Goal: Task Accomplishment & Management: Complete application form

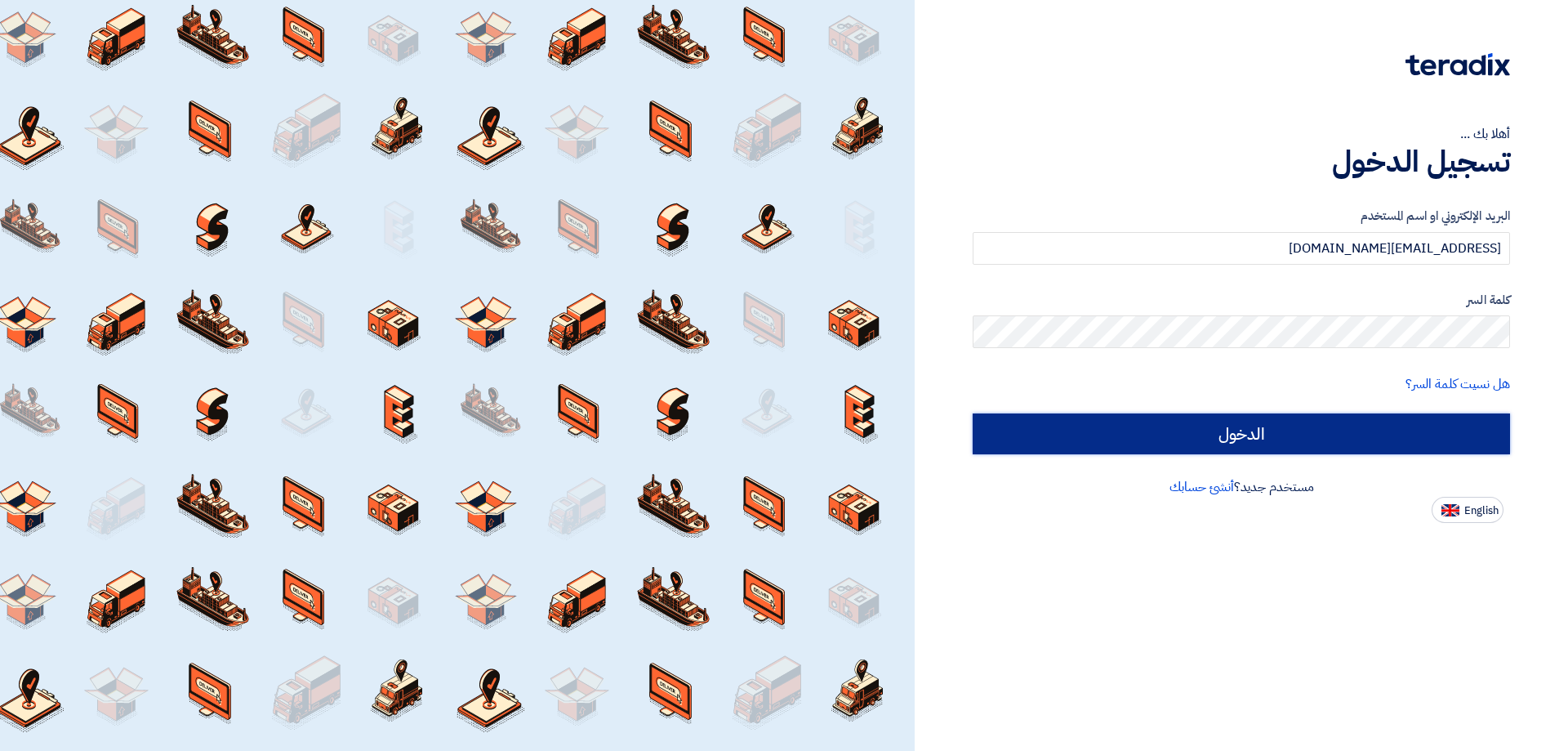
click at [1282, 419] on input "الدخول" at bounding box center [1242, 433] width 537 height 40
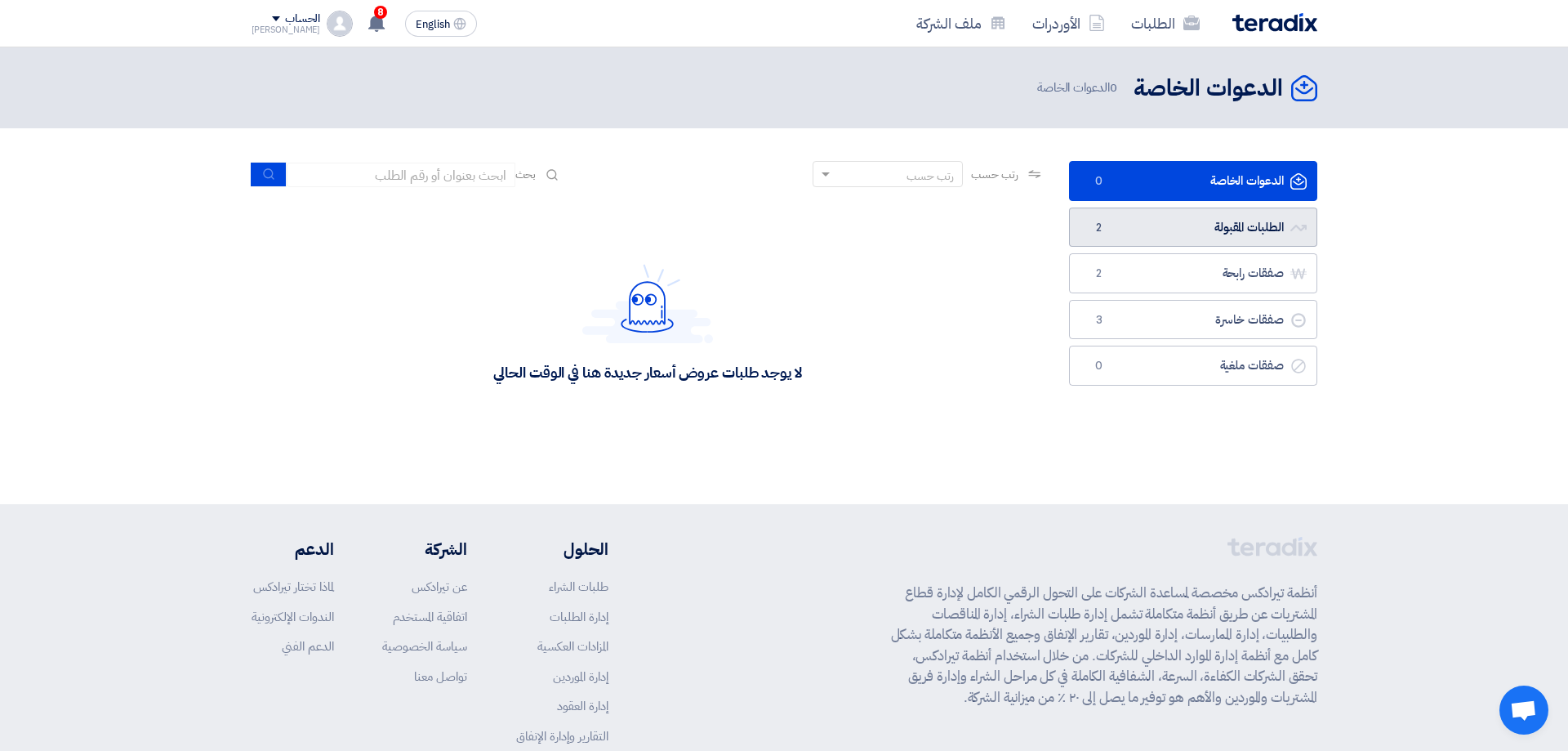
click at [1191, 224] on link "الطلبات المقبولة الطلبات المقبولة 2" at bounding box center [1193, 227] width 248 height 40
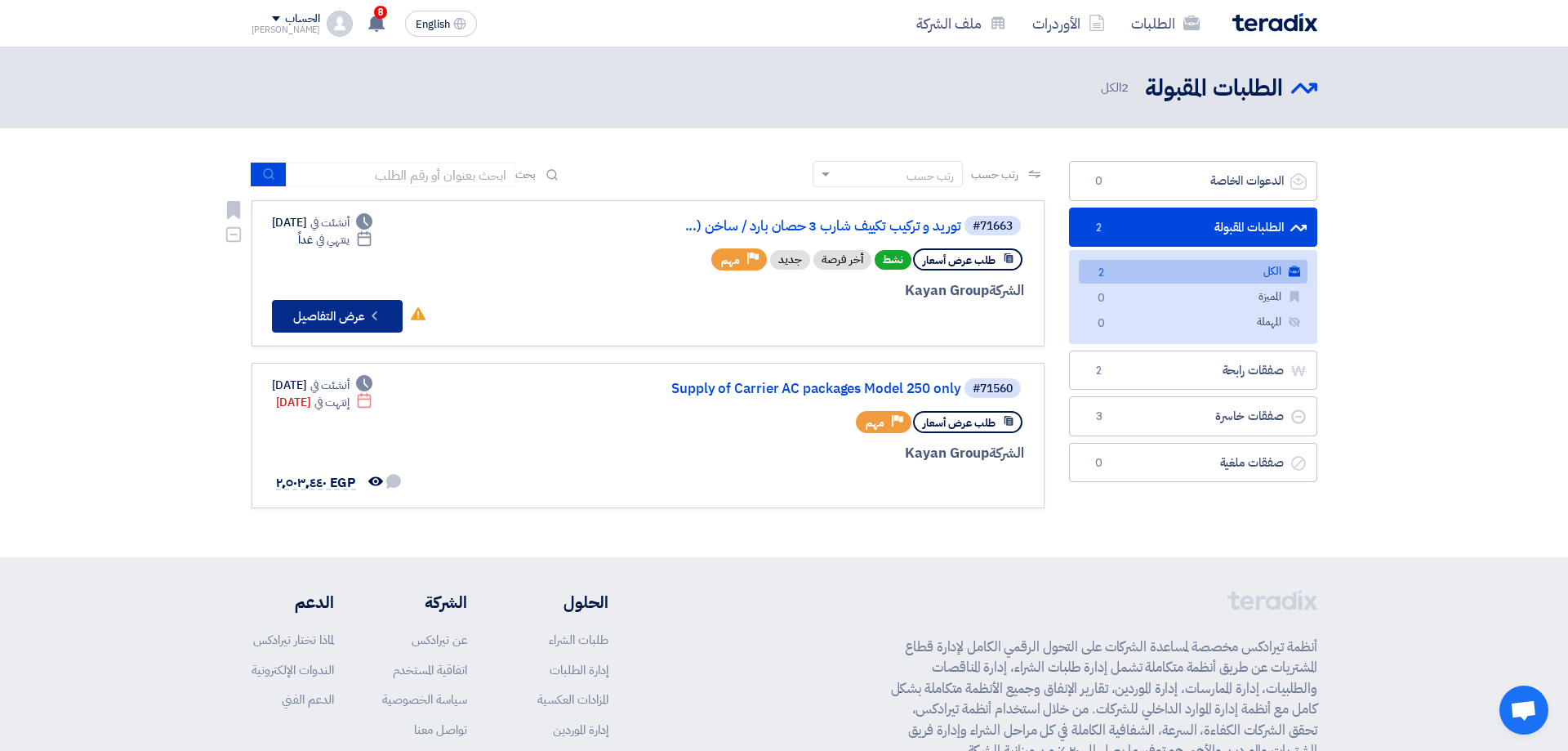
click at [328, 309] on button "Check details عرض التفاصيل" at bounding box center [338, 316] width 131 height 33
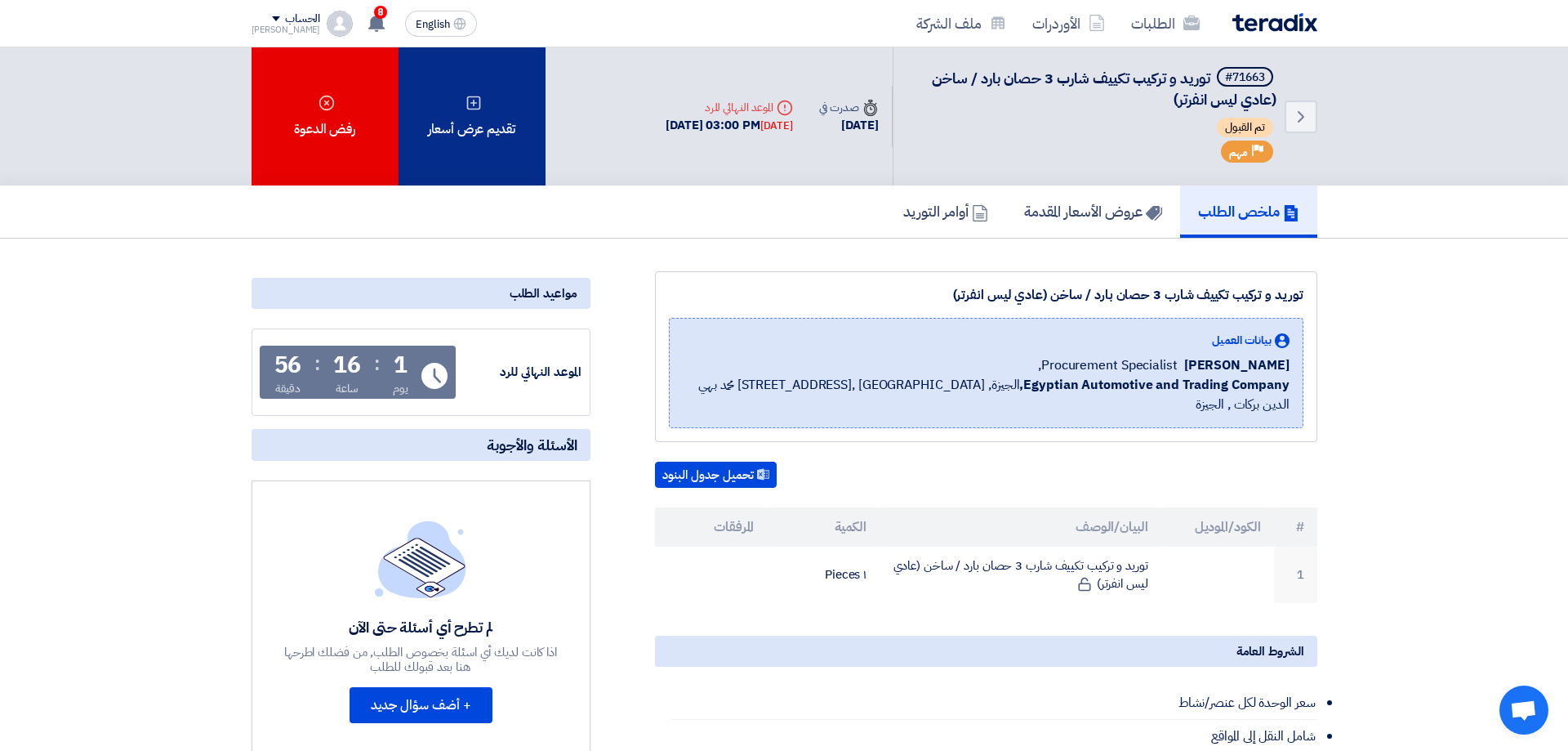
click at [505, 125] on div "تقديم عرض أسعار" at bounding box center [472, 116] width 147 height 138
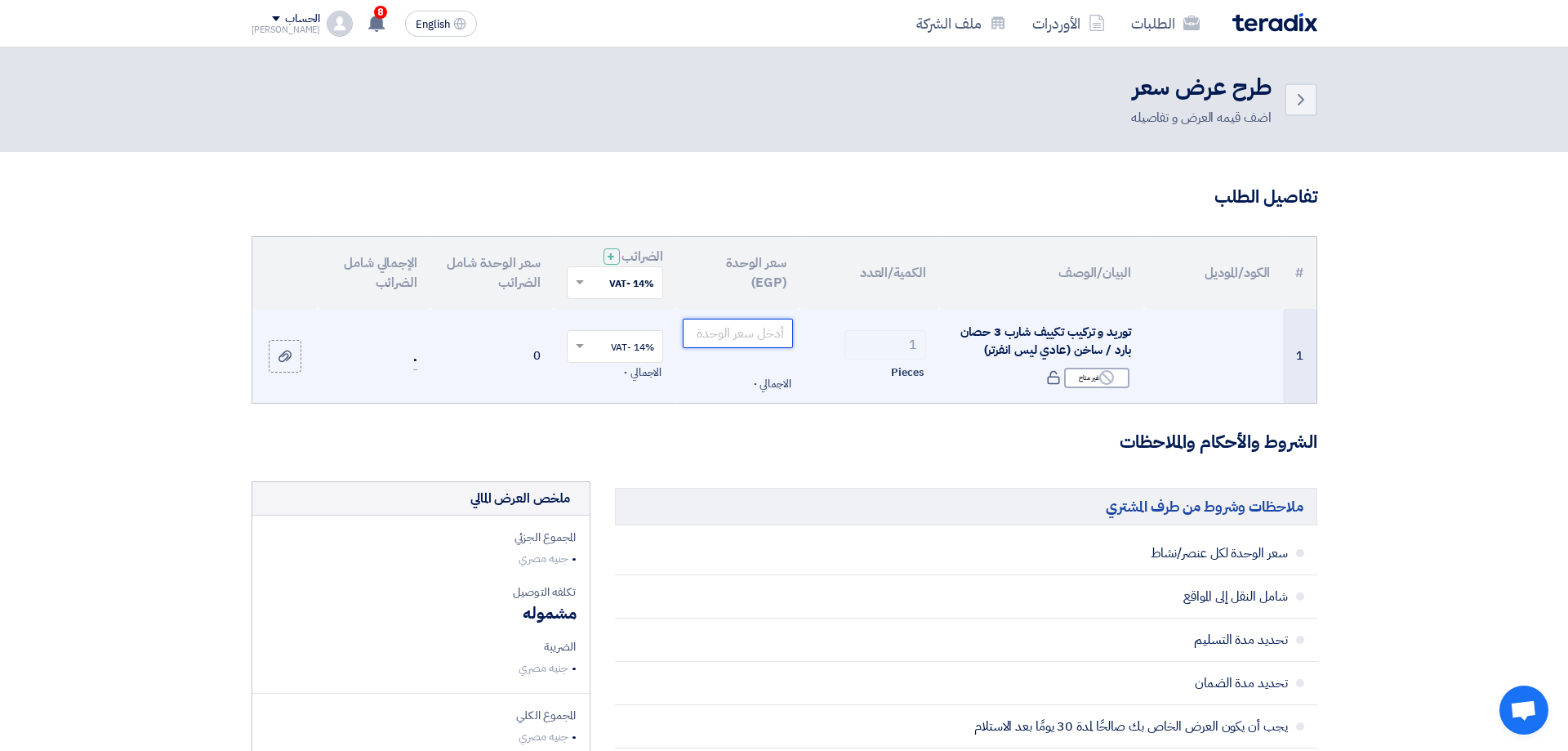
click at [738, 332] on input "number" at bounding box center [738, 333] width 110 height 29
click at [414, 357] on span "٠" at bounding box center [415, 360] width 4 height 21
click at [535, 347] on td "0" at bounding box center [492, 357] width 123 height 95
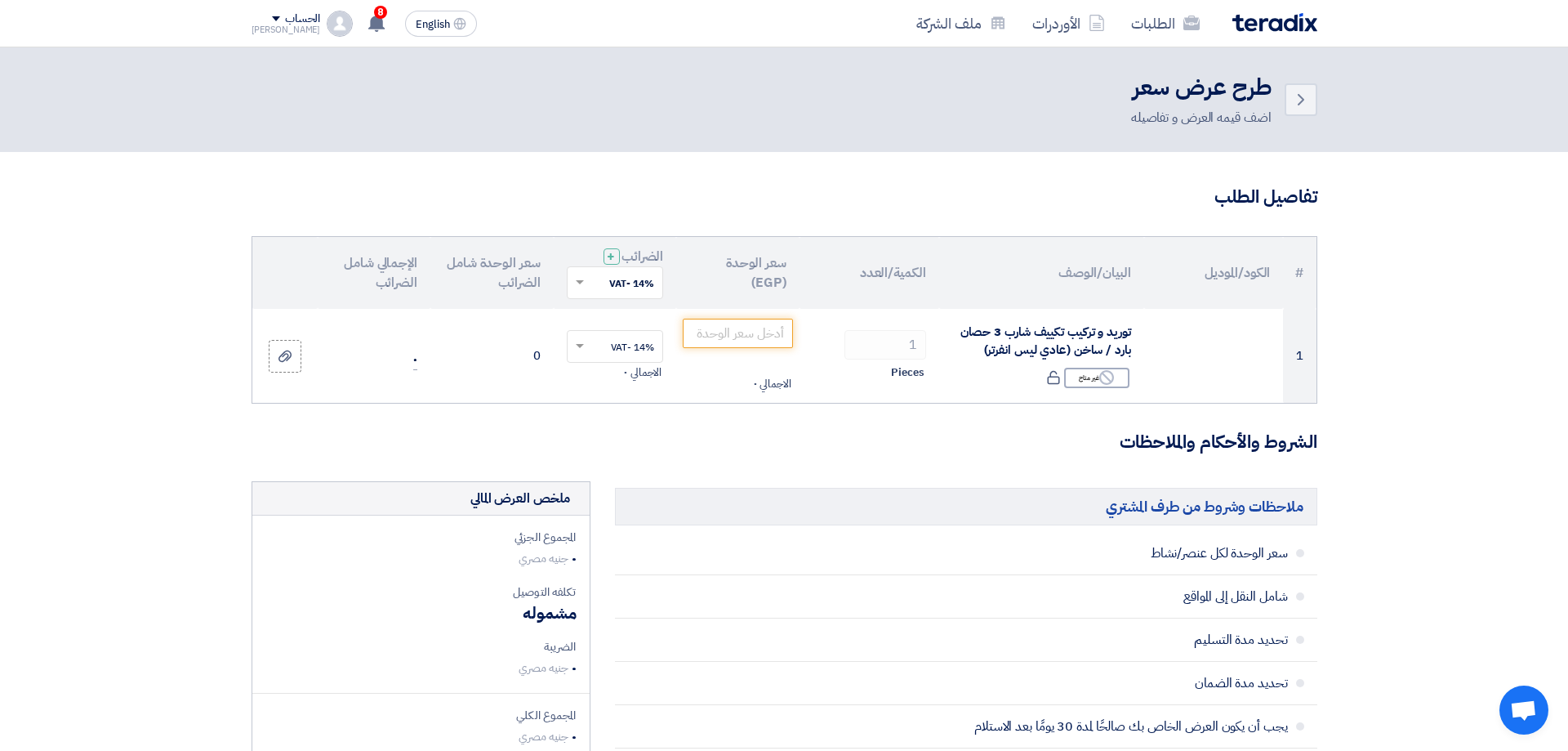
click at [832, 192] on h3 "تفاصيل الطلب" at bounding box center [784, 196] width 1066 height 25
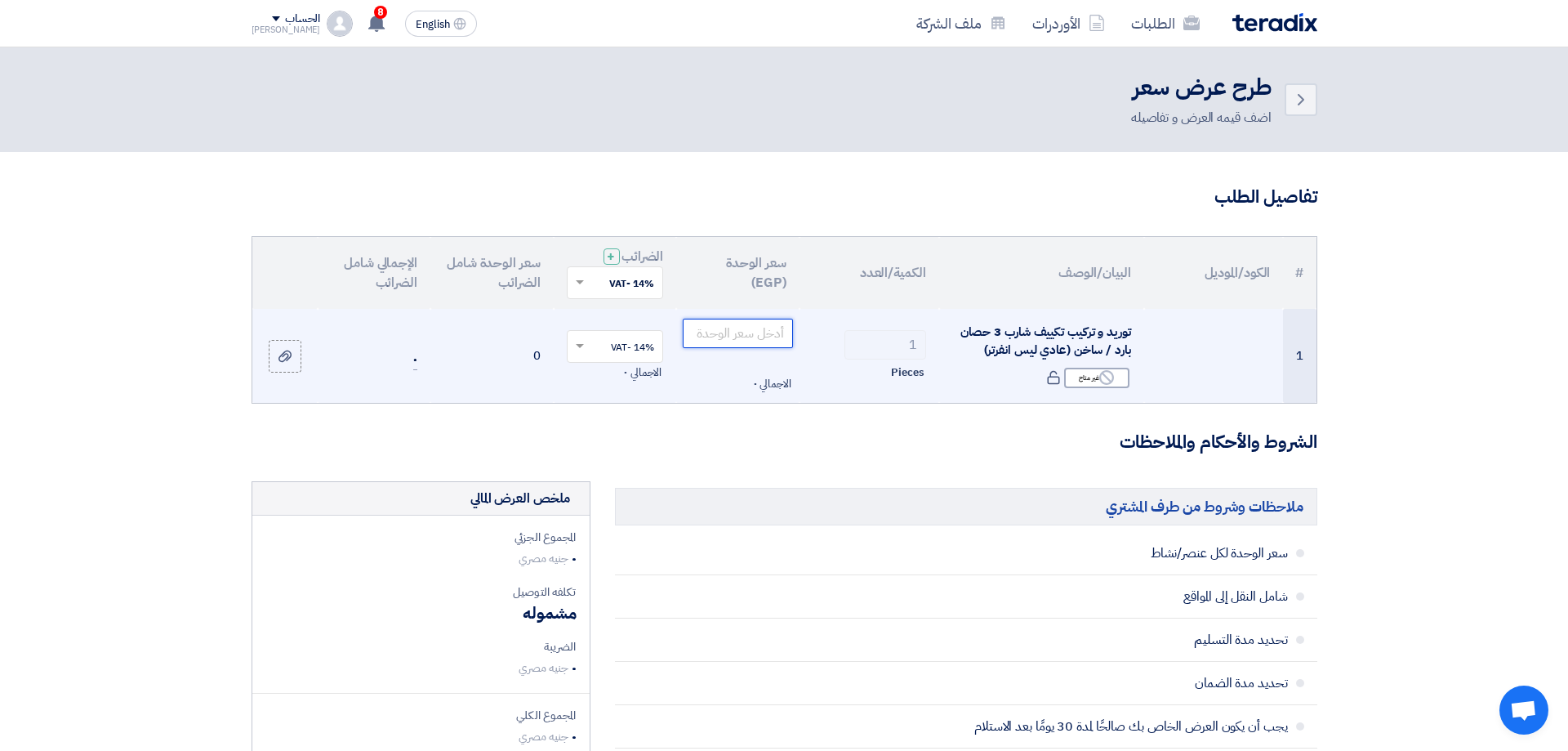
click at [735, 334] on input "number" at bounding box center [738, 333] width 110 height 29
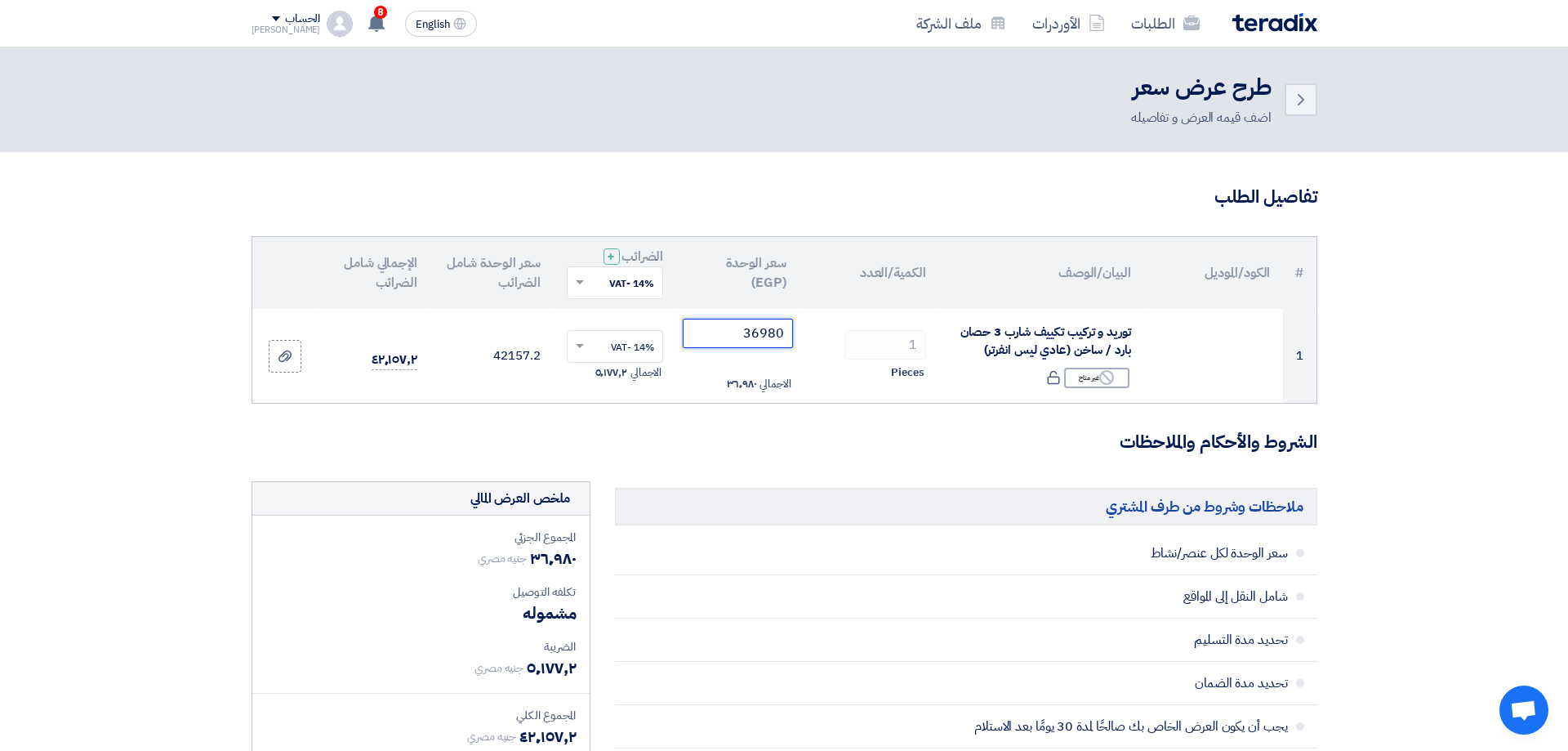
type input "36980"
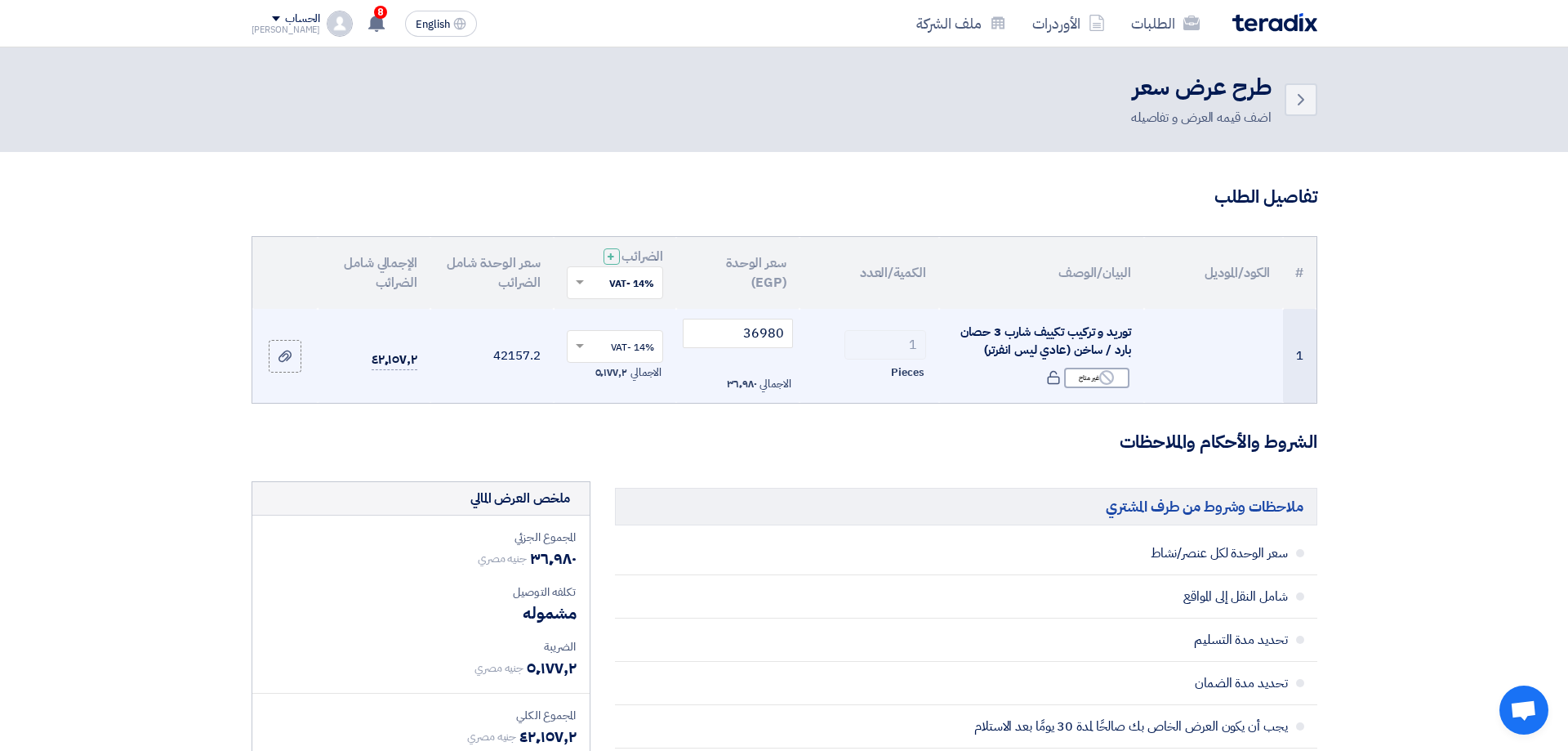
click at [614, 348] on input "text" at bounding box center [624, 347] width 65 height 27
click at [615, 348] on input "text" at bounding box center [624, 347] width 65 height 27
click at [579, 344] on span at bounding box center [579, 345] width 8 height 4
click at [729, 326] on input "36980" at bounding box center [738, 333] width 110 height 29
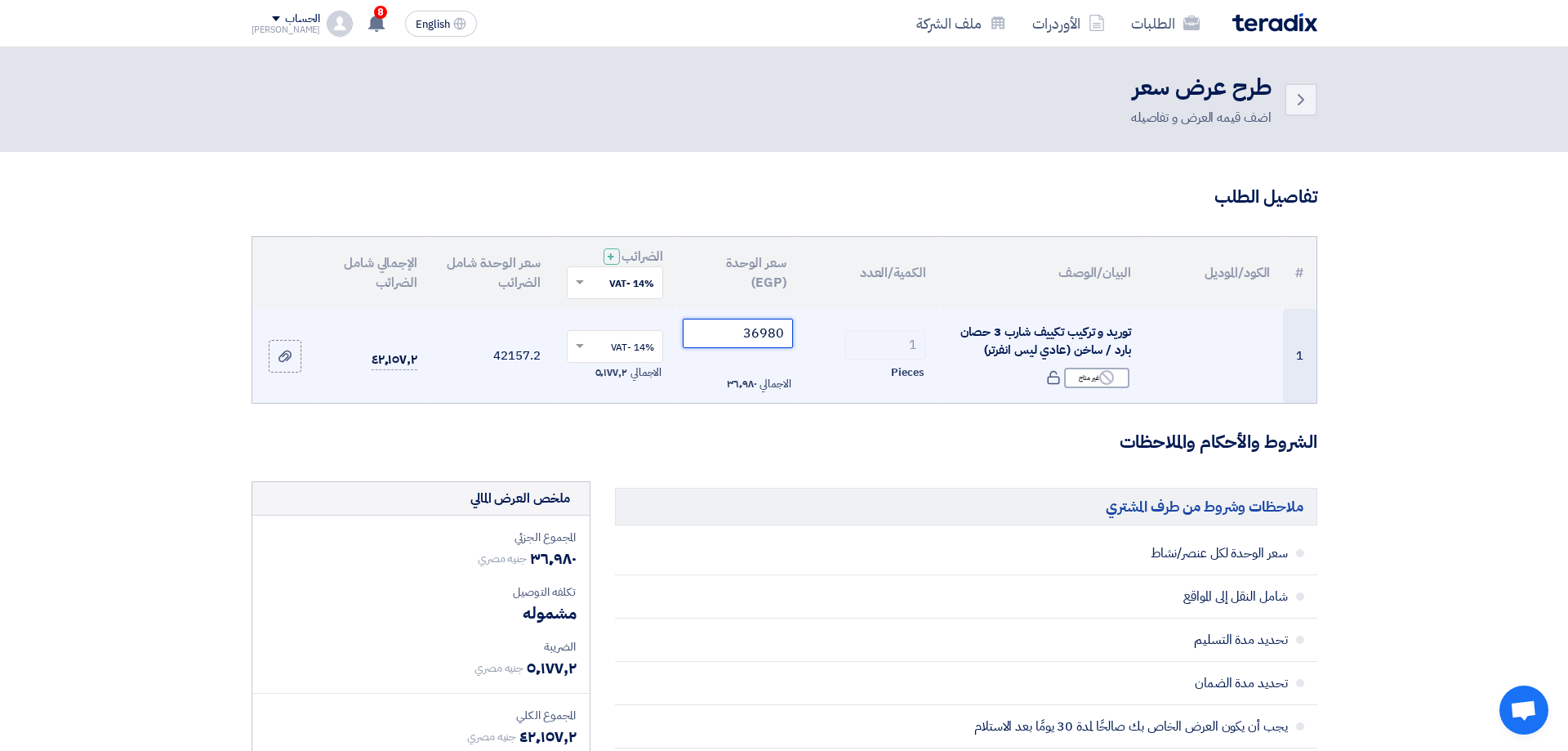
click at [729, 326] on input "36980" at bounding box center [738, 333] width 110 height 29
click at [719, 332] on input "36980" at bounding box center [738, 333] width 110 height 29
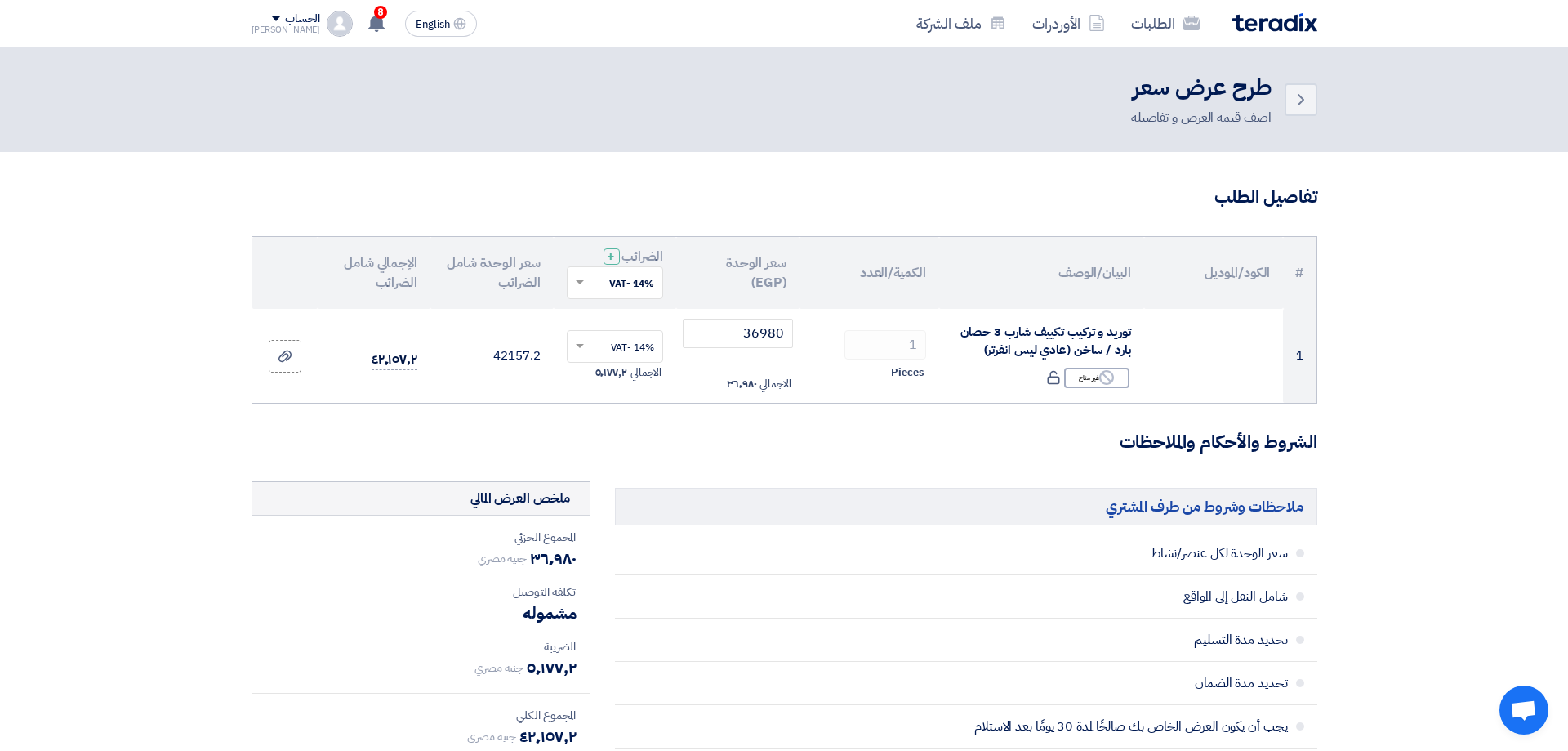
drag, startPoint x: 1441, startPoint y: 171, endPoint x: 155, endPoint y: 356, distance: 1299.2
click at [1279, 24] on img at bounding box center [1274, 22] width 85 height 19
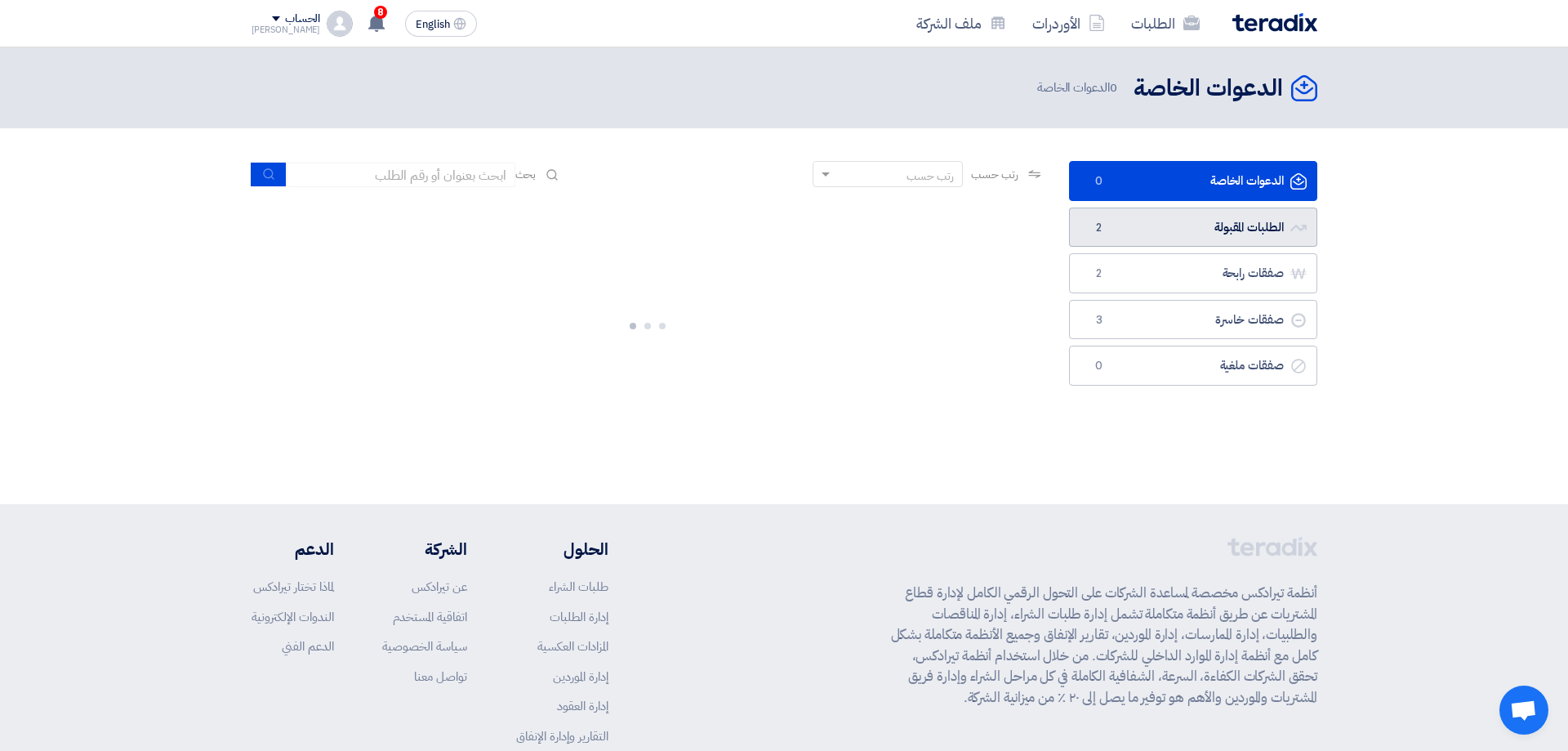
click at [1156, 223] on link "الطلبات المقبولة الطلبات المقبولة 2" at bounding box center [1193, 227] width 248 height 40
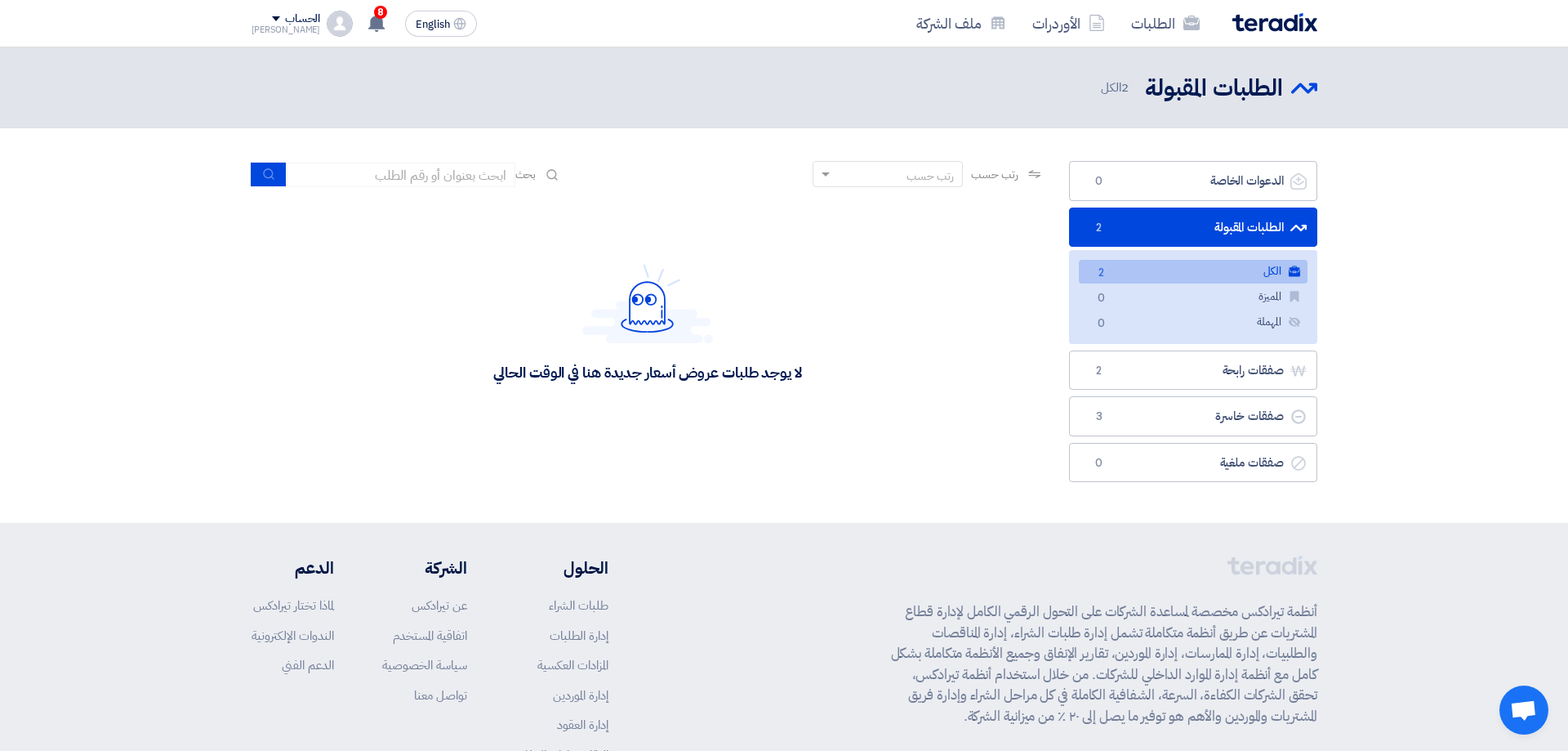
click at [1195, 269] on link "الكل الكل 2" at bounding box center [1193, 272] width 229 height 24
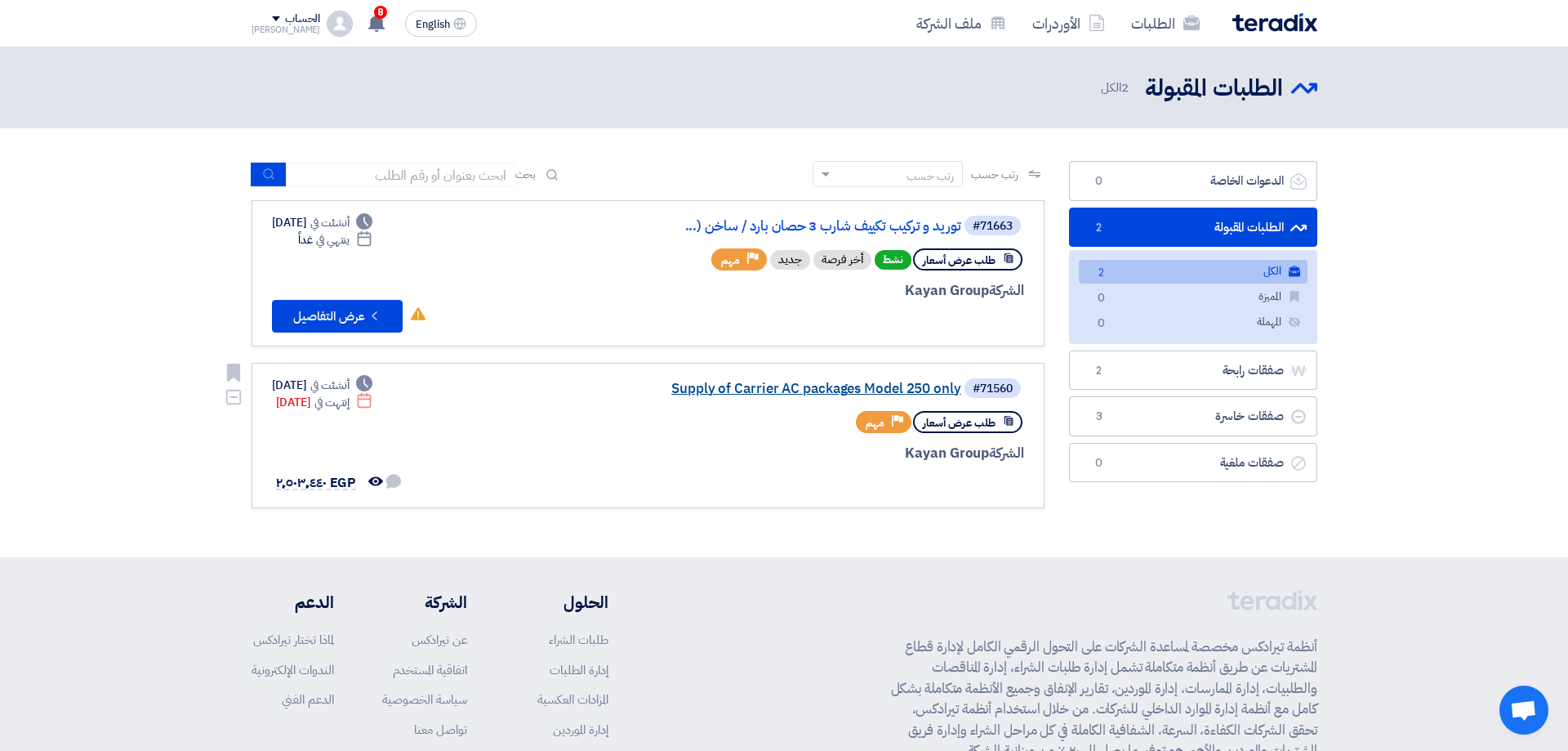
click at [883, 388] on link "Supply of Carrier AC packages Model 250 only" at bounding box center [797, 388] width 326 height 15
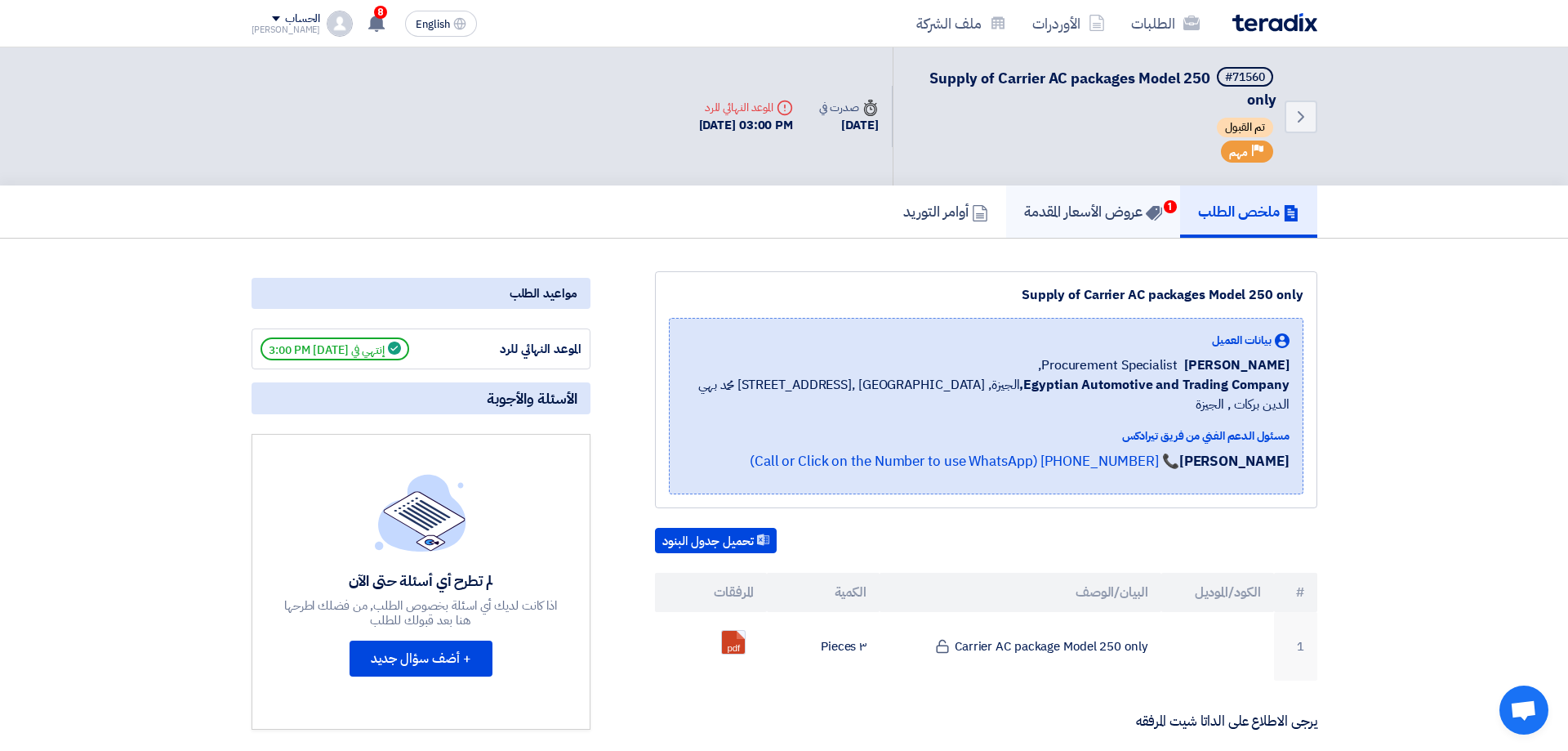
click at [1089, 212] on h5 "عروض الأسعار المقدمة 1" at bounding box center [1094, 211] width 138 height 19
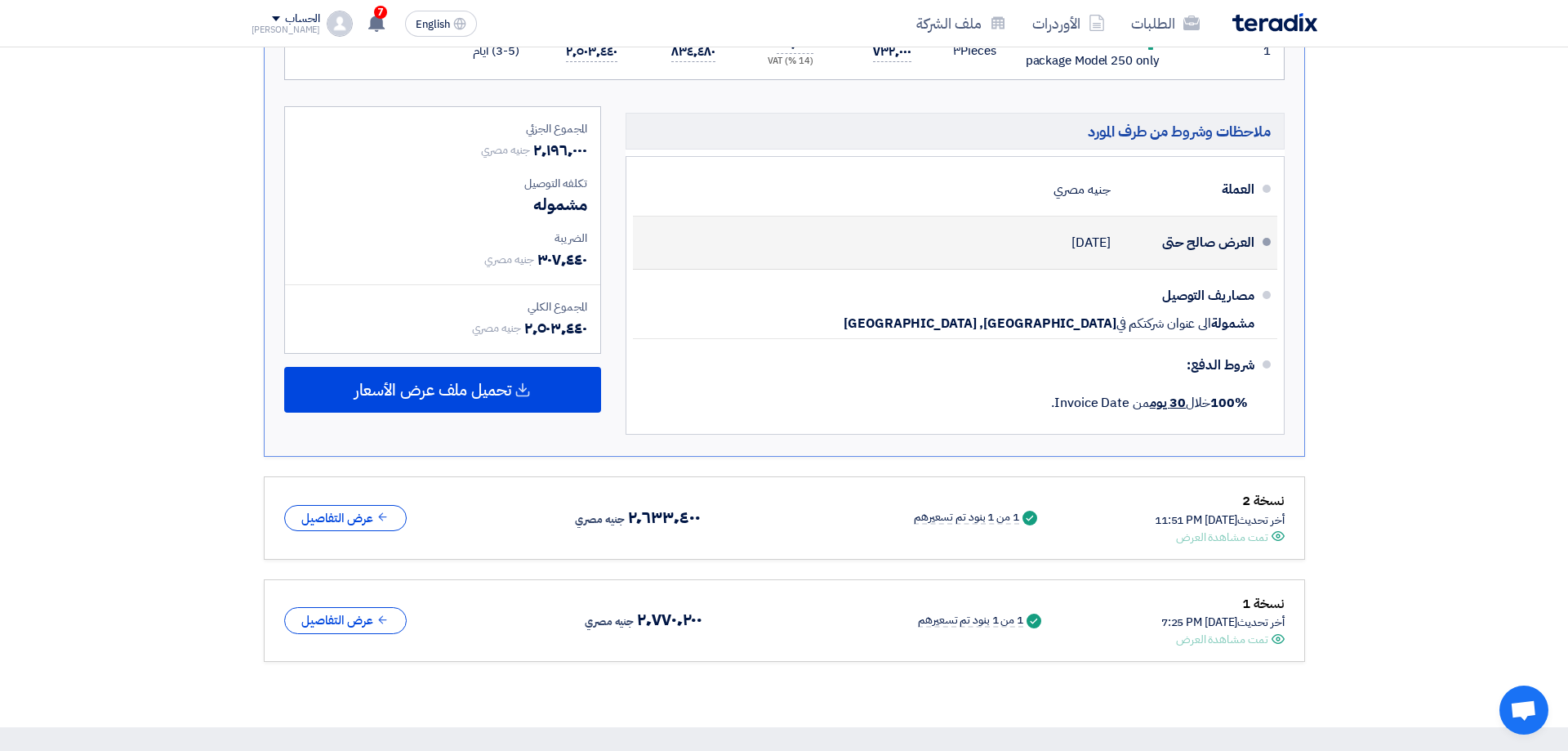
scroll to position [206, 0]
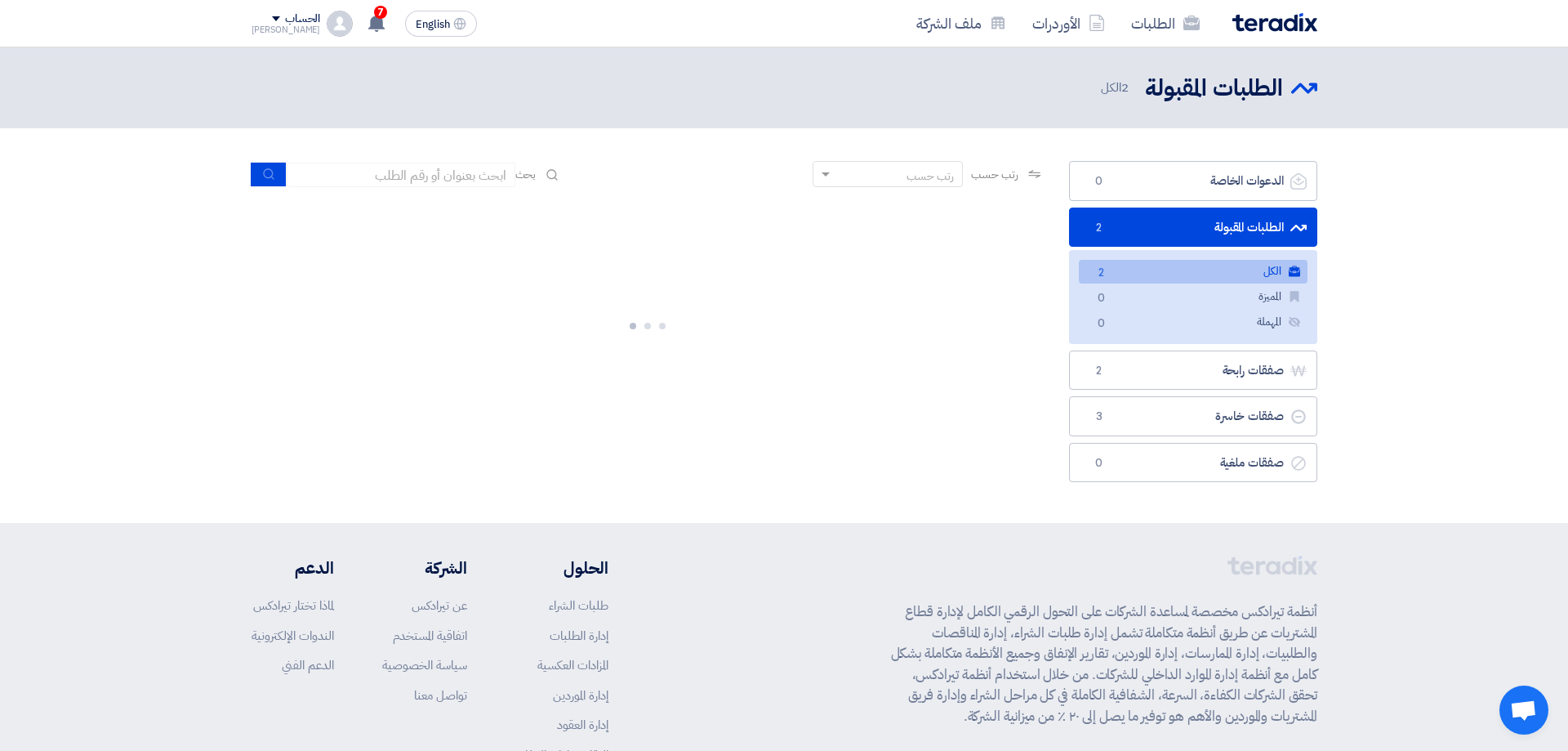
click at [1173, 227] on link "الطلبات المقبولة الطلبات المقبولة 2" at bounding box center [1193, 227] width 248 height 40
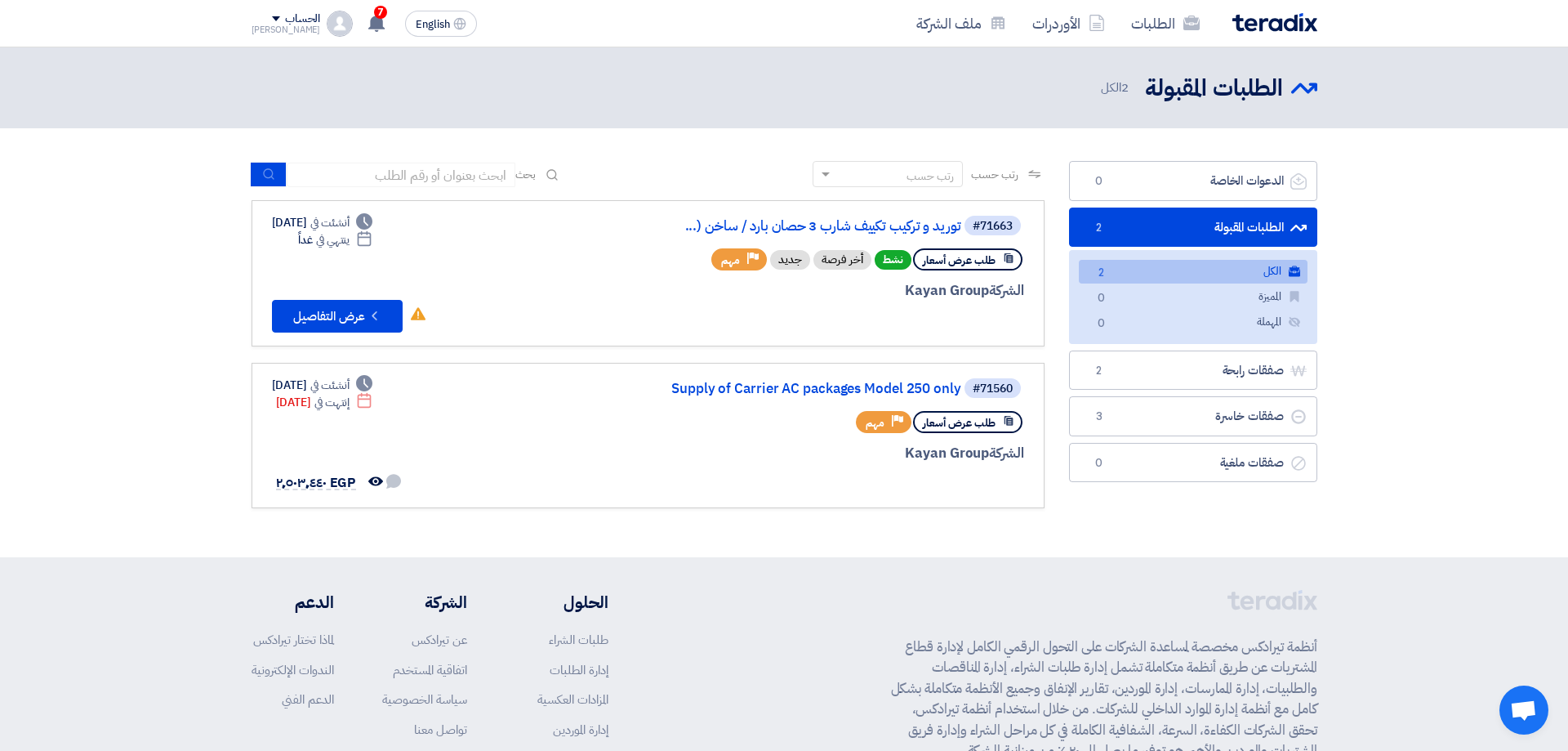
click at [1151, 282] on link "الكل الكل 2" at bounding box center [1193, 272] width 229 height 24
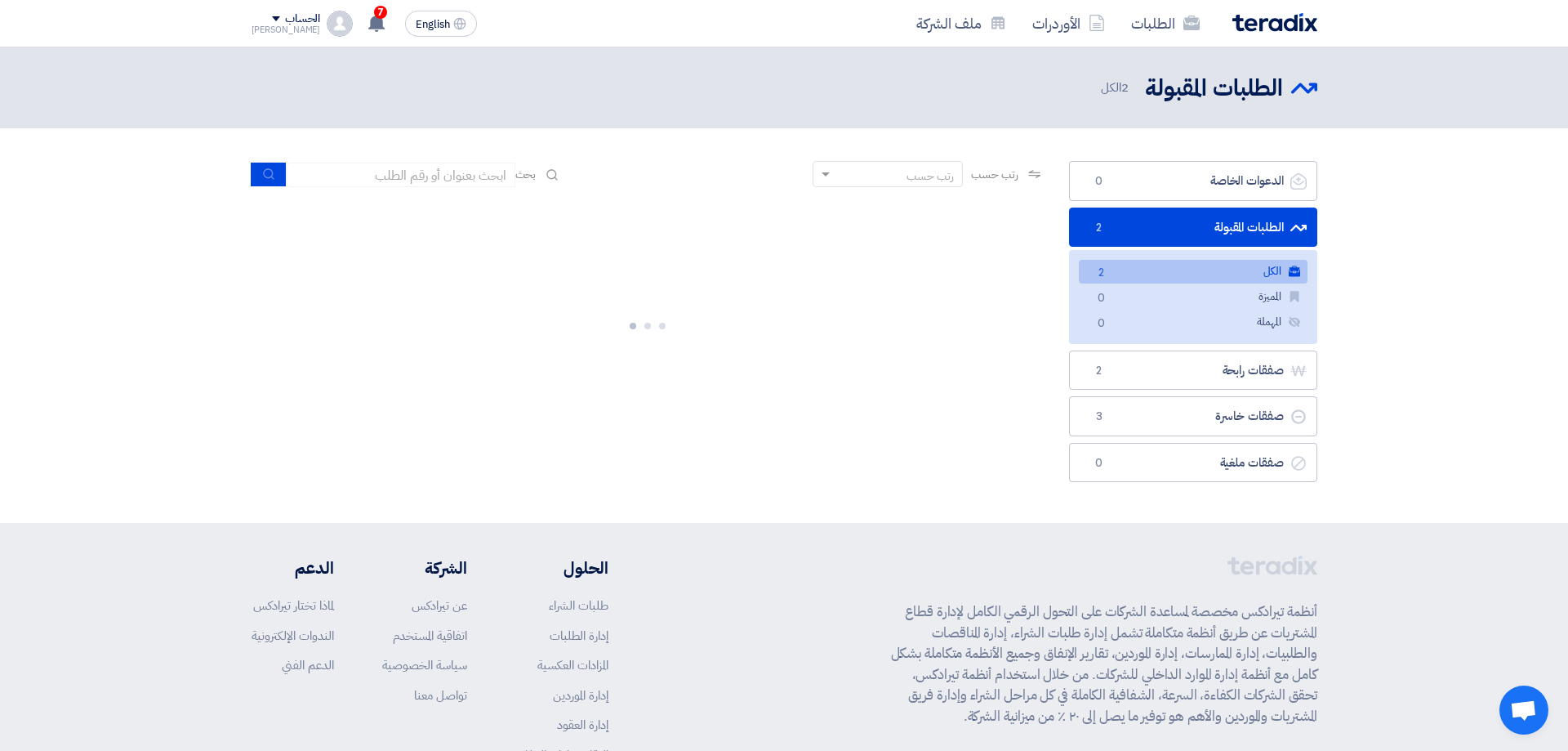
click at [1194, 270] on link "الكل الكل 2" at bounding box center [1193, 272] width 229 height 24
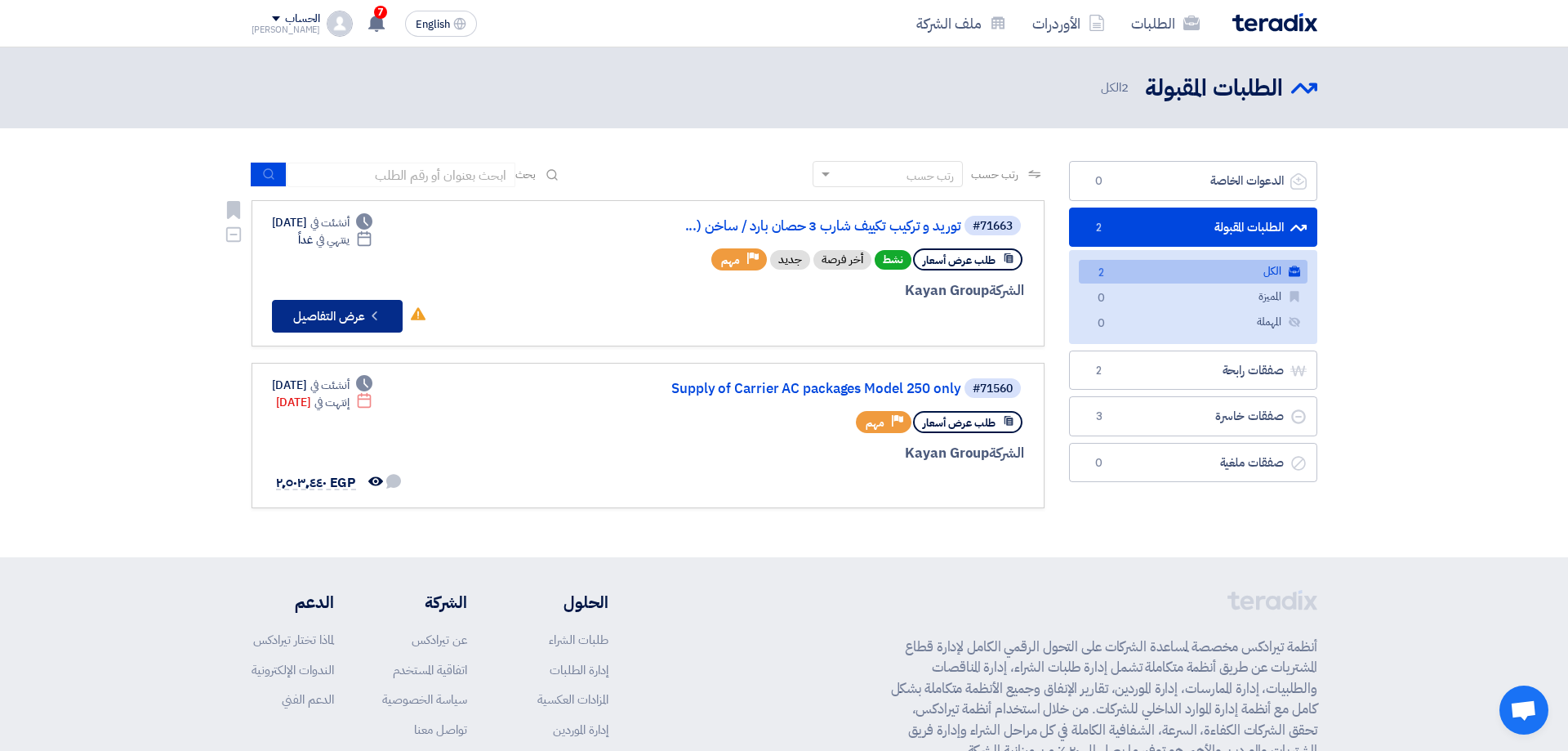
click at [338, 322] on button "Check details عرض التفاصيل" at bounding box center [338, 316] width 131 height 33
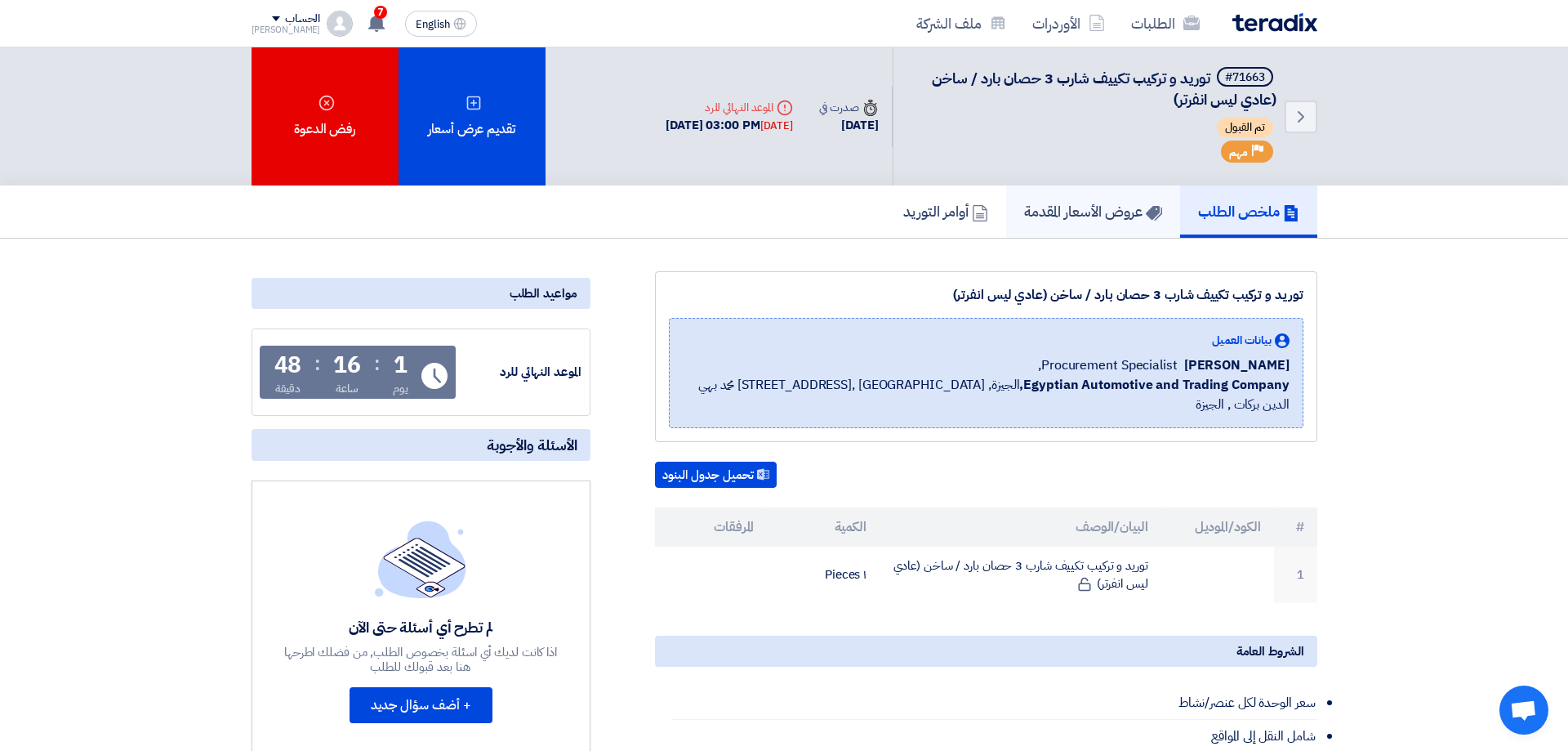
click at [1101, 204] on h5 "عروض الأسعار المقدمة" at bounding box center [1094, 211] width 138 height 19
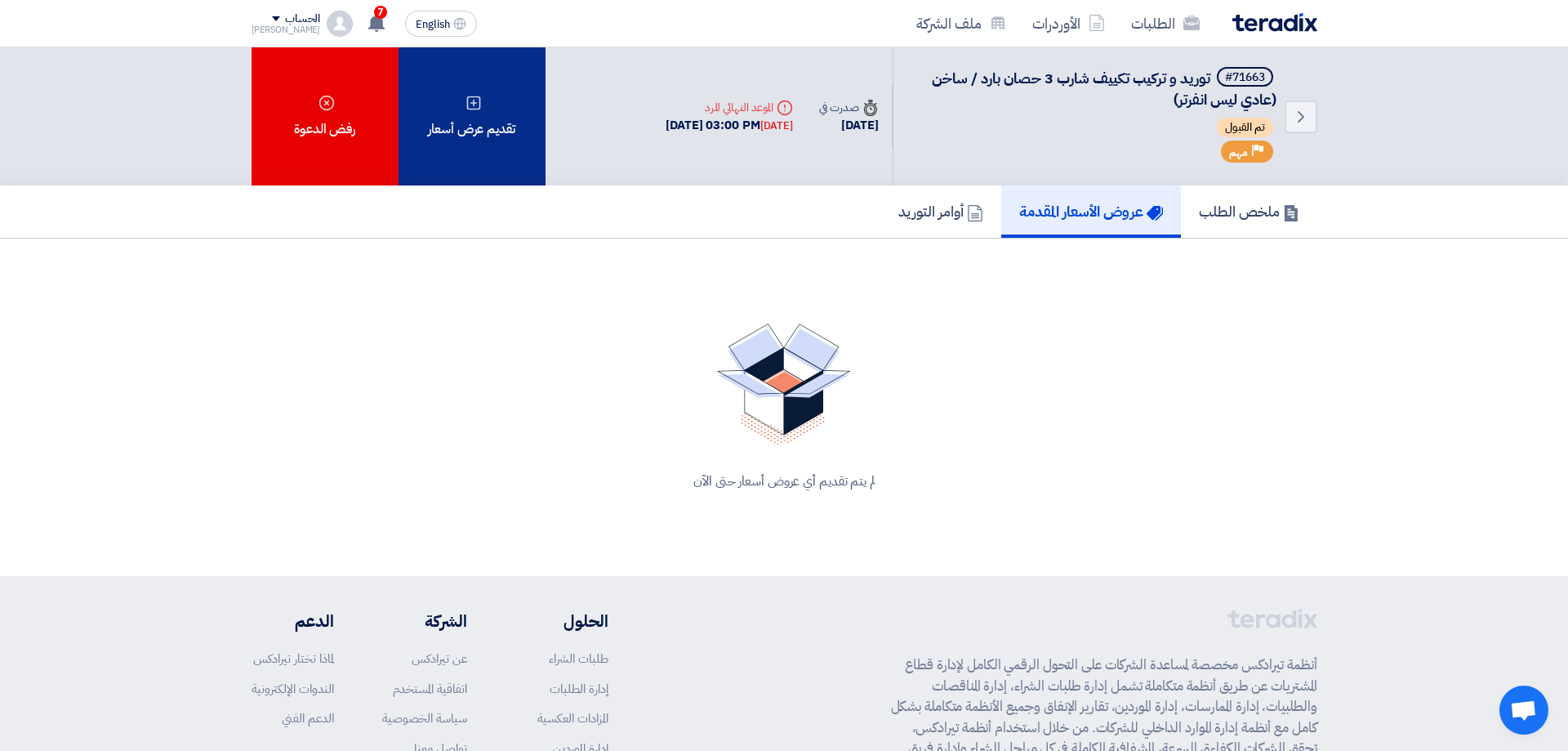
click at [484, 84] on div "تقديم عرض أسعار" at bounding box center [472, 116] width 147 height 138
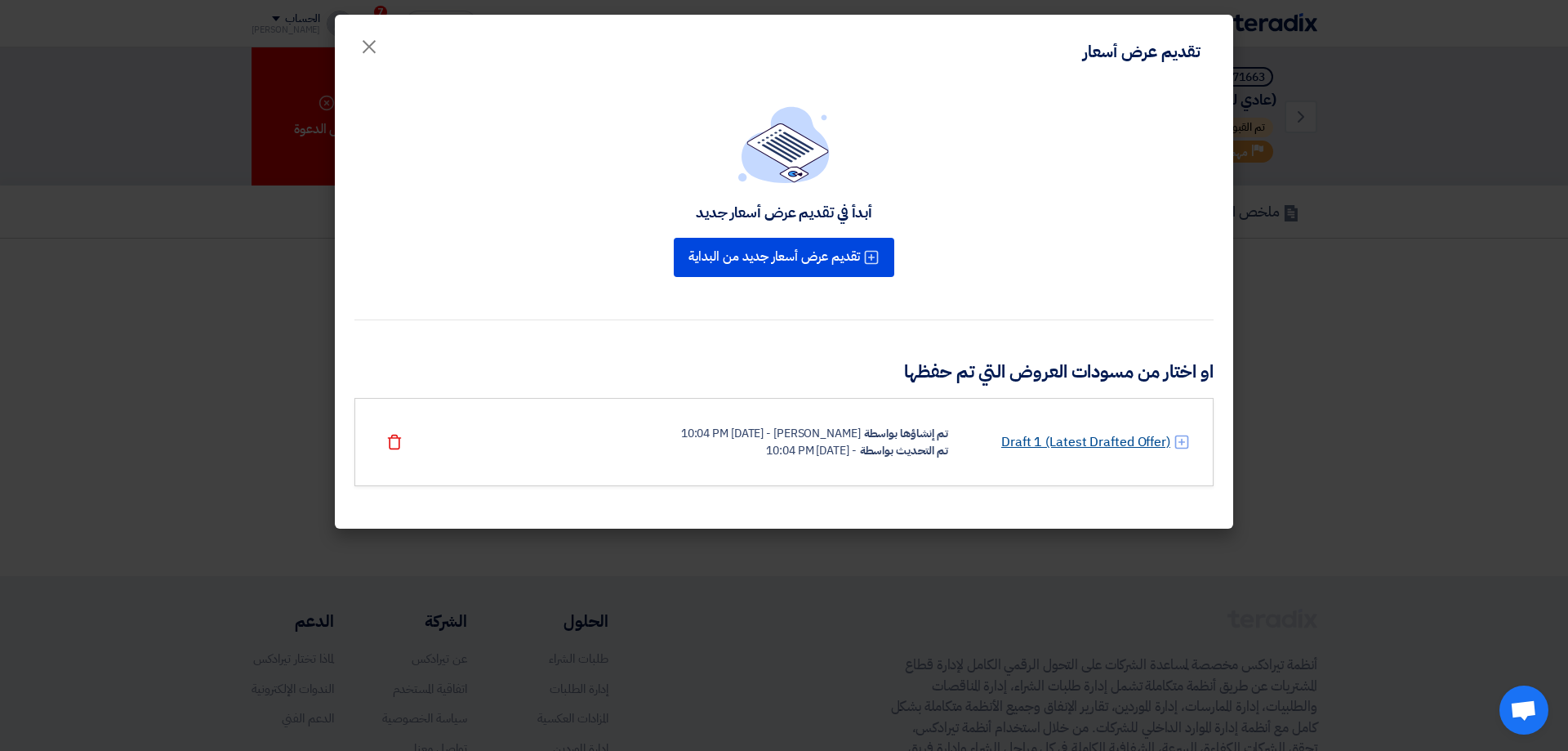
click at [1077, 441] on link "Draft 1 (Latest Drafted Offer)" at bounding box center [1086, 442] width 169 height 20
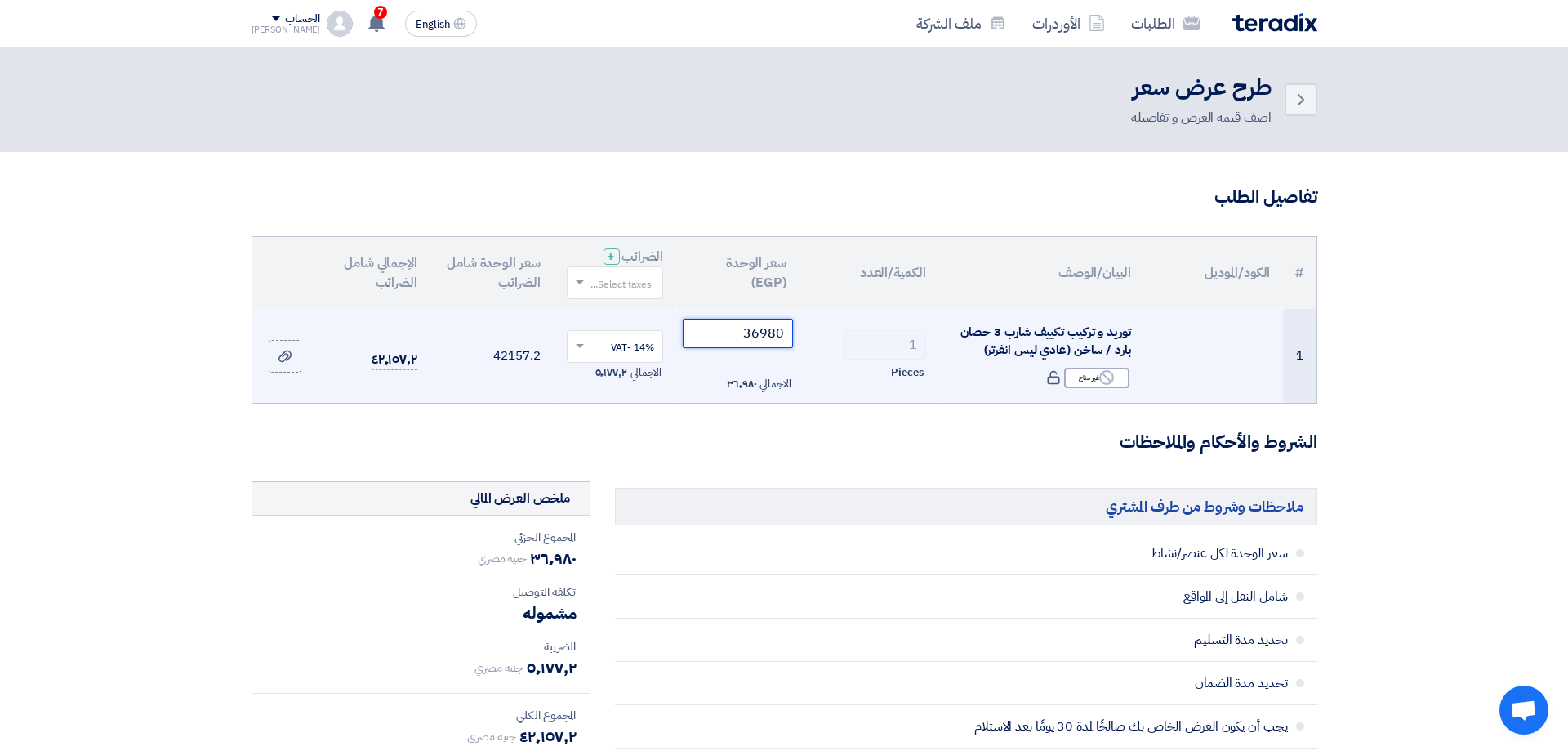
click at [719, 337] on input "36980" at bounding box center [738, 333] width 110 height 29
click at [719, 336] on input "36980" at bounding box center [738, 333] width 110 height 29
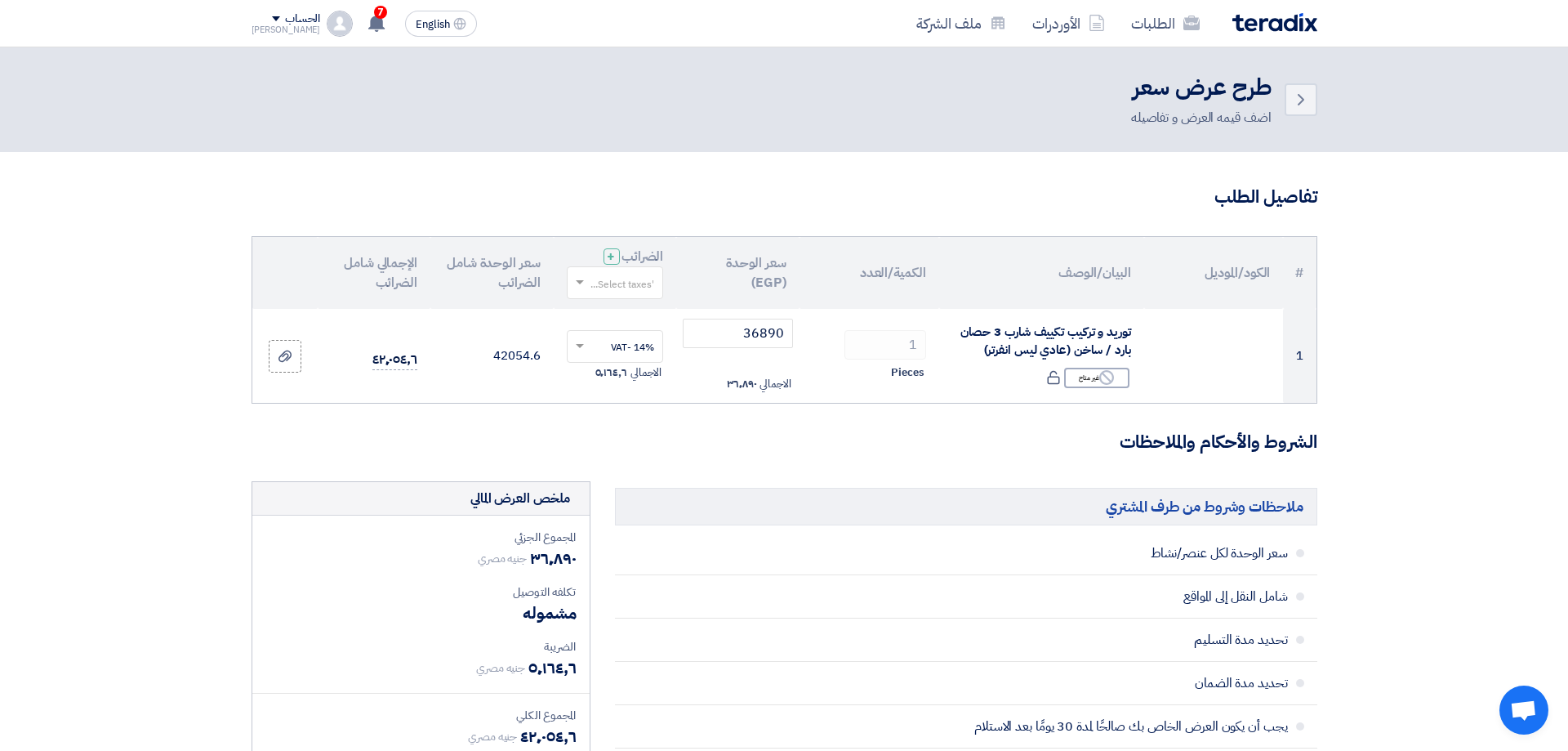
click at [628, 281] on input "text" at bounding box center [624, 283] width 65 height 27
click at [629, 317] on span "14% -VAT" at bounding box center [632, 313] width 45 height 15
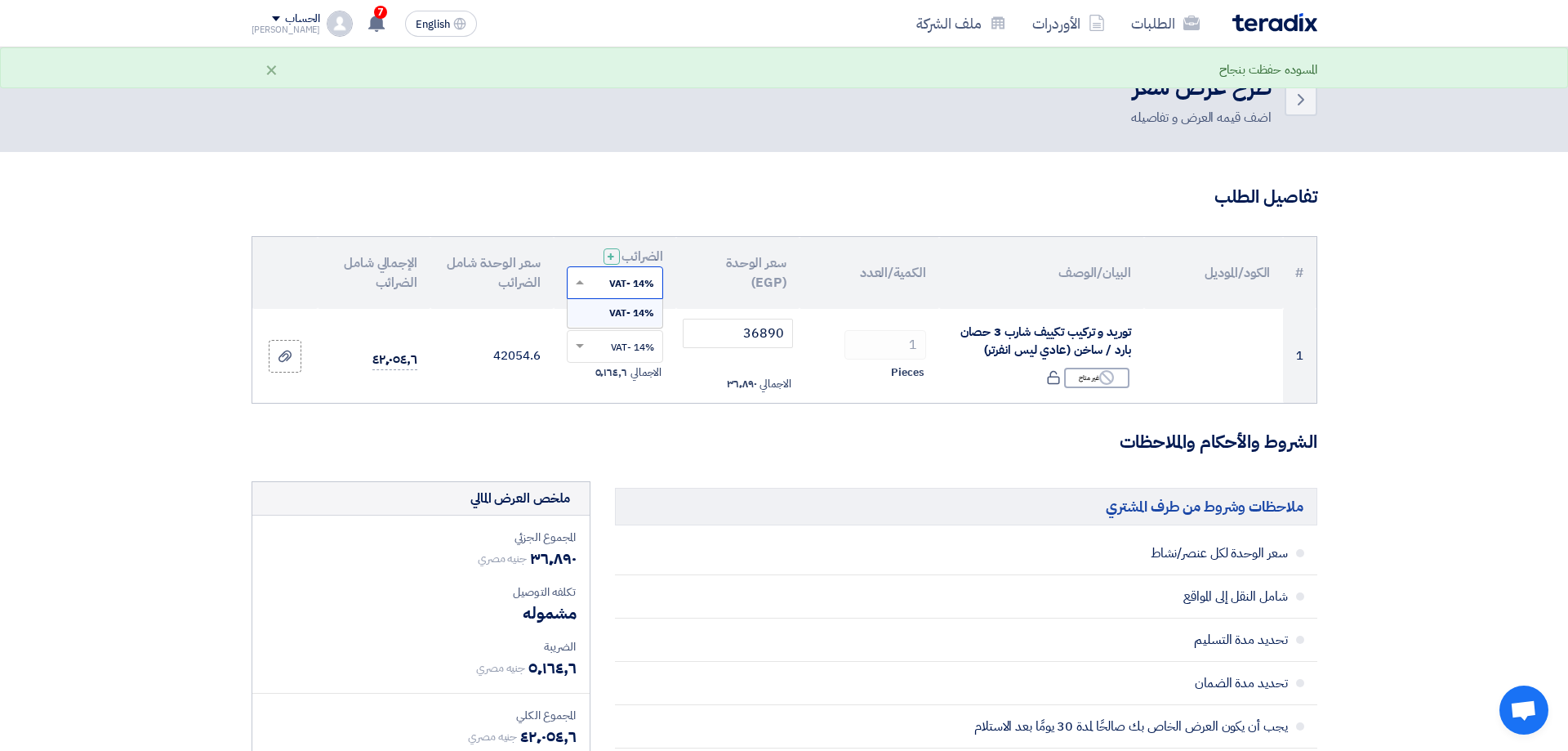
click at [628, 286] on input "text" at bounding box center [624, 283] width 65 height 27
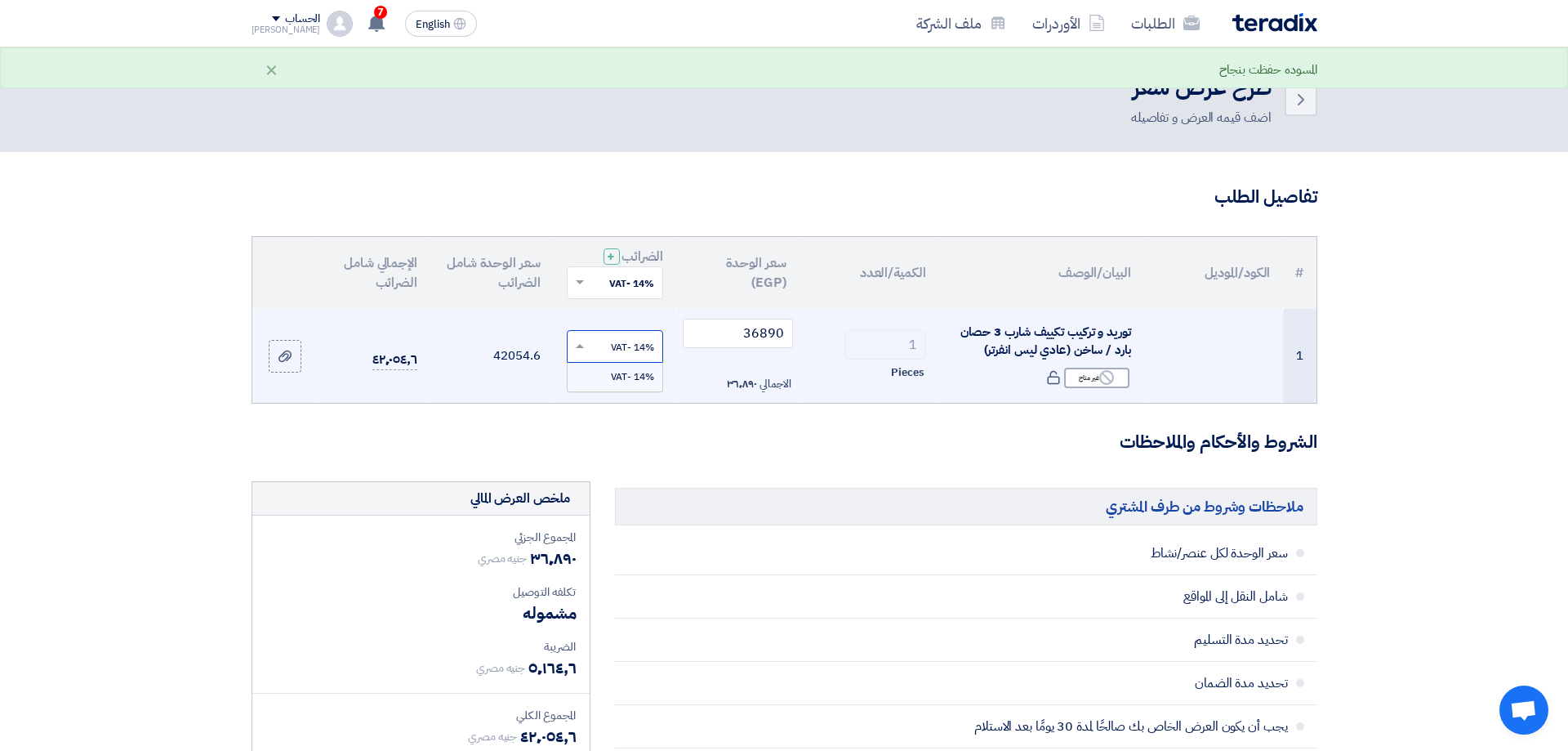
click at [632, 342] on input "text" at bounding box center [624, 347] width 65 height 27
click at [622, 387] on div "14% -VAT" at bounding box center [615, 376] width 96 height 28
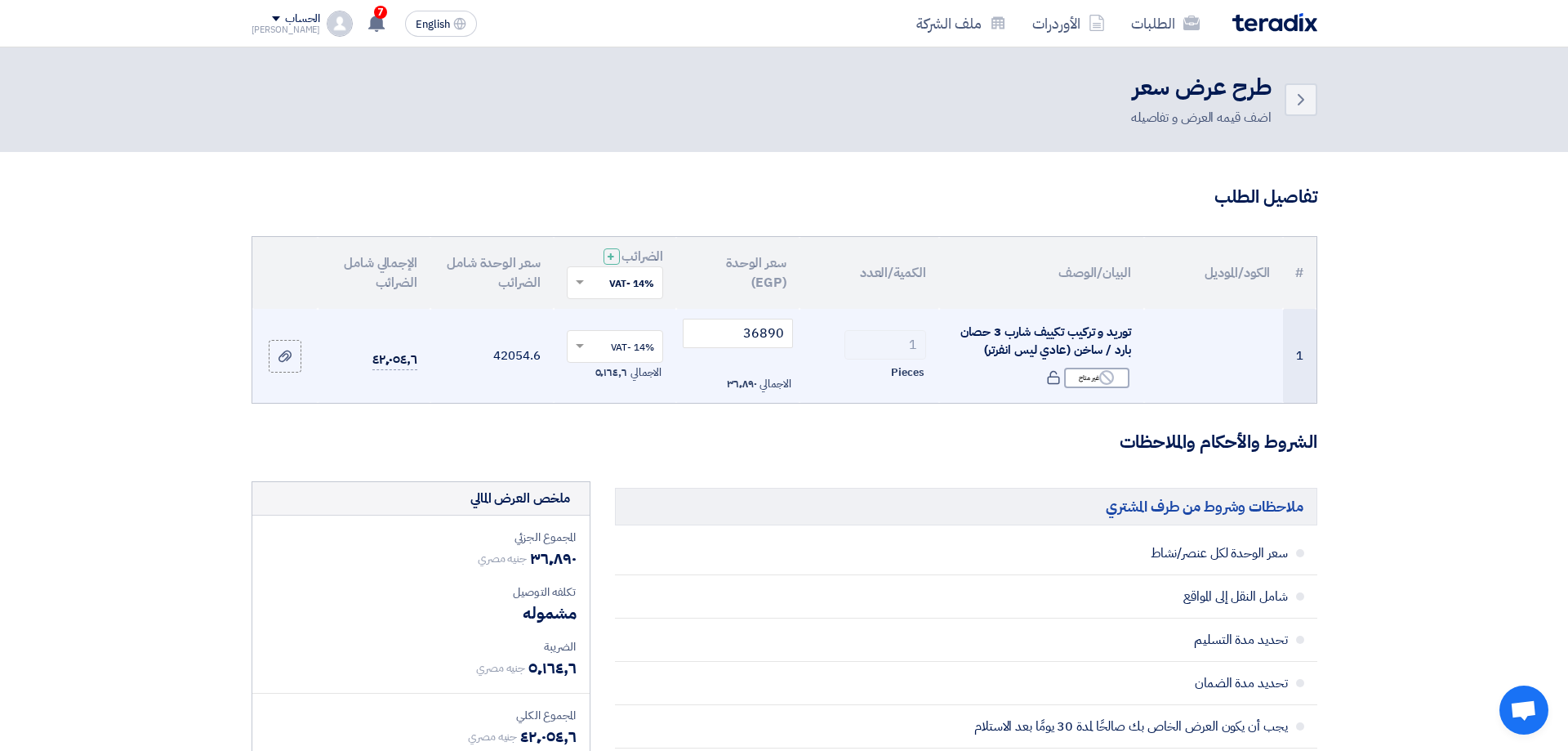
click at [666, 441] on h3 "الشروط والأحكام والملاحظات" at bounding box center [784, 442] width 1066 height 25
click at [891, 270] on th "الكمية/العدد" at bounding box center [870, 272] width 139 height 71
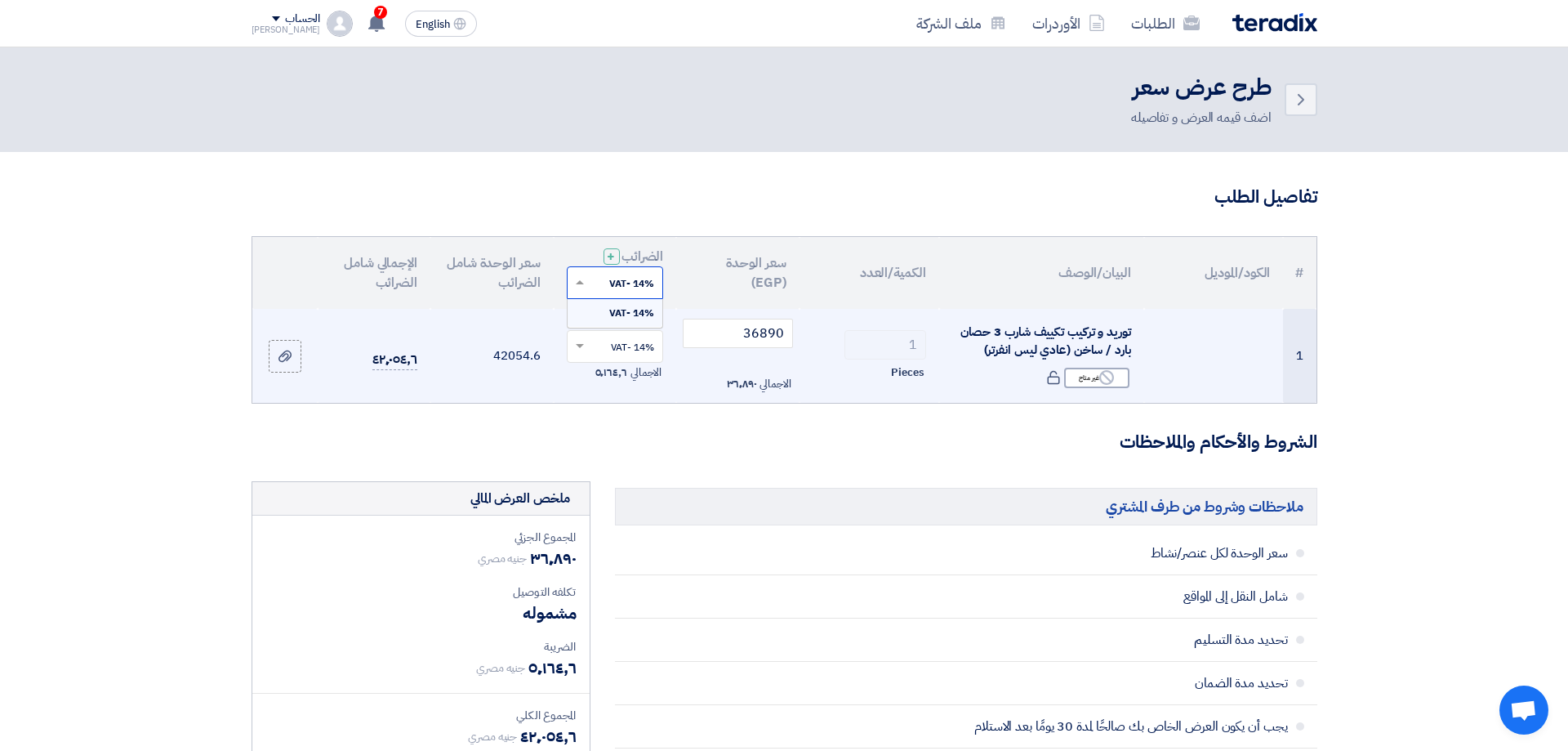
click at [604, 288] on input "text" at bounding box center [624, 283] width 65 height 27
click at [643, 281] on input "text" at bounding box center [624, 283] width 65 height 27
click at [667, 185] on h3 "تفاصيل الطلب" at bounding box center [784, 196] width 1066 height 25
click at [736, 334] on input "36890" at bounding box center [738, 333] width 110 height 29
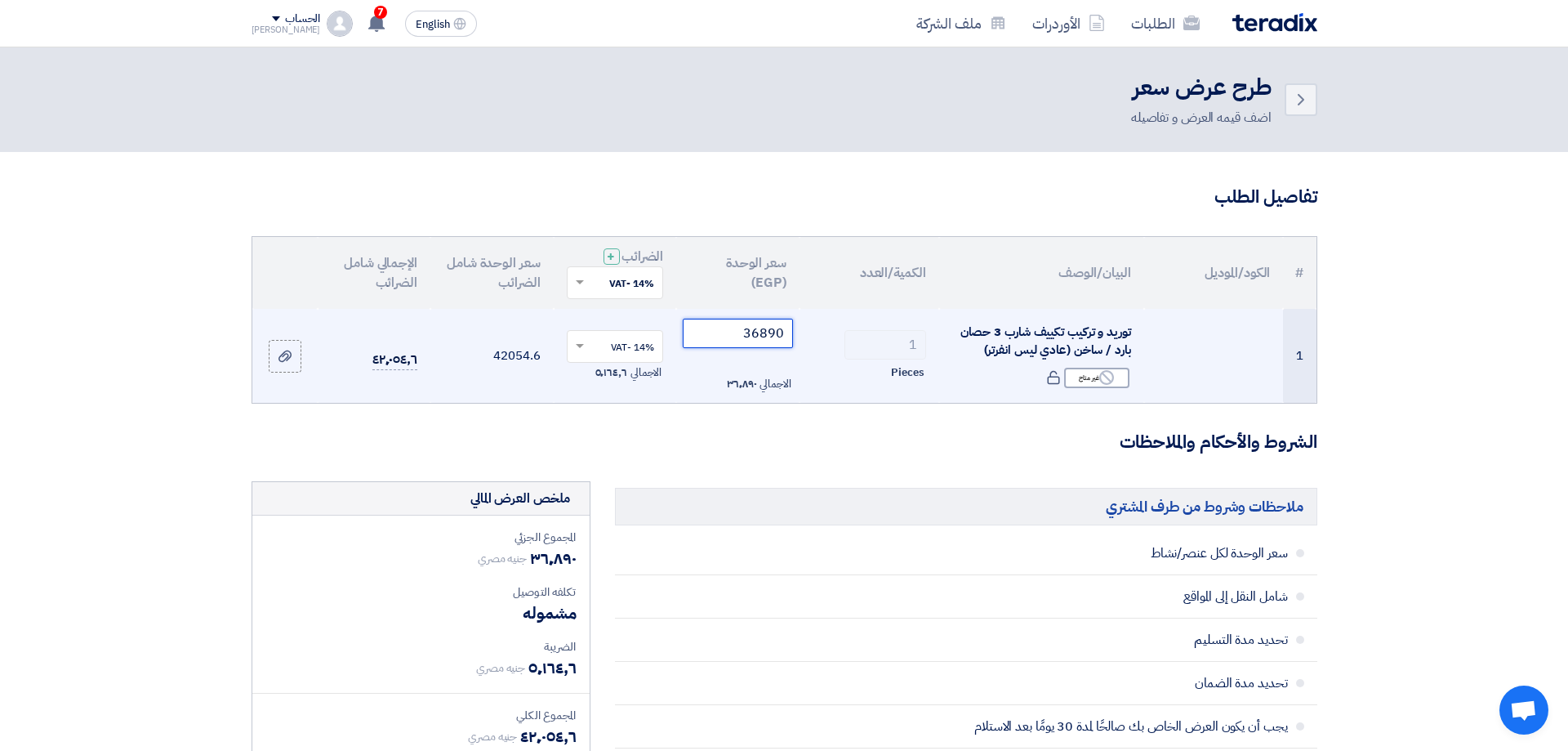
click at [736, 334] on input "36890" at bounding box center [738, 333] width 110 height 29
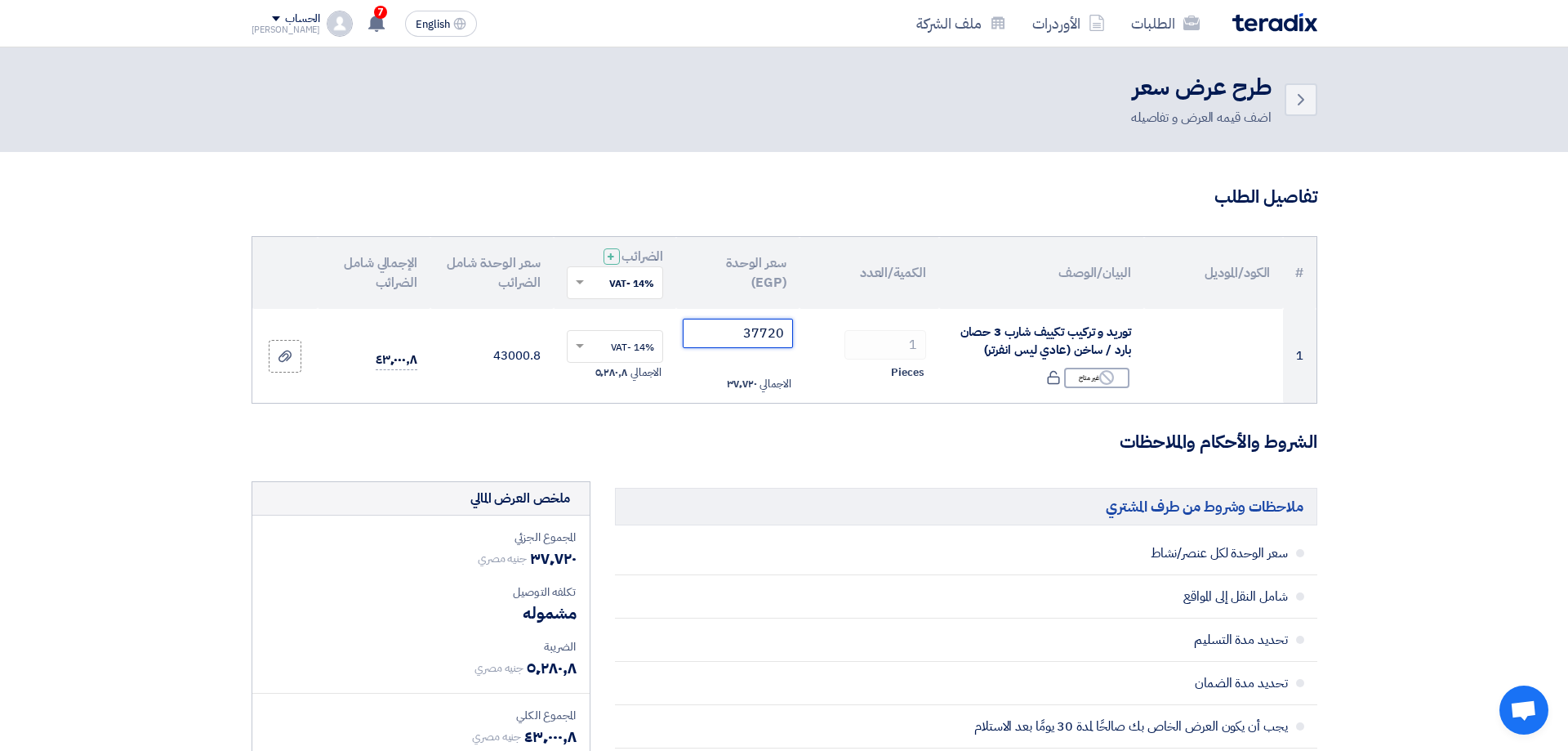
type input "37720"
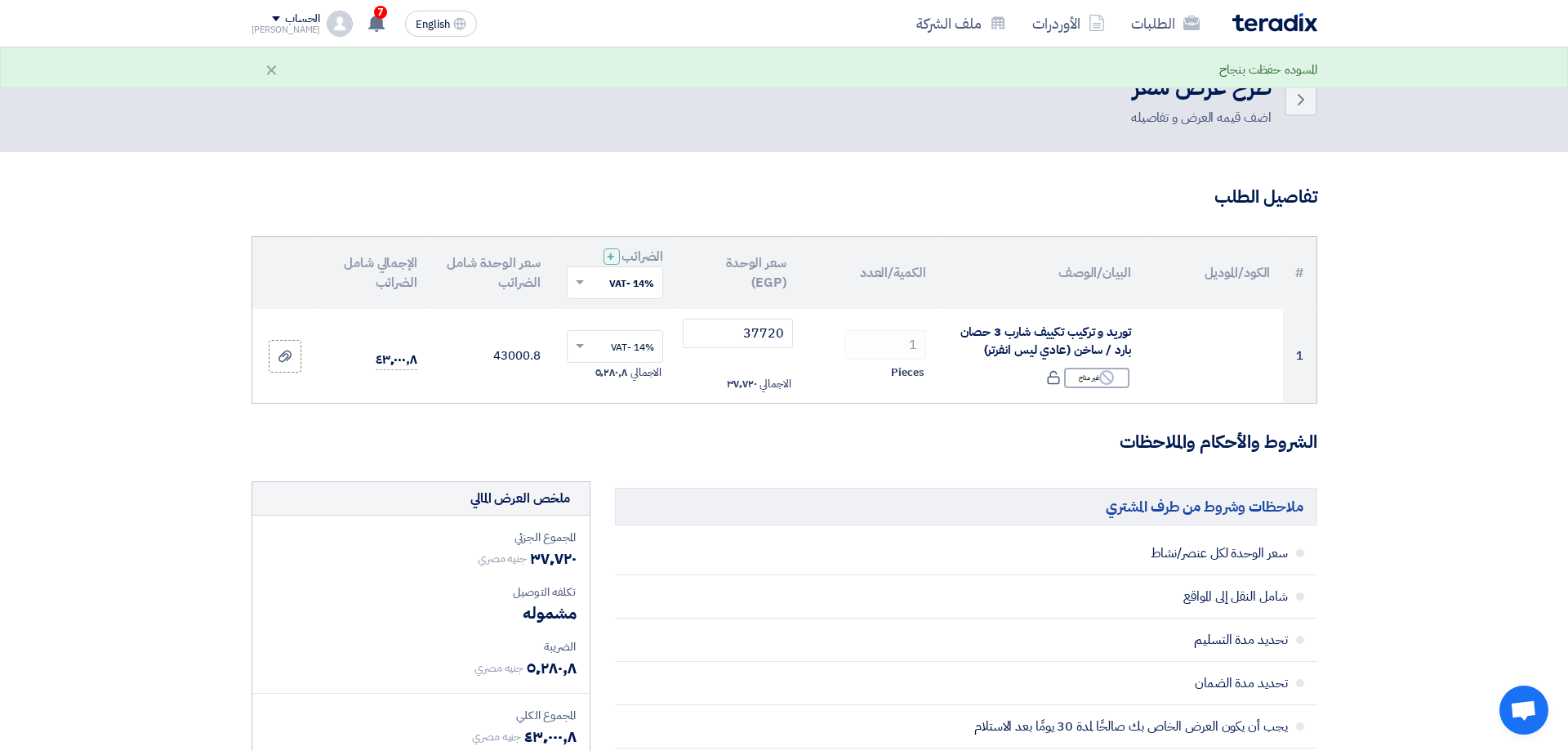
drag, startPoint x: 655, startPoint y: 443, endPoint x: 664, endPoint y: 417, distance: 27.5
click at [656, 443] on h3 "الشروط والأحكام والملاحظات" at bounding box center [784, 442] width 1066 height 25
click at [402, 450] on h3 "الشروط والأحكام والملاحظات" at bounding box center [784, 442] width 1066 height 25
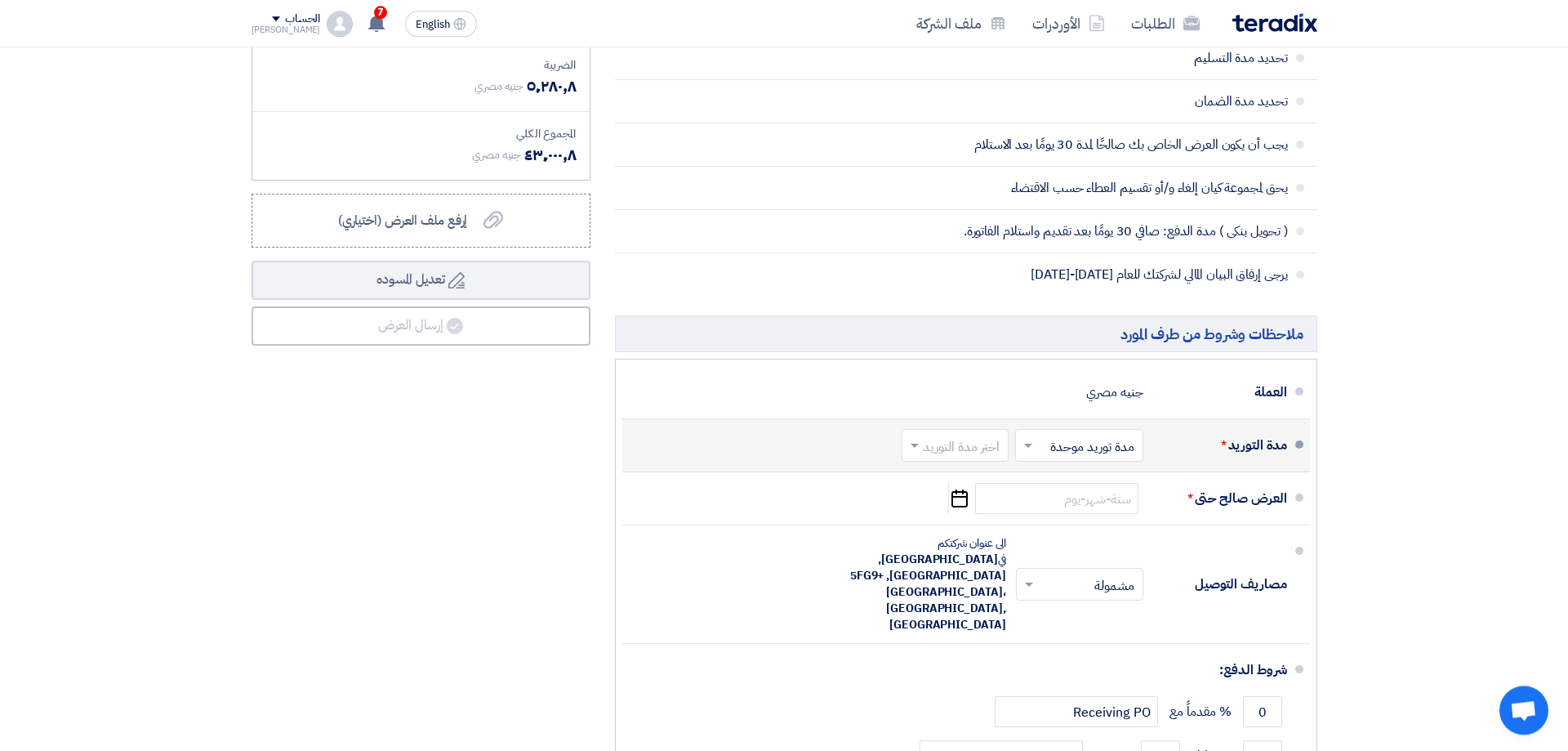
scroll to position [618, 0]
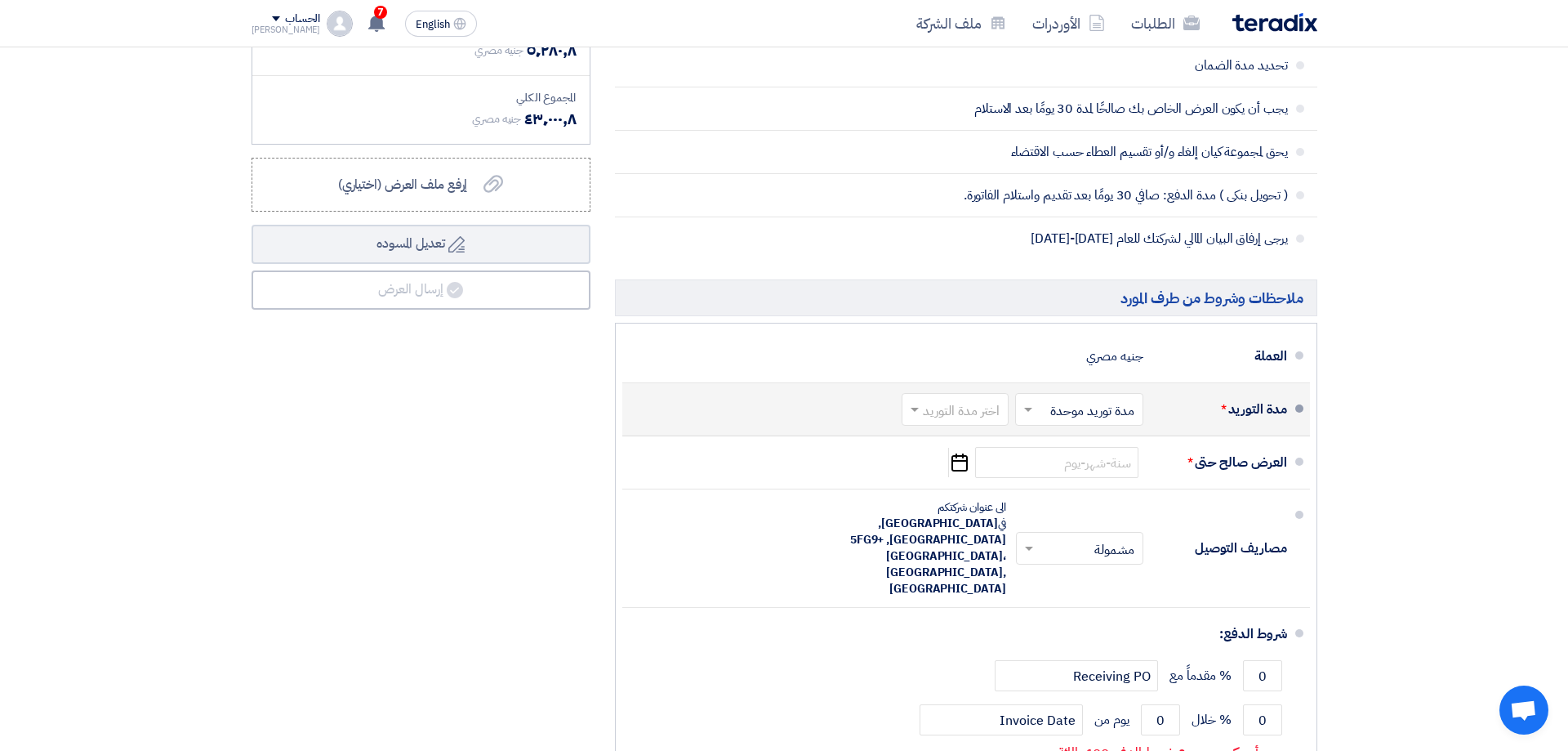
click at [1101, 406] on input "text" at bounding box center [1075, 412] width 120 height 24
click at [965, 412] on input "text" at bounding box center [951, 412] width 99 height 24
click at [977, 472] on span "(3-5) أيام" at bounding box center [978, 475] width 50 height 20
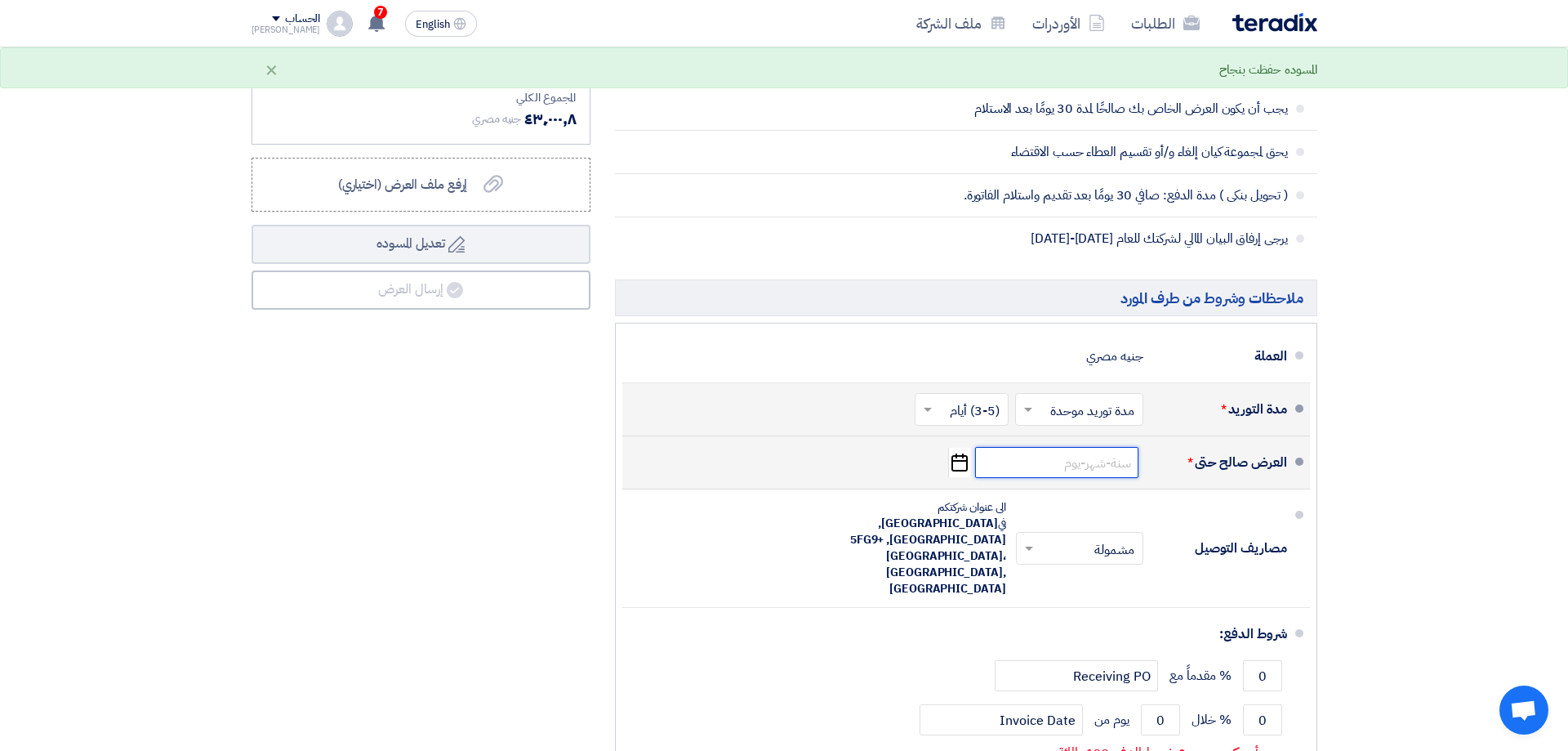
click at [1057, 456] on input at bounding box center [1057, 462] width 164 height 31
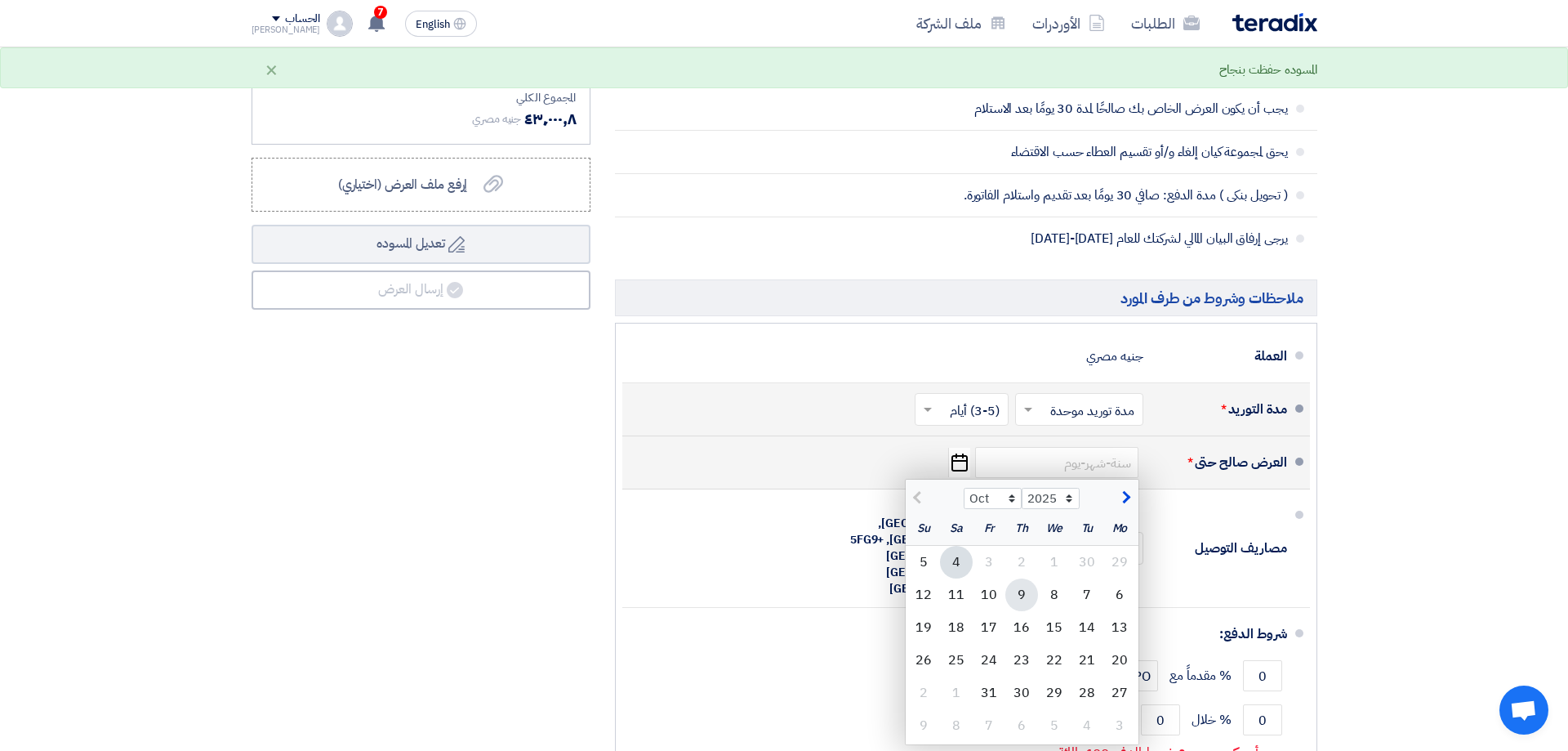
click at [1035, 591] on div "9" at bounding box center [1022, 595] width 33 height 33
type input "[DATE]"
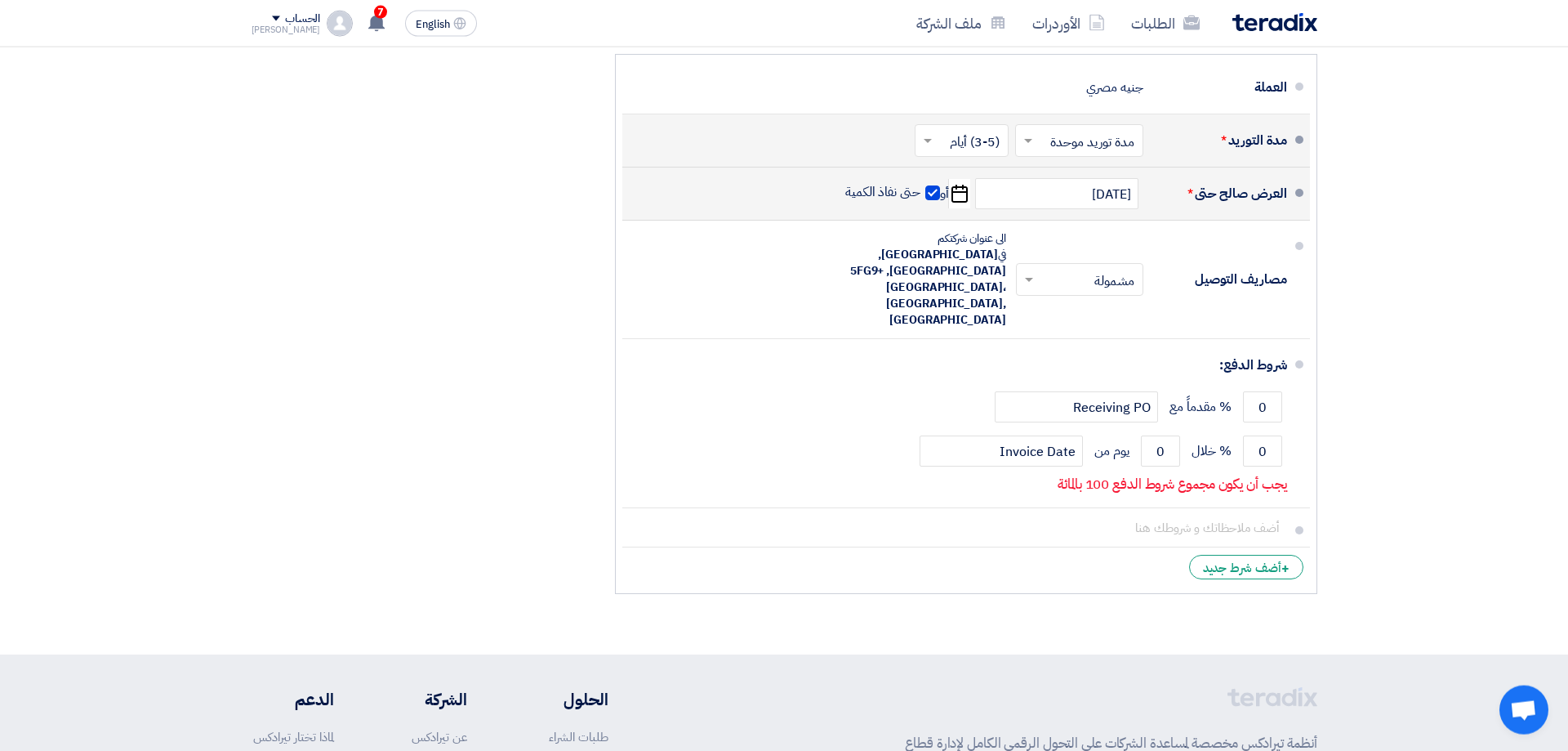
scroll to position [927, 0]
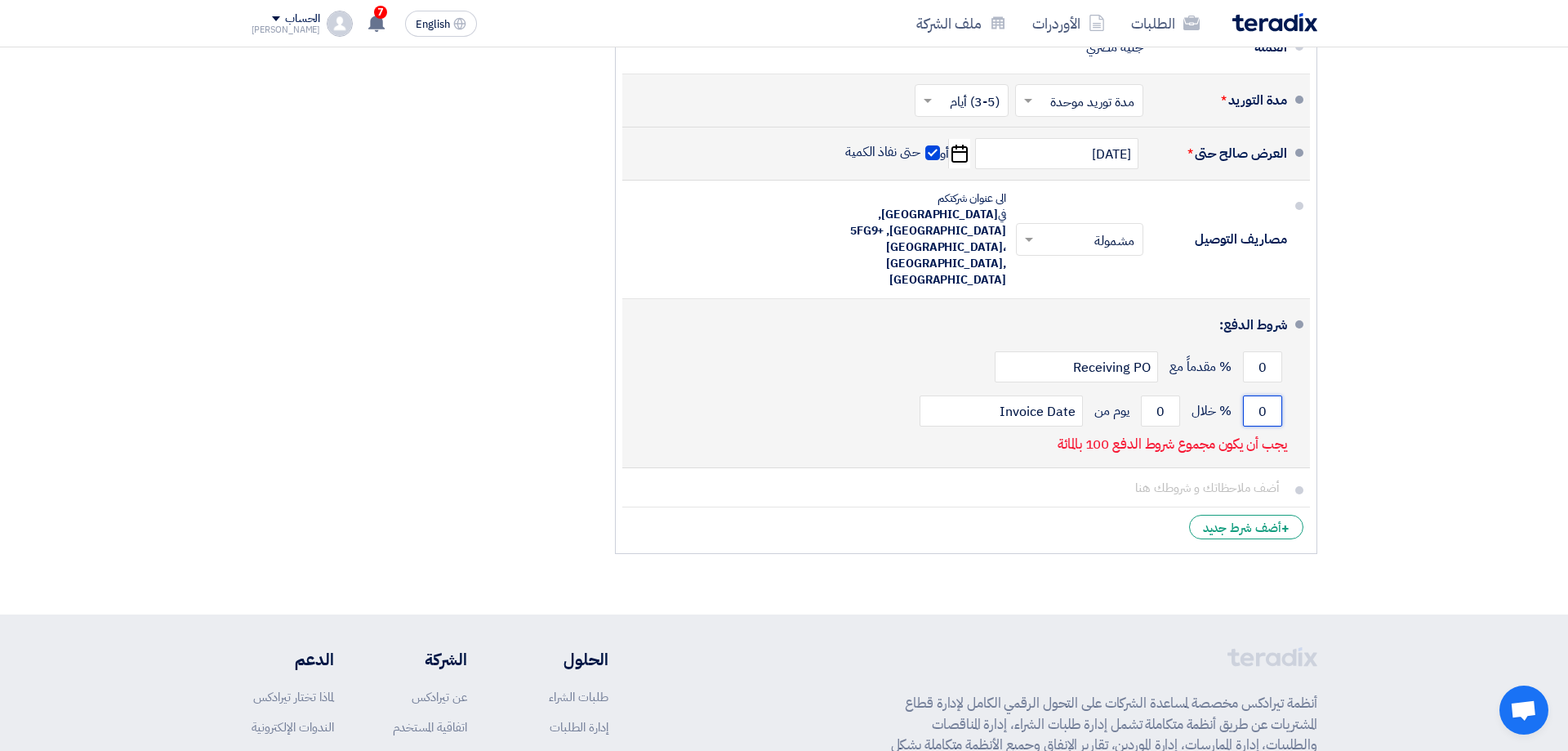
click at [1267, 395] on input "0" at bounding box center [1263, 411] width 40 height 31
type input "100"
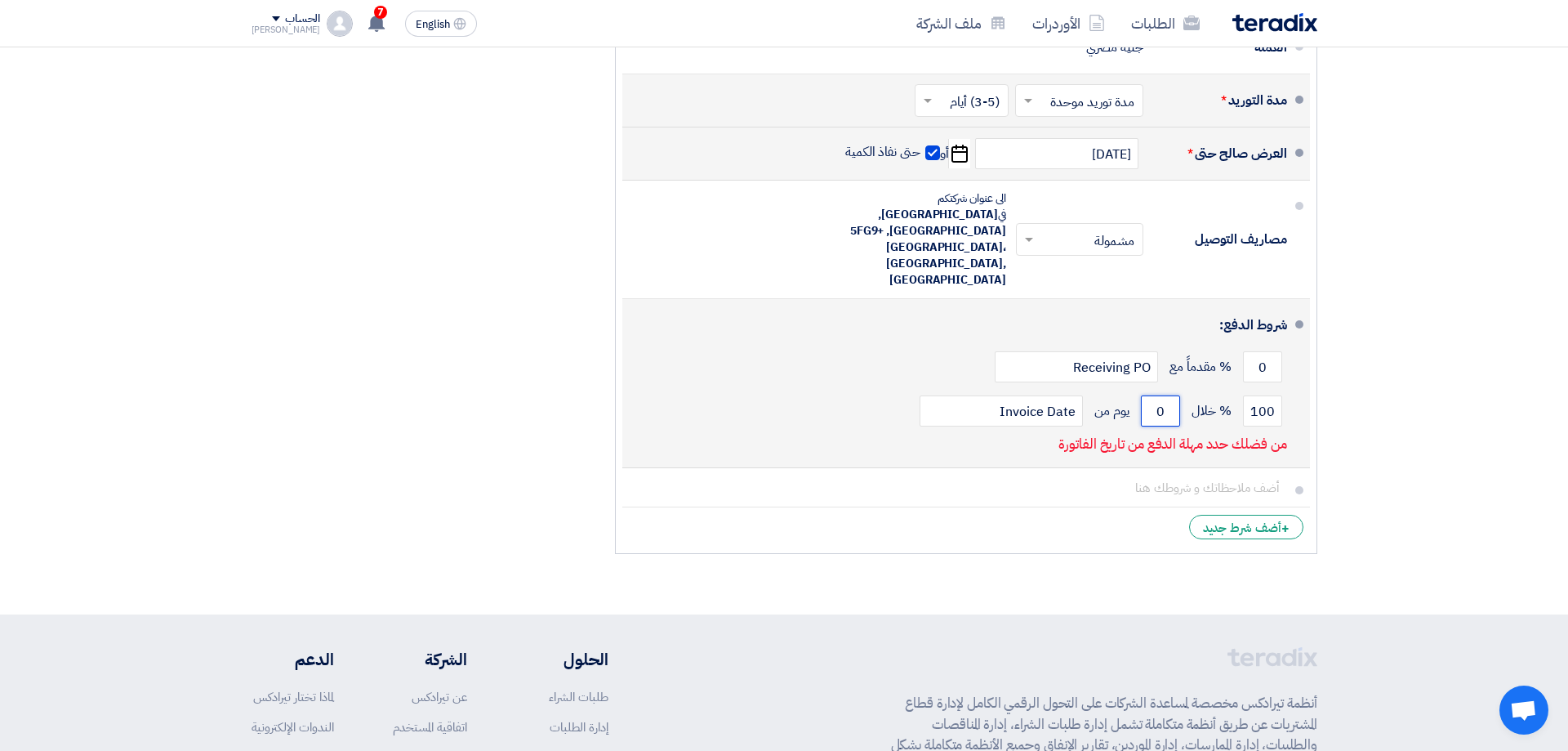
click at [1163, 395] on input "0" at bounding box center [1161, 411] width 40 height 31
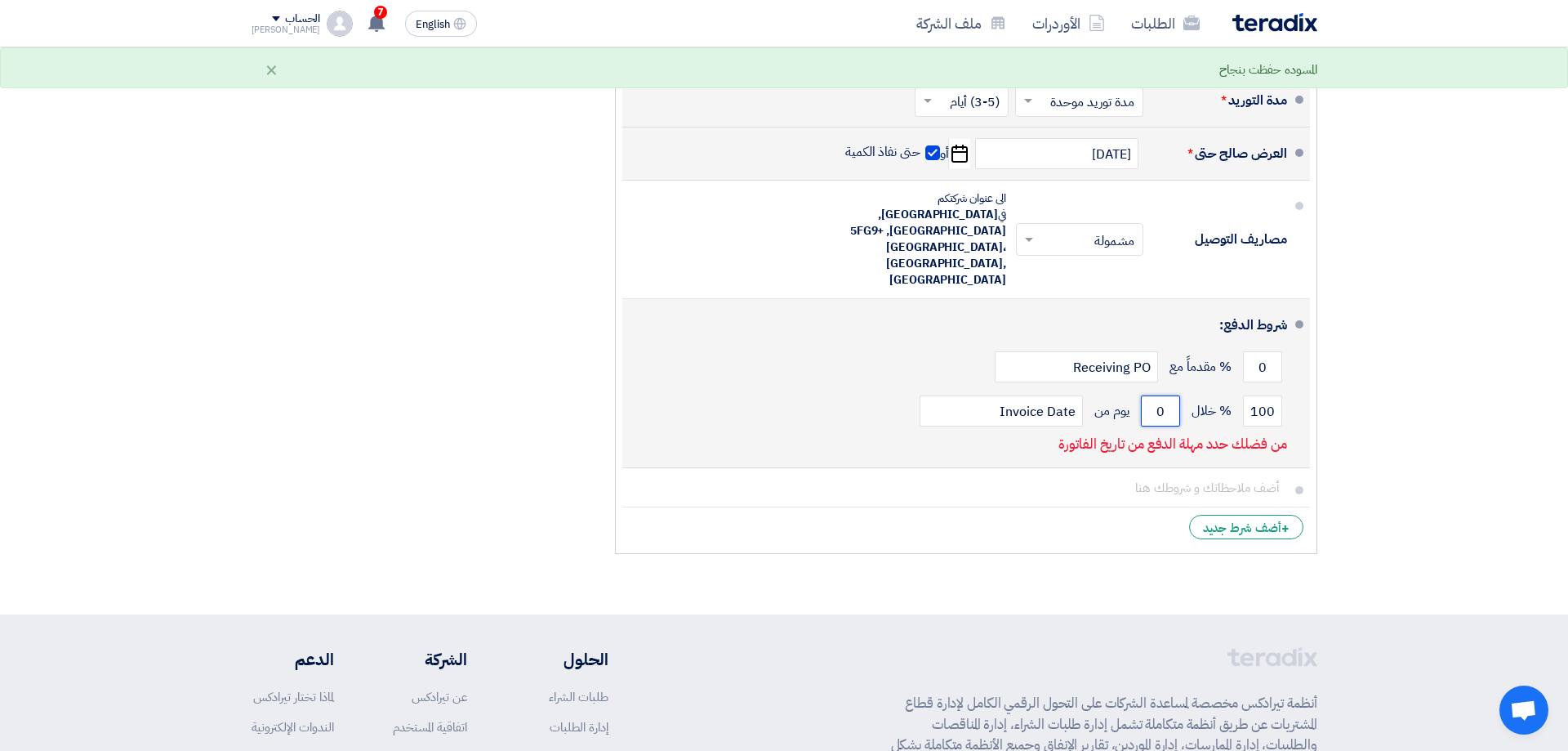
click at [1163, 395] on input "0" at bounding box center [1161, 411] width 40 height 31
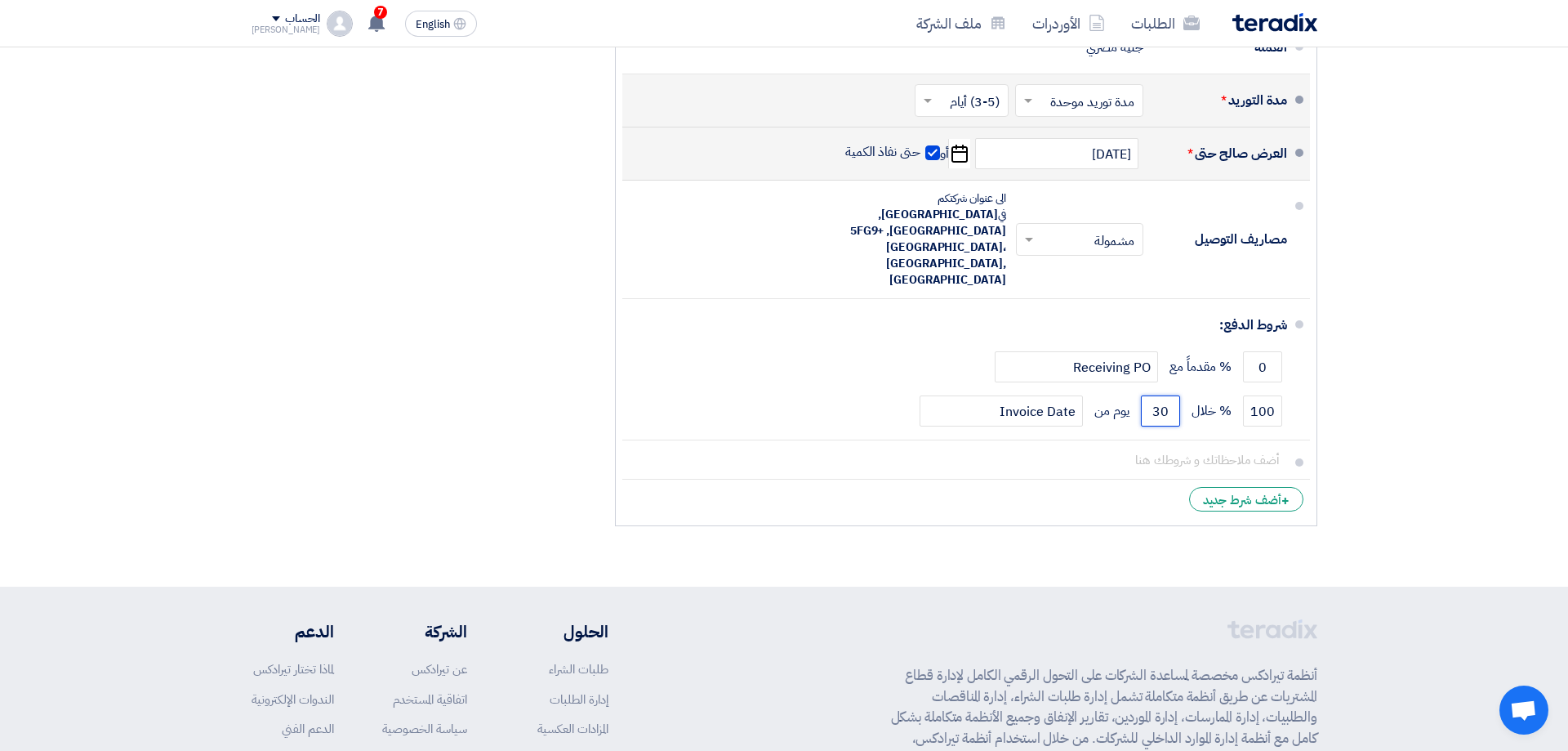
type input "30"
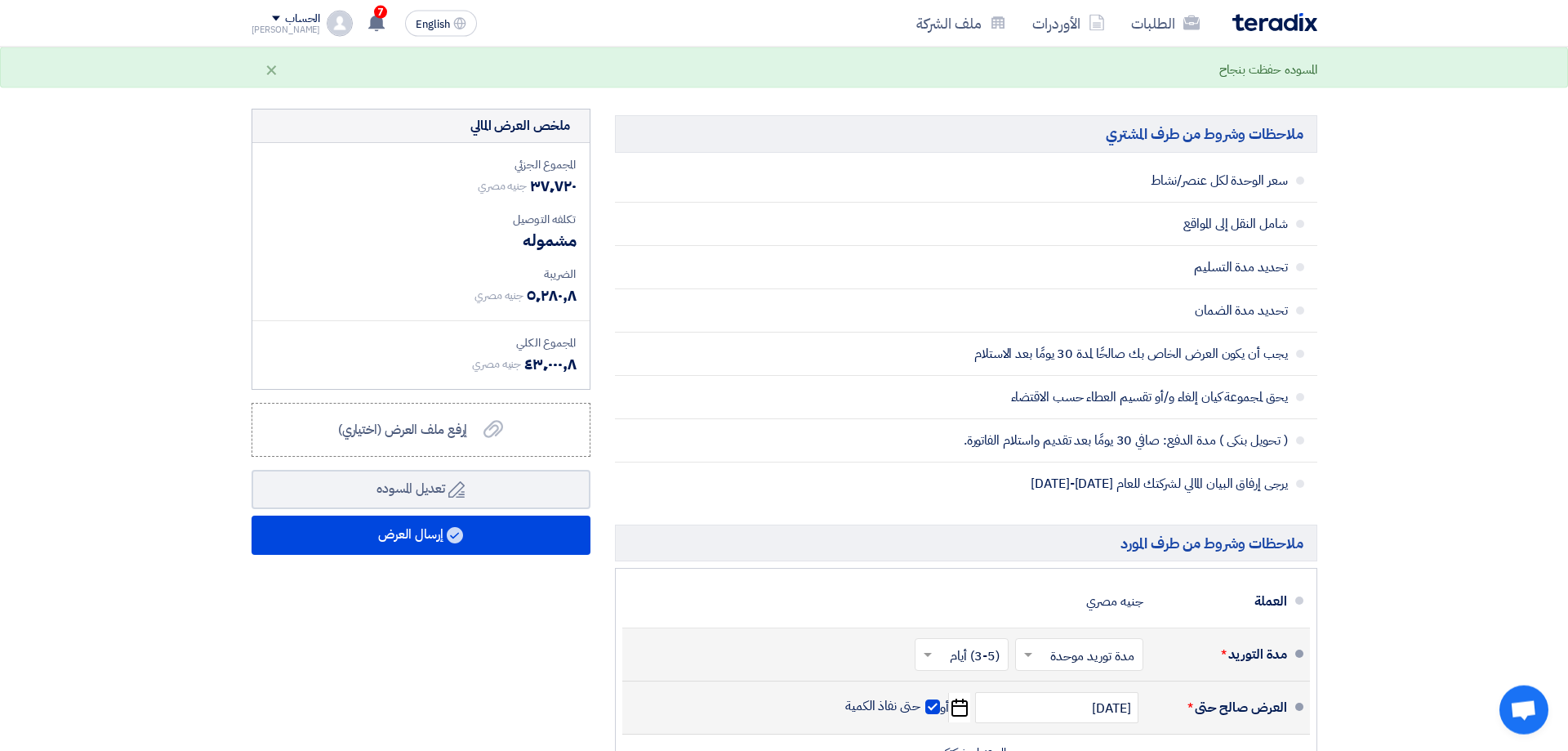
scroll to position [412, 0]
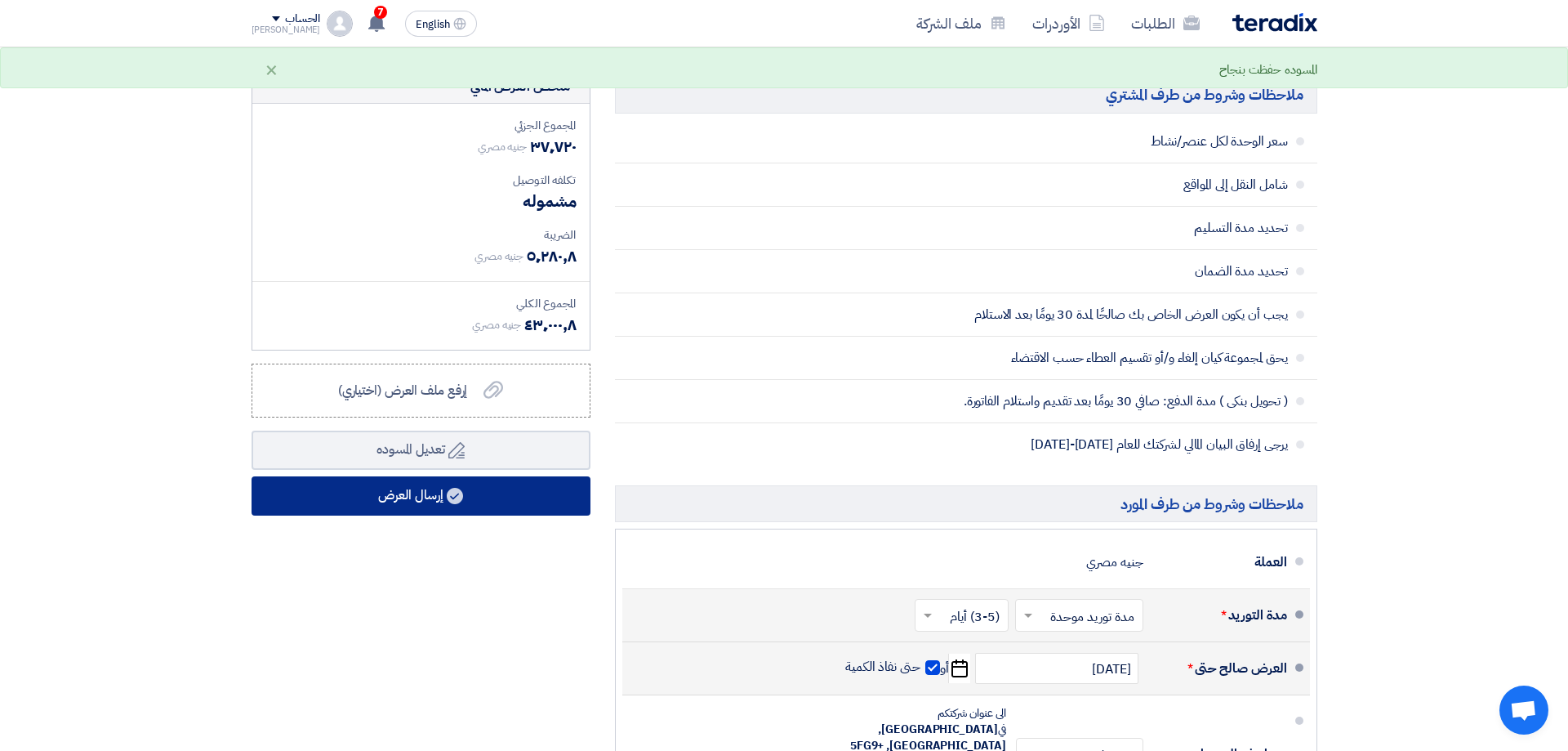
click at [449, 500] on button "إرسال العرض" at bounding box center [421, 496] width 339 height 40
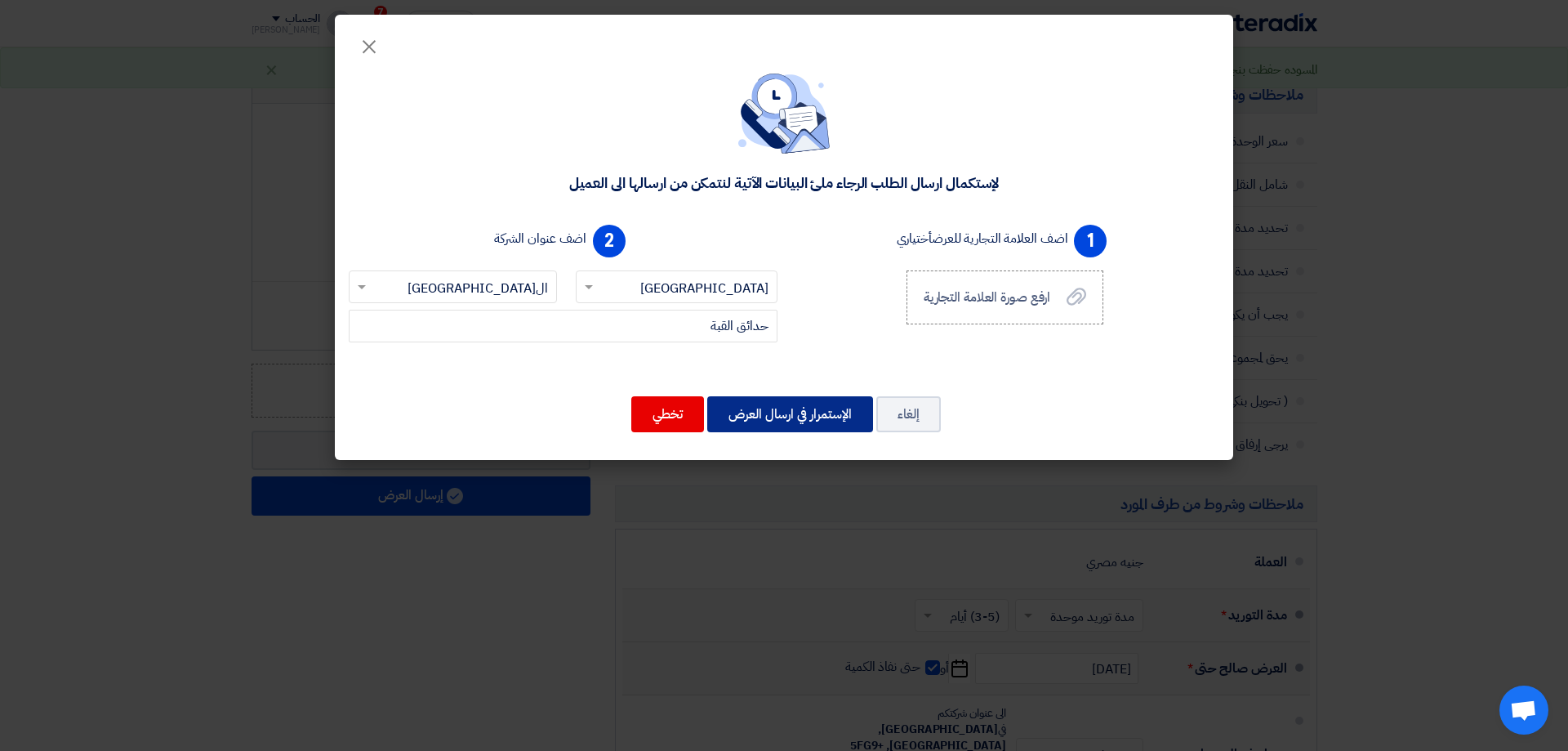
click at [796, 419] on button "الإستمرار في ارسال العرض" at bounding box center [790, 414] width 166 height 36
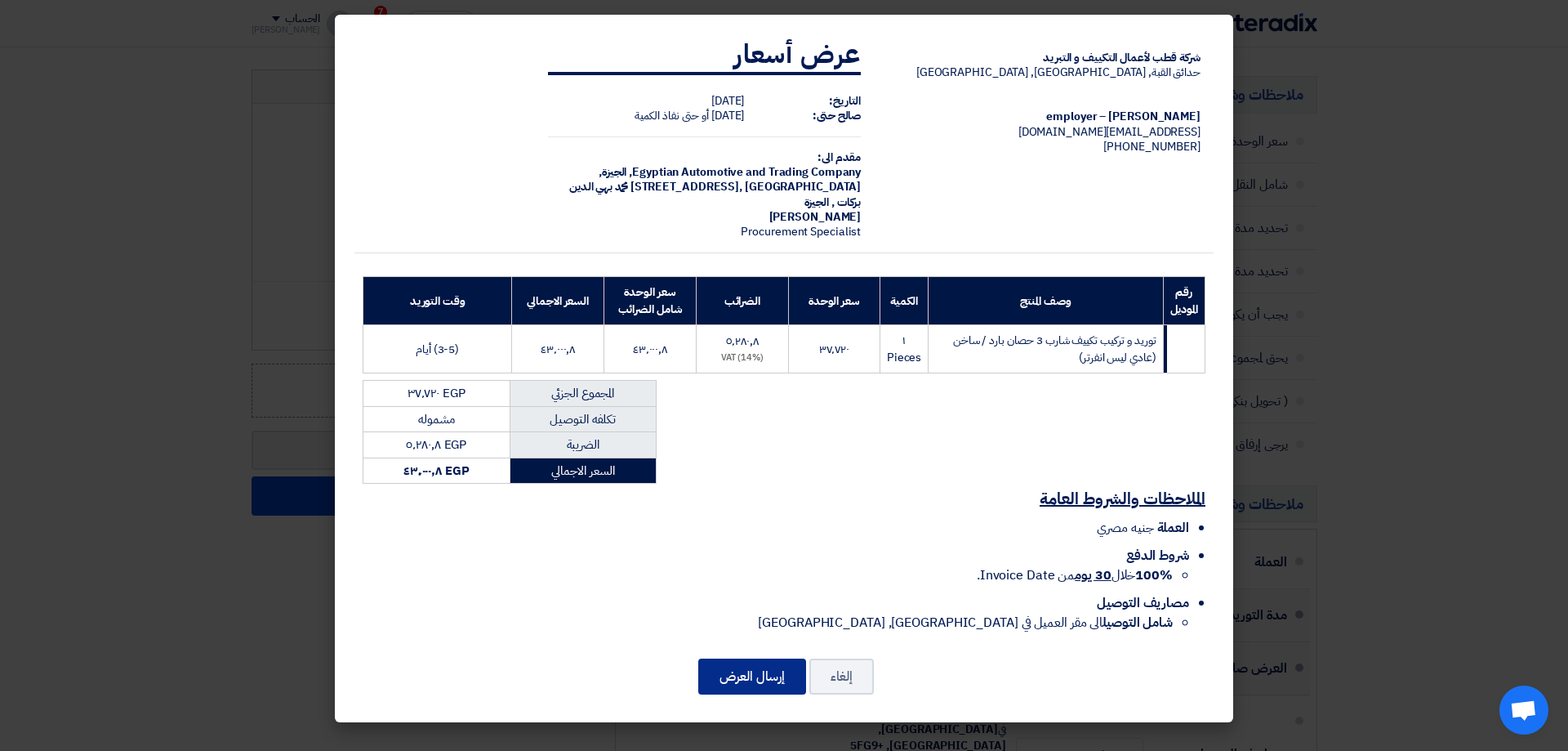
click at [752, 669] on button "إرسال العرض" at bounding box center [752, 677] width 108 height 36
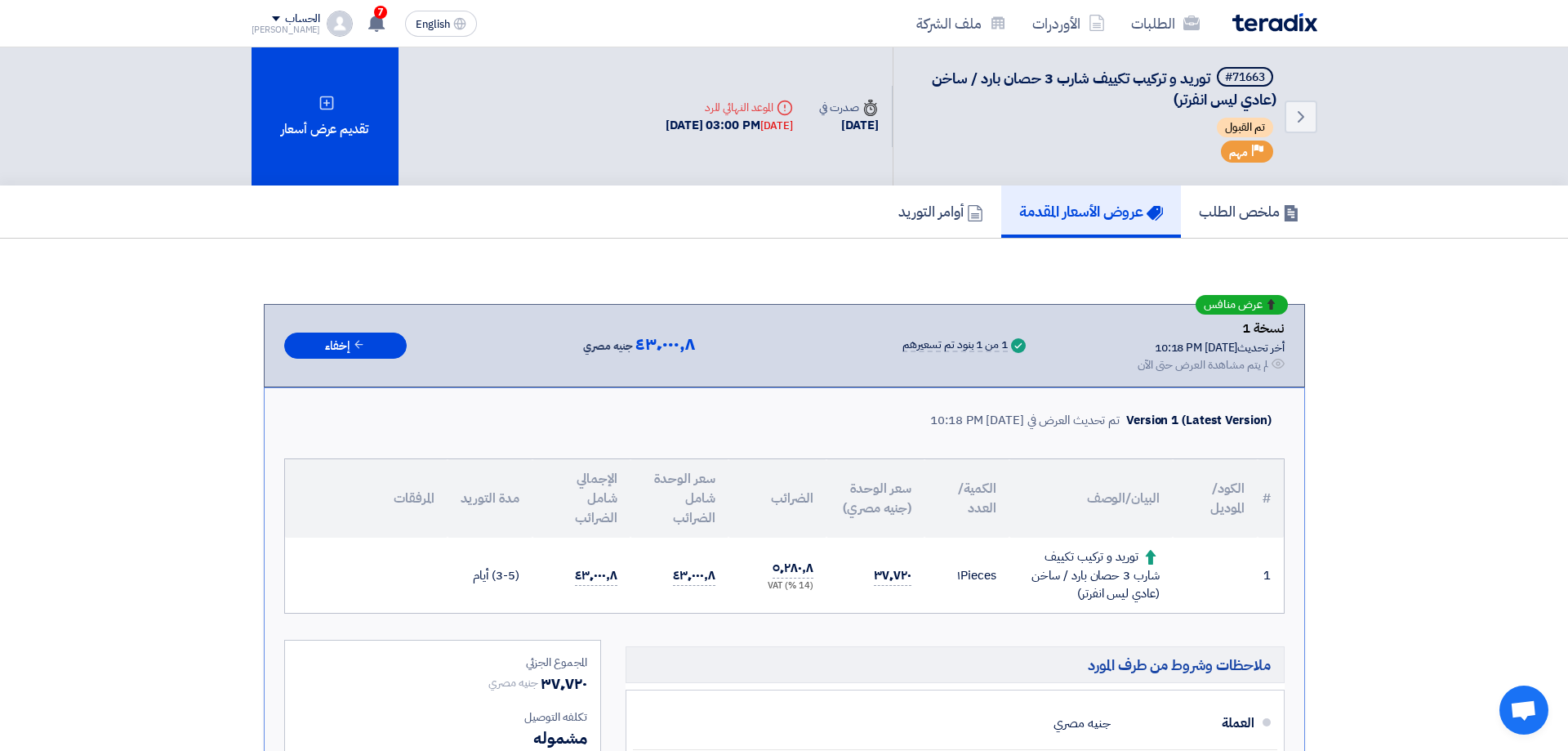
click at [1112, 233] on link "عروض الأسعار المقدمة" at bounding box center [1091, 211] width 180 height 53
click at [1074, 208] on h5 "عروض الأسعار المقدمة" at bounding box center [1091, 211] width 144 height 19
click at [1249, 210] on h5 "ملخص الطلب" at bounding box center [1249, 211] width 101 height 19
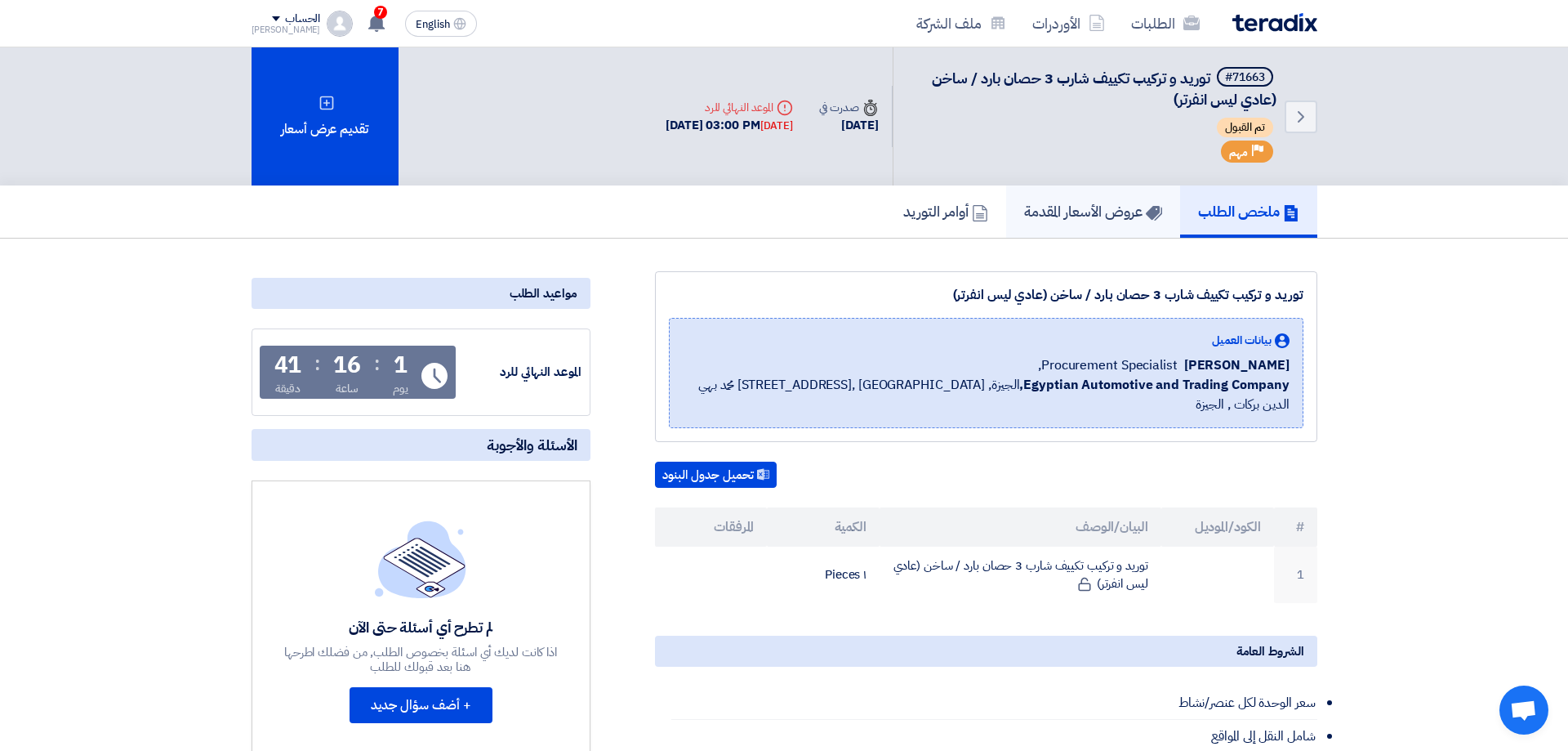
click at [1106, 216] on h5 "عروض الأسعار المقدمة" at bounding box center [1094, 211] width 138 height 19
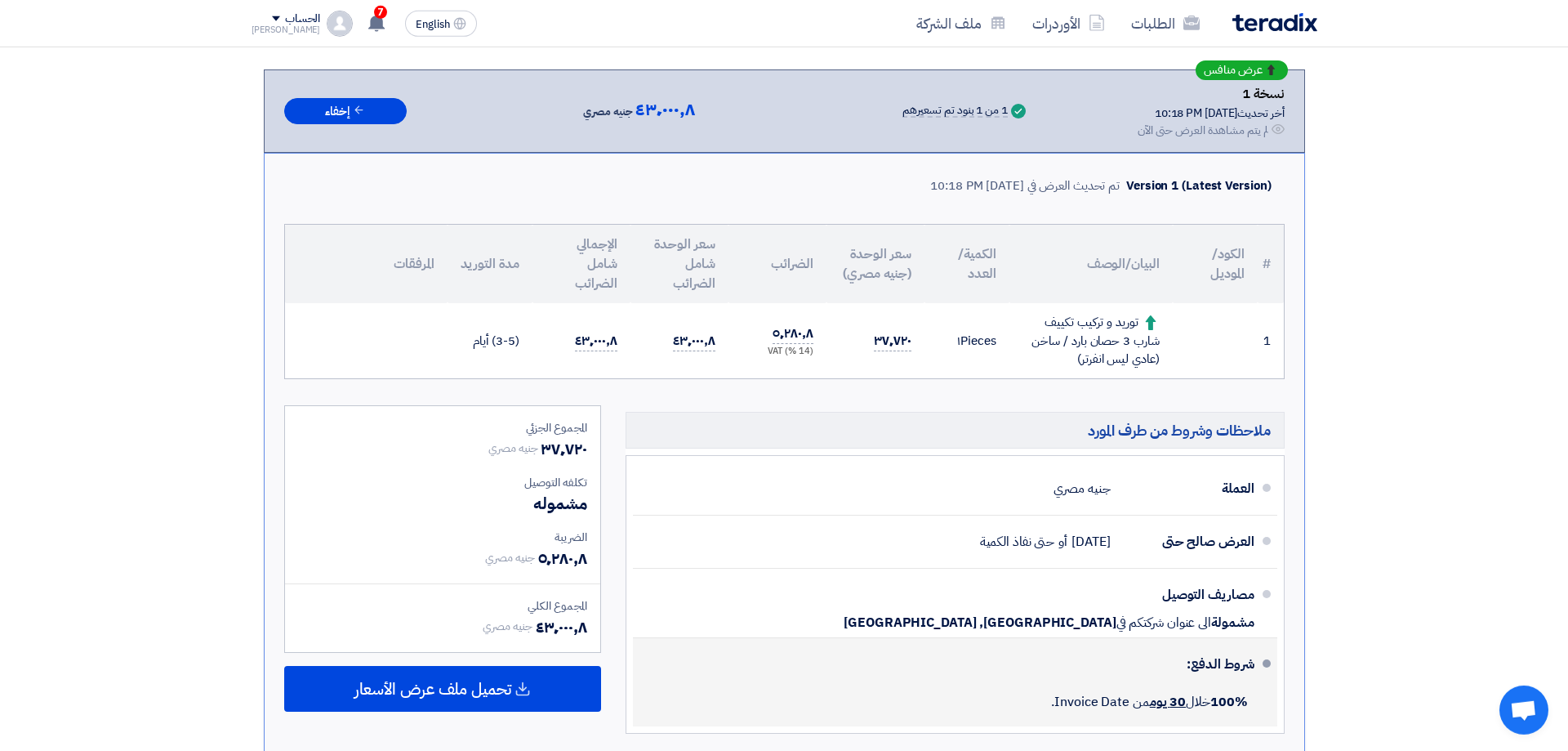
scroll to position [309, 0]
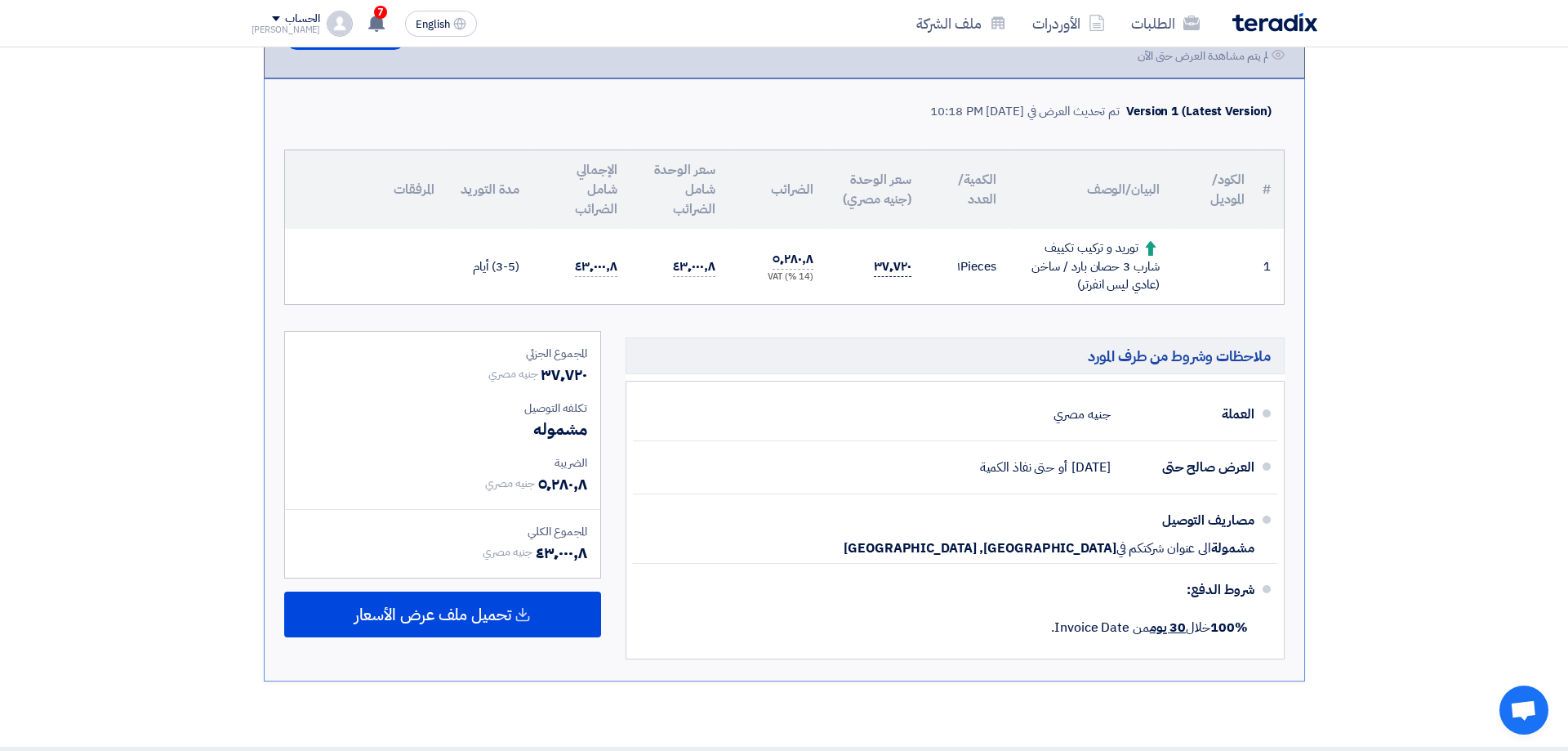
click at [886, 266] on span "٣٧٬٧٢٠" at bounding box center [892, 267] width 37 height 21
click at [1298, 307] on div "Version 1 (Latest Version) تم تحديث العرض في [DATE] 10:18 PM # الكود/الموديل ال…" at bounding box center [784, 380] width 1041 height 603
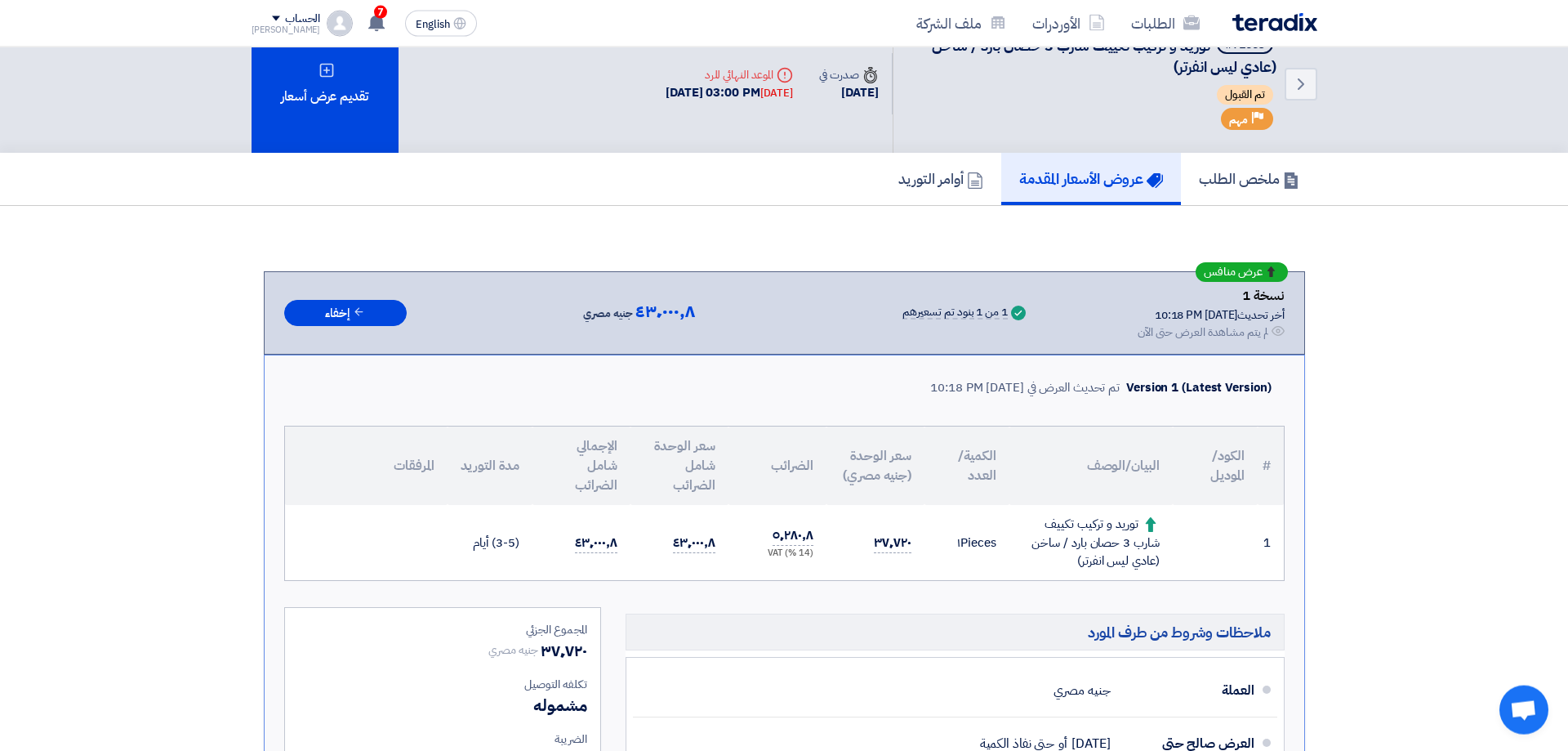
scroll to position [0, 0]
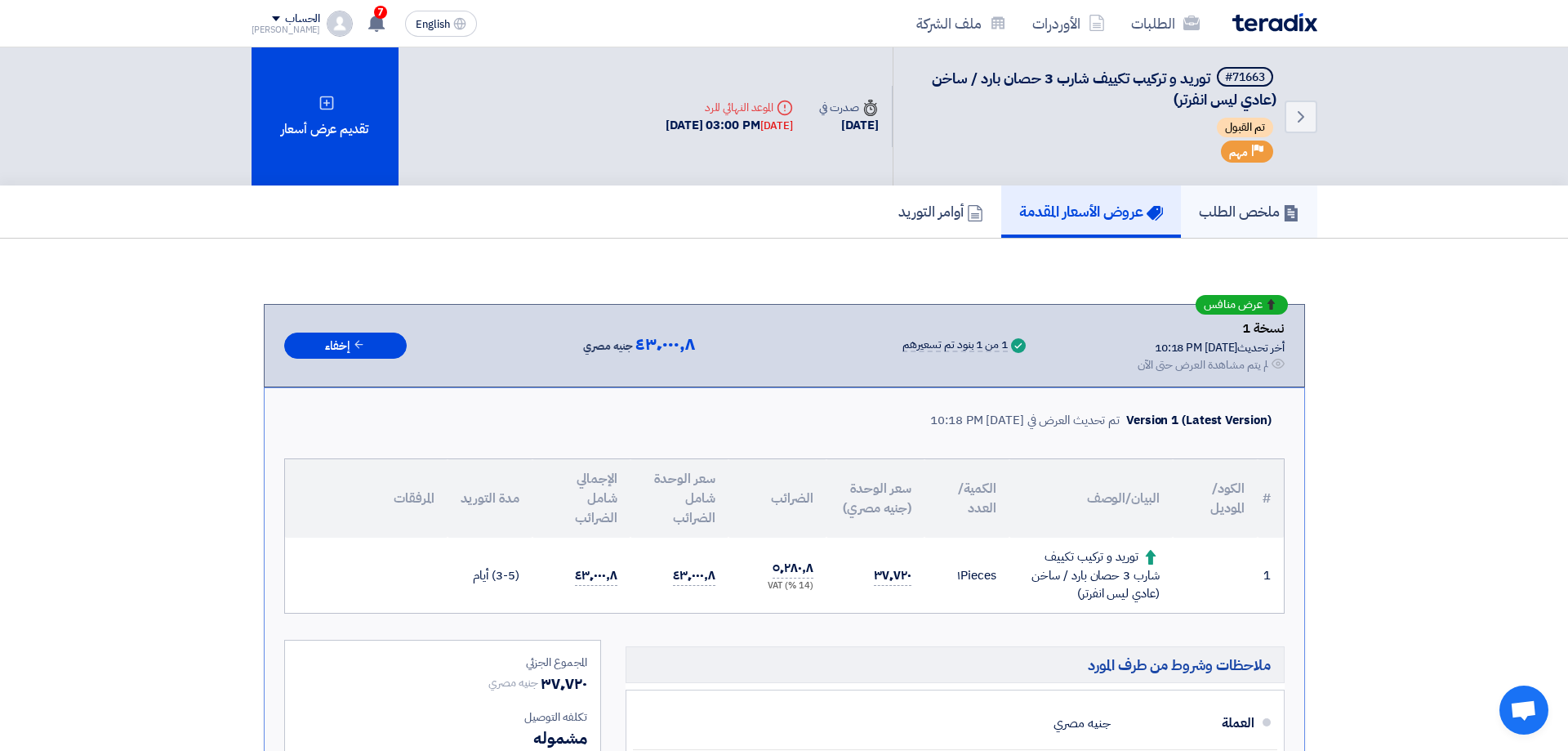
click at [1274, 208] on h5 "ملخص الطلب" at bounding box center [1249, 211] width 101 height 19
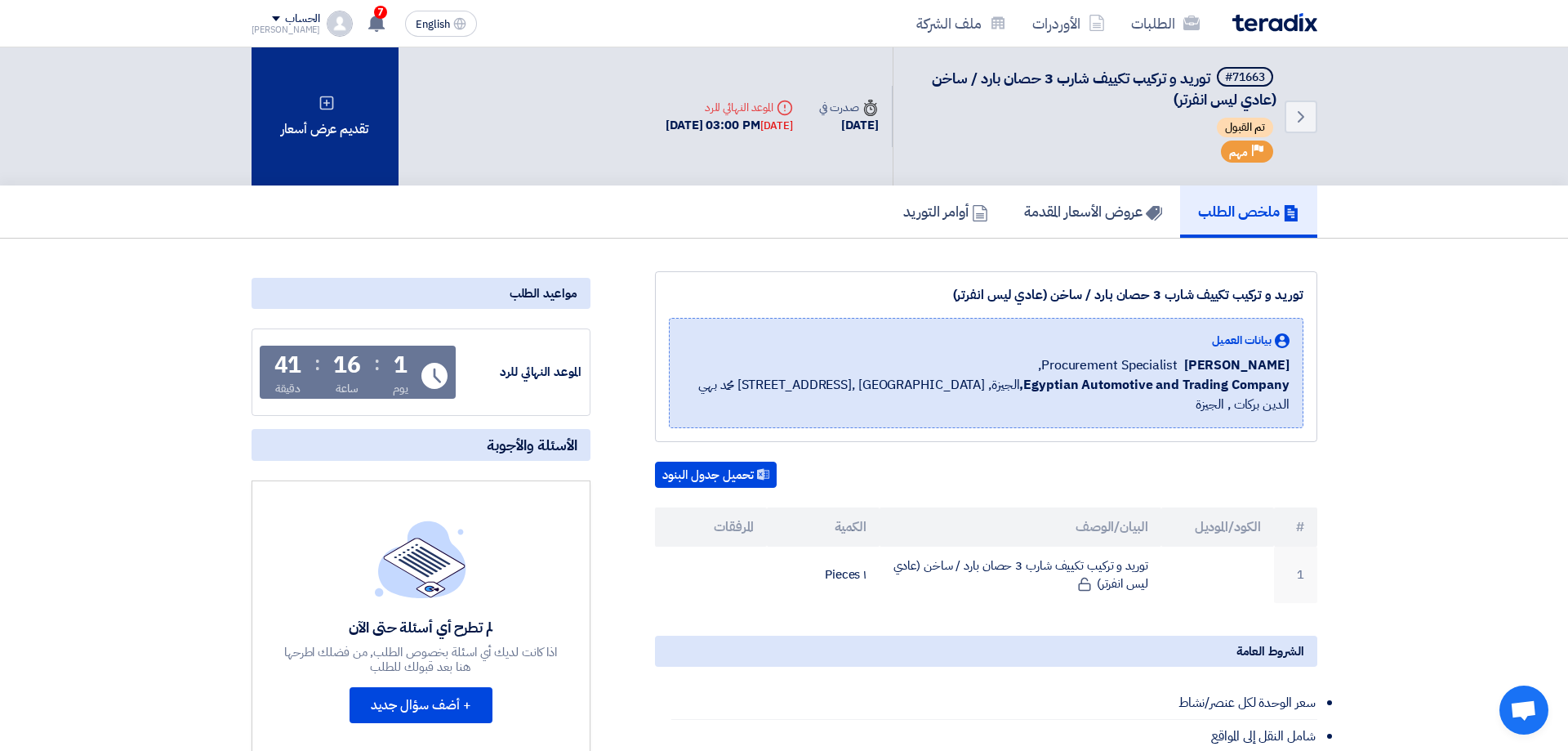
click at [338, 110] on div "تقديم عرض أسعار" at bounding box center [325, 116] width 147 height 138
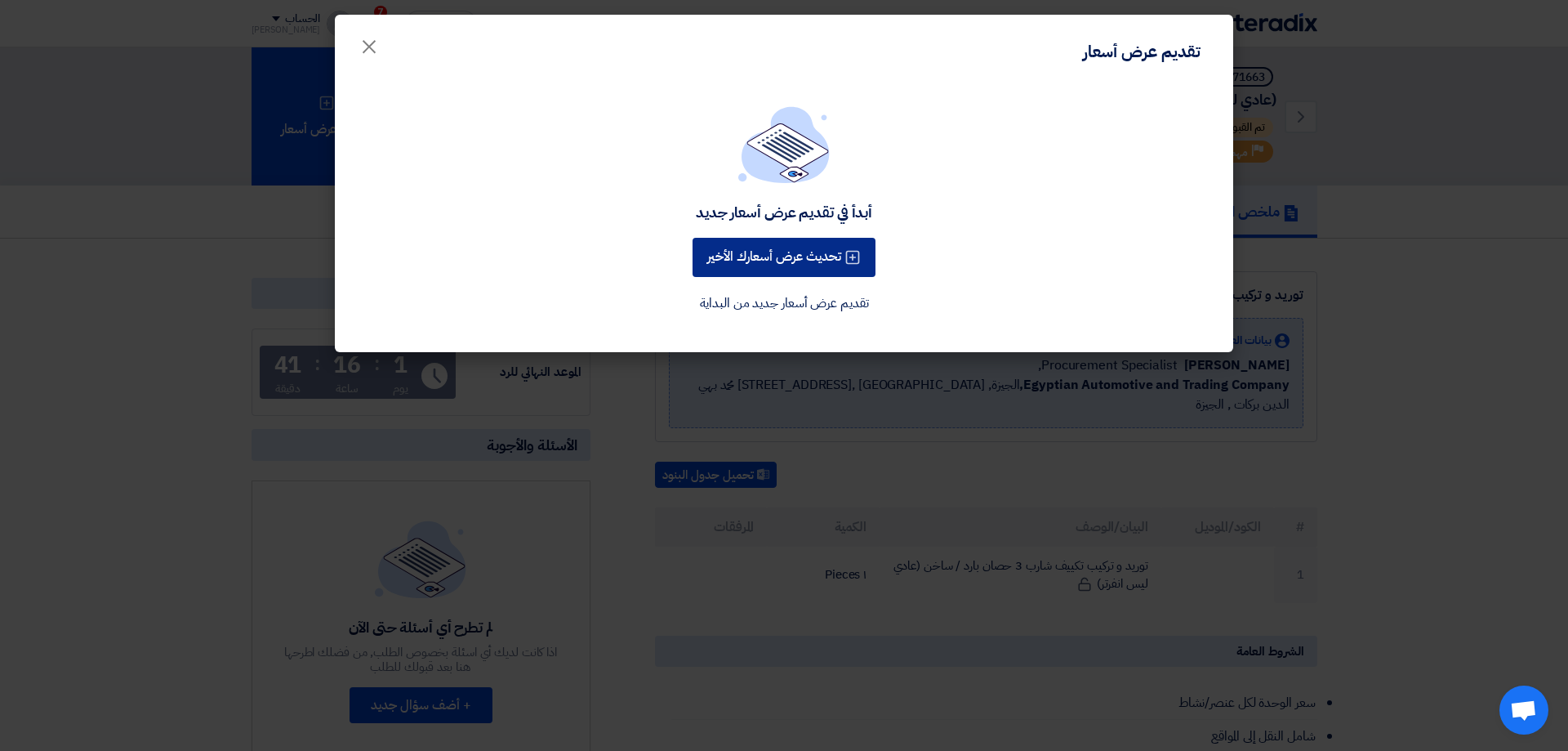
click at [797, 258] on button "تحديث عرض أسعارك الأخير" at bounding box center [784, 258] width 183 height 40
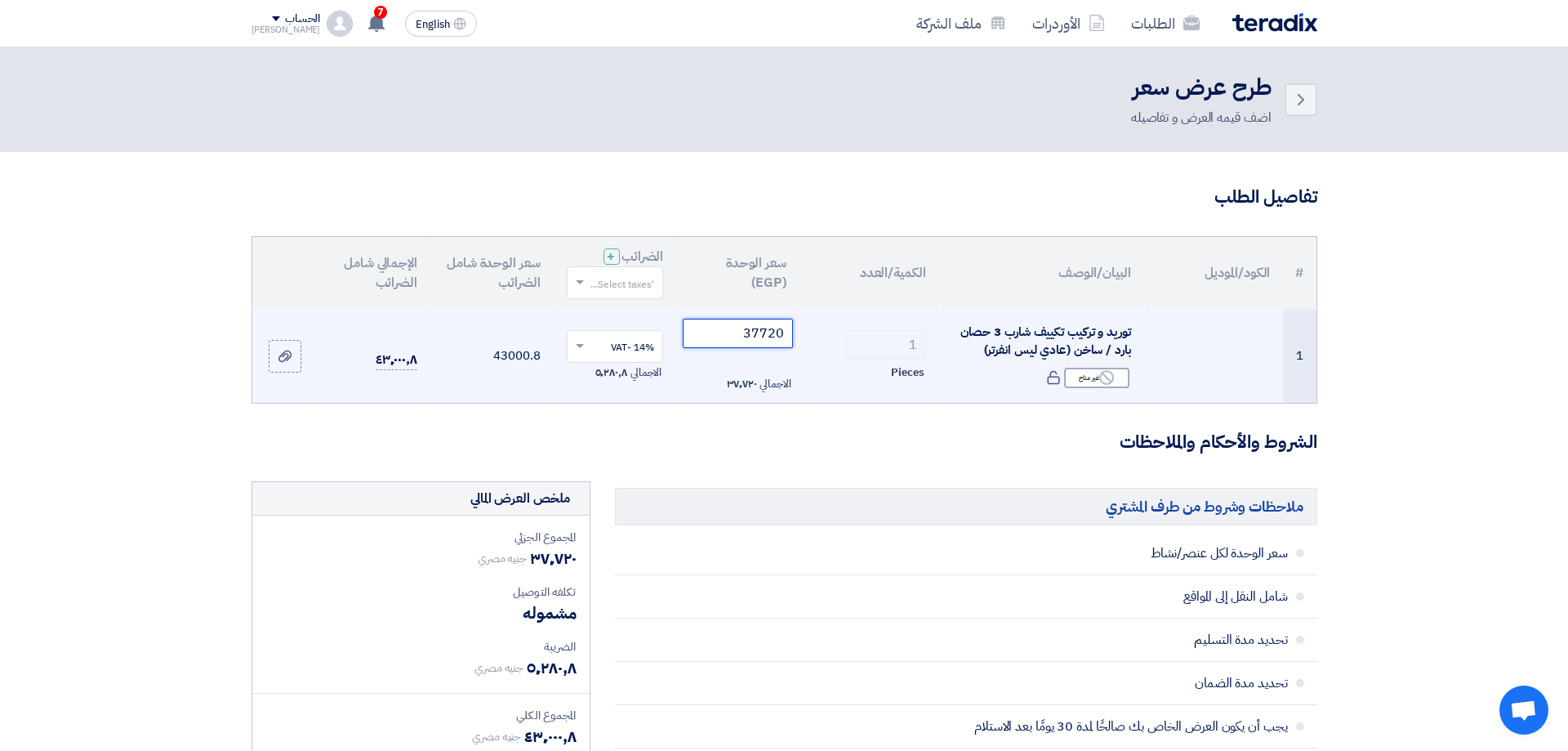
drag, startPoint x: 730, startPoint y: 332, endPoint x: 852, endPoint y: 346, distance: 122.8
click at [793, 346] on input "37720" at bounding box center [738, 333] width 110 height 29
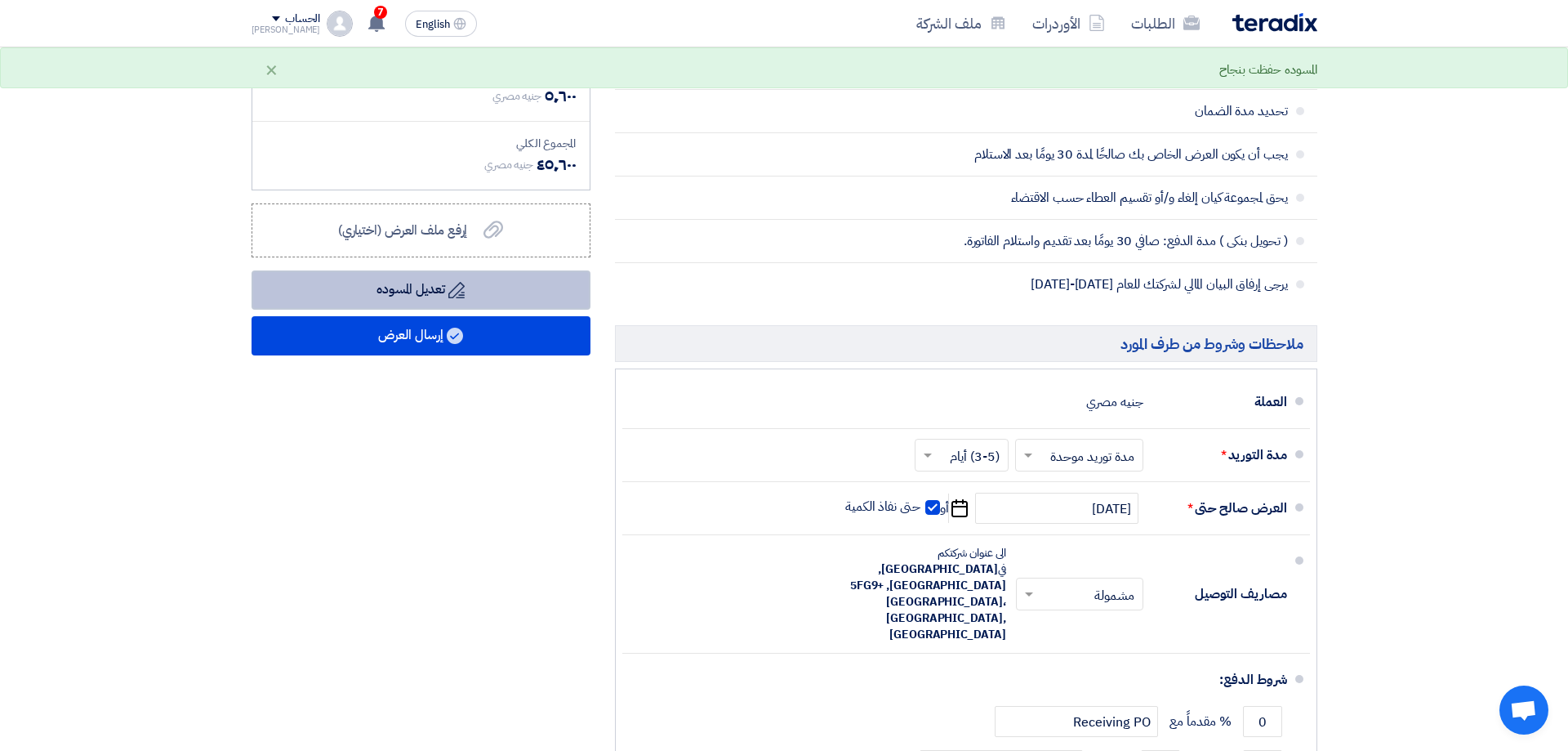
scroll to position [515, 0]
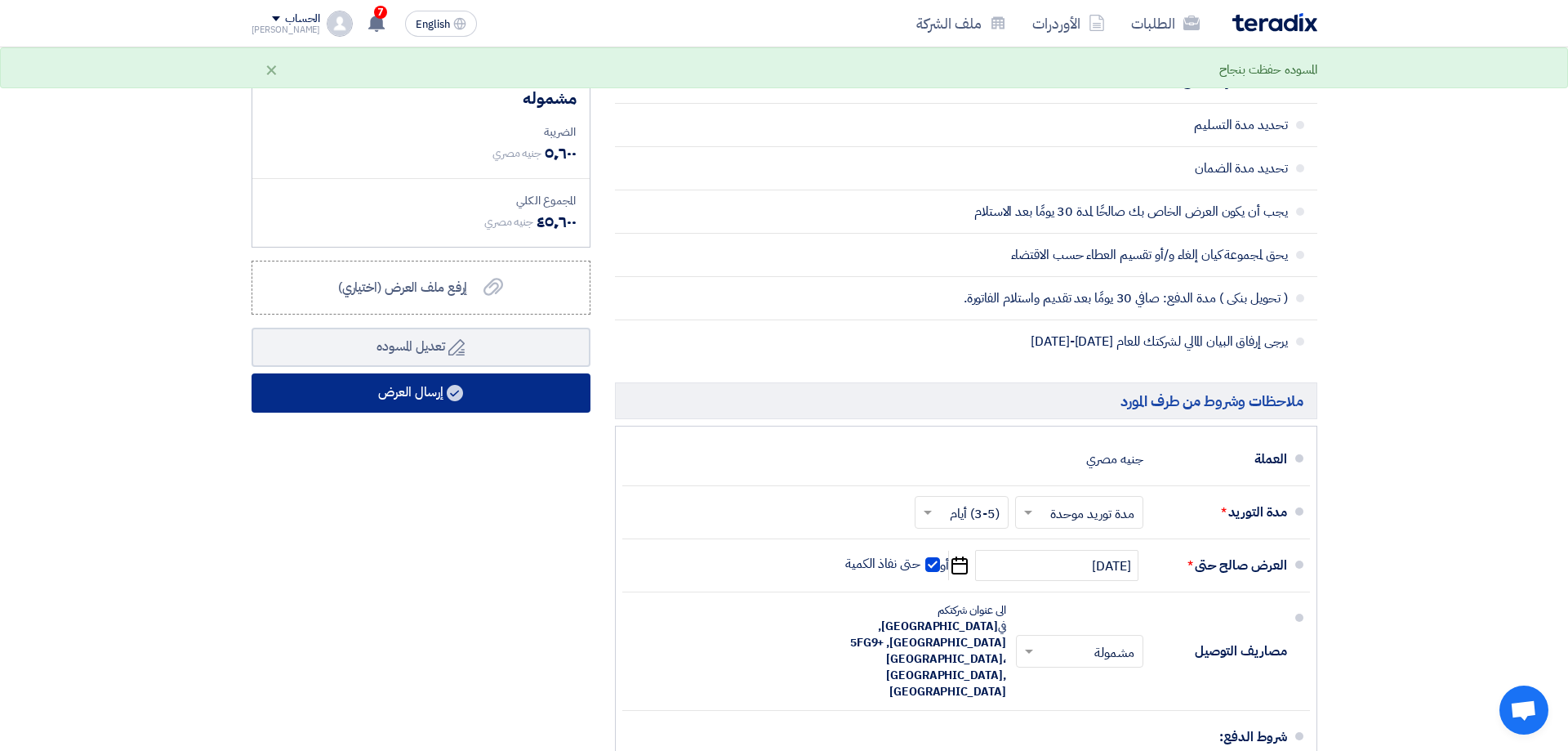
type input "40000"
click at [419, 391] on button "إرسال العرض" at bounding box center [421, 394] width 339 height 40
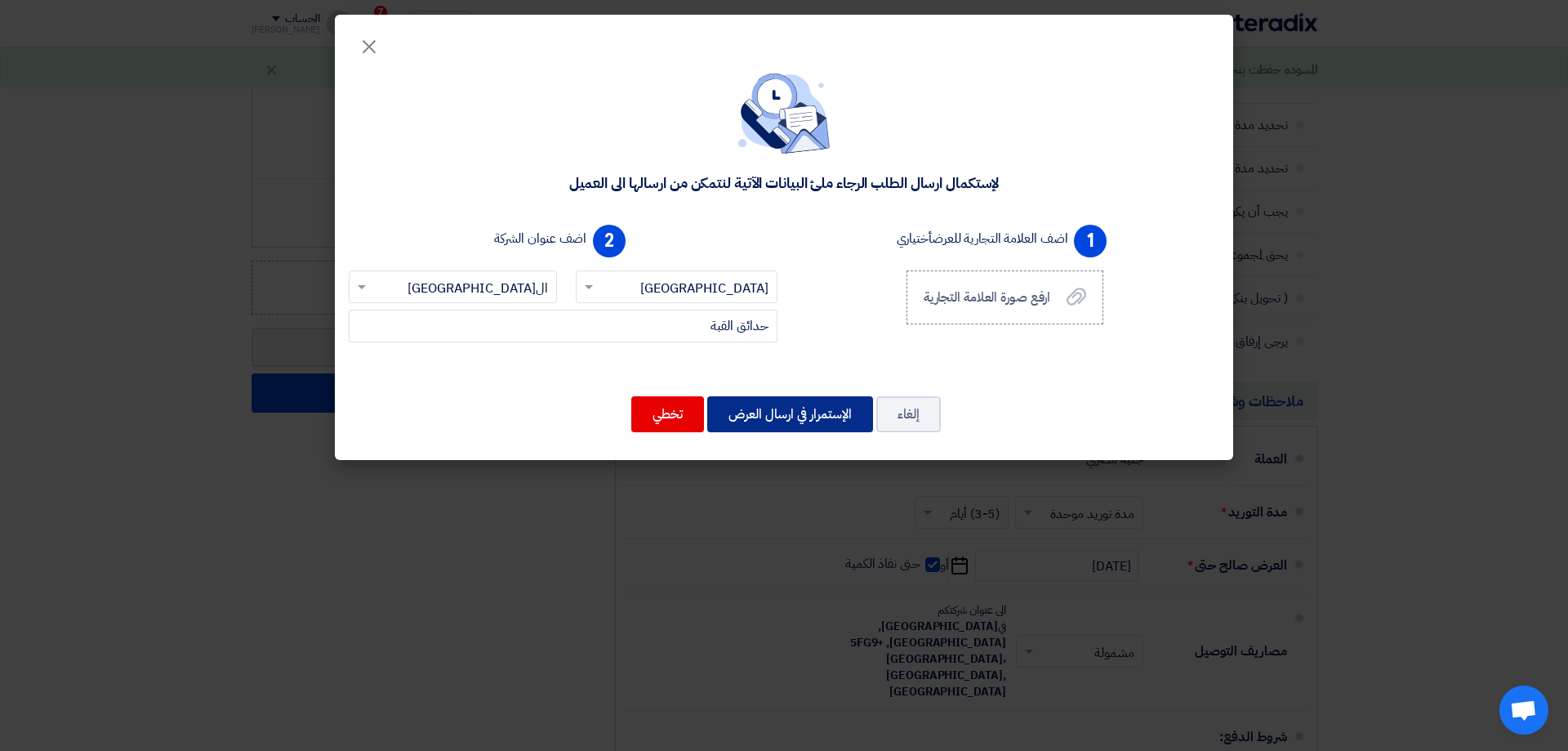
click at [786, 416] on button "الإستمرار في ارسال العرض" at bounding box center [790, 414] width 166 height 36
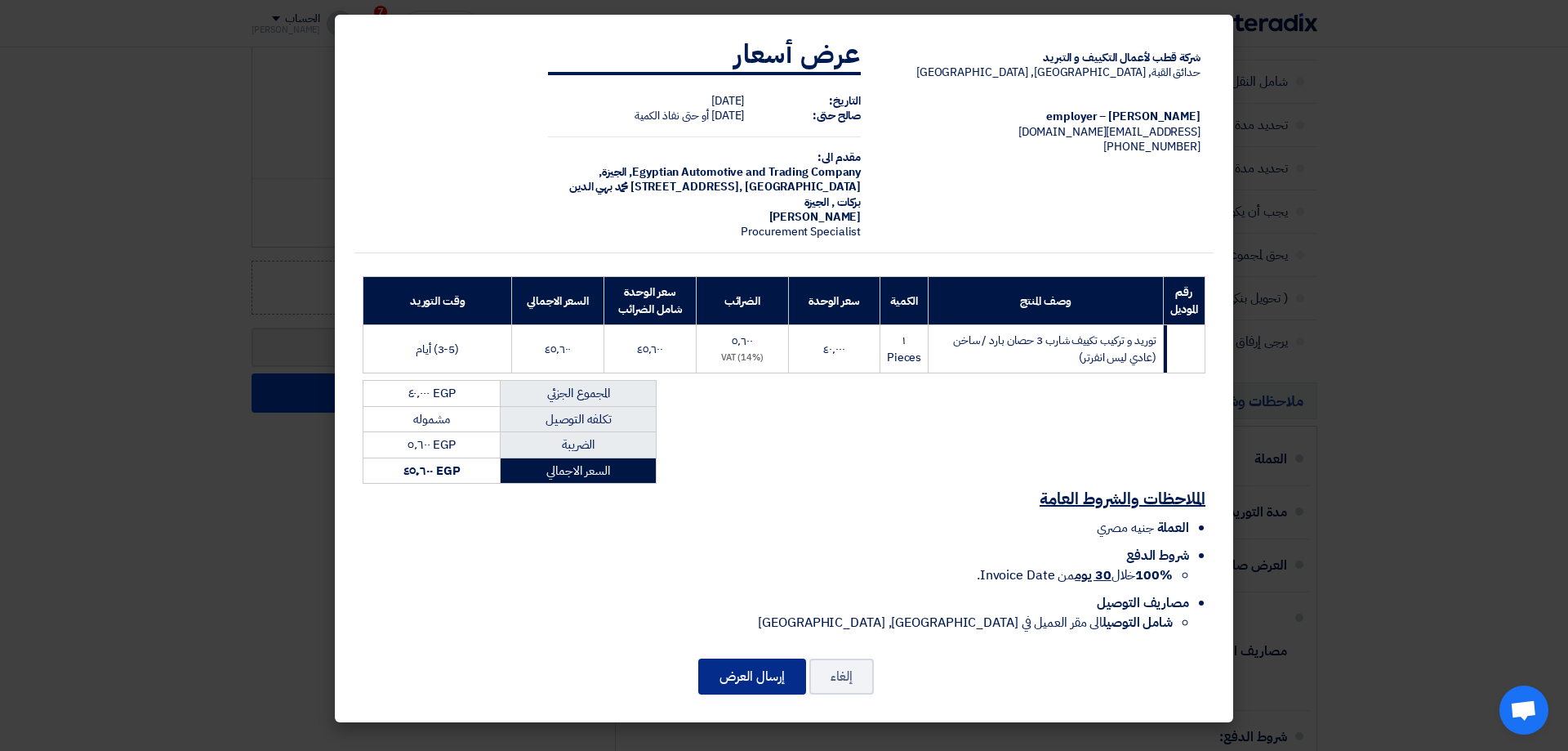
click at [747, 659] on button "إرسال العرض" at bounding box center [752, 677] width 108 height 36
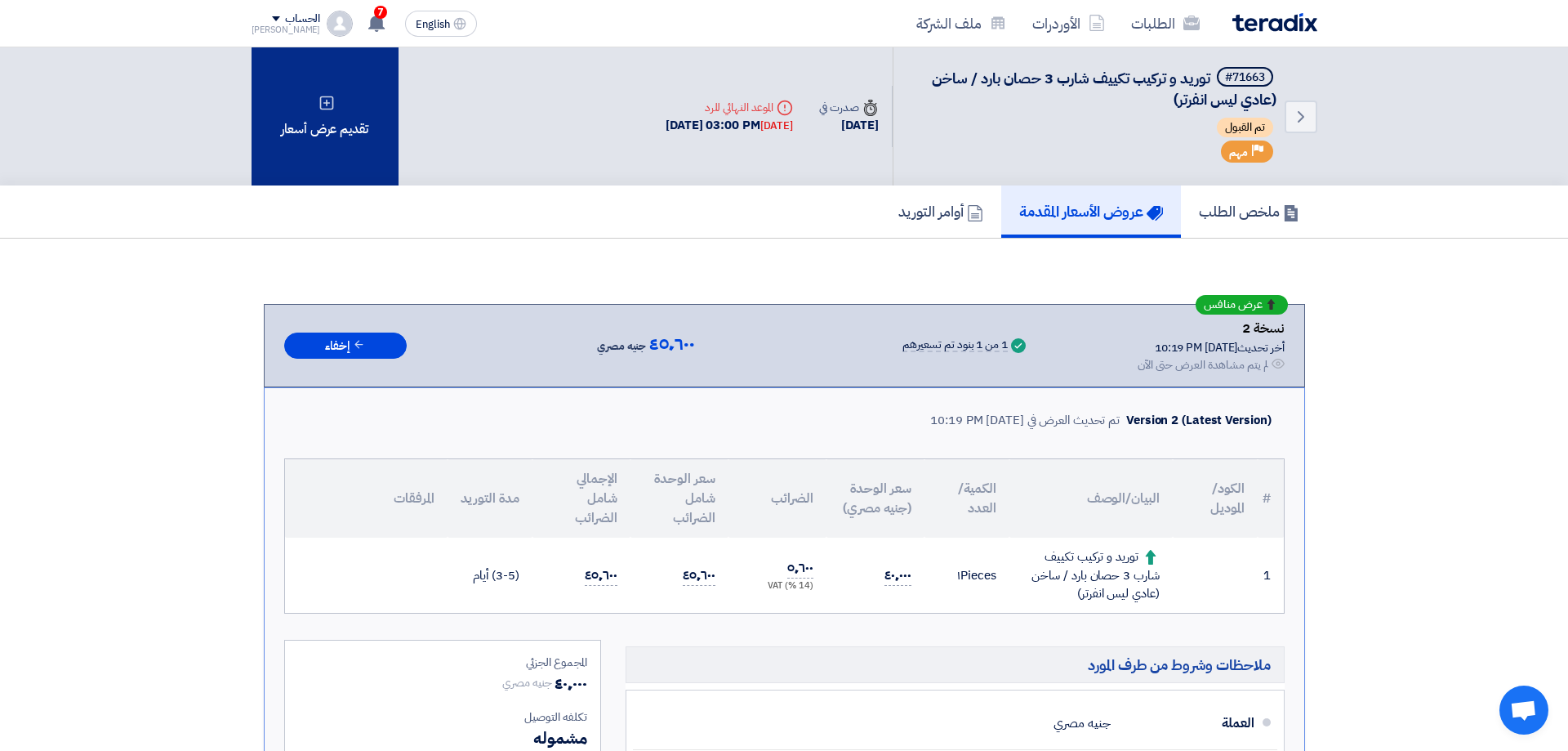
click at [352, 103] on div "تقديم عرض أسعار" at bounding box center [325, 116] width 147 height 138
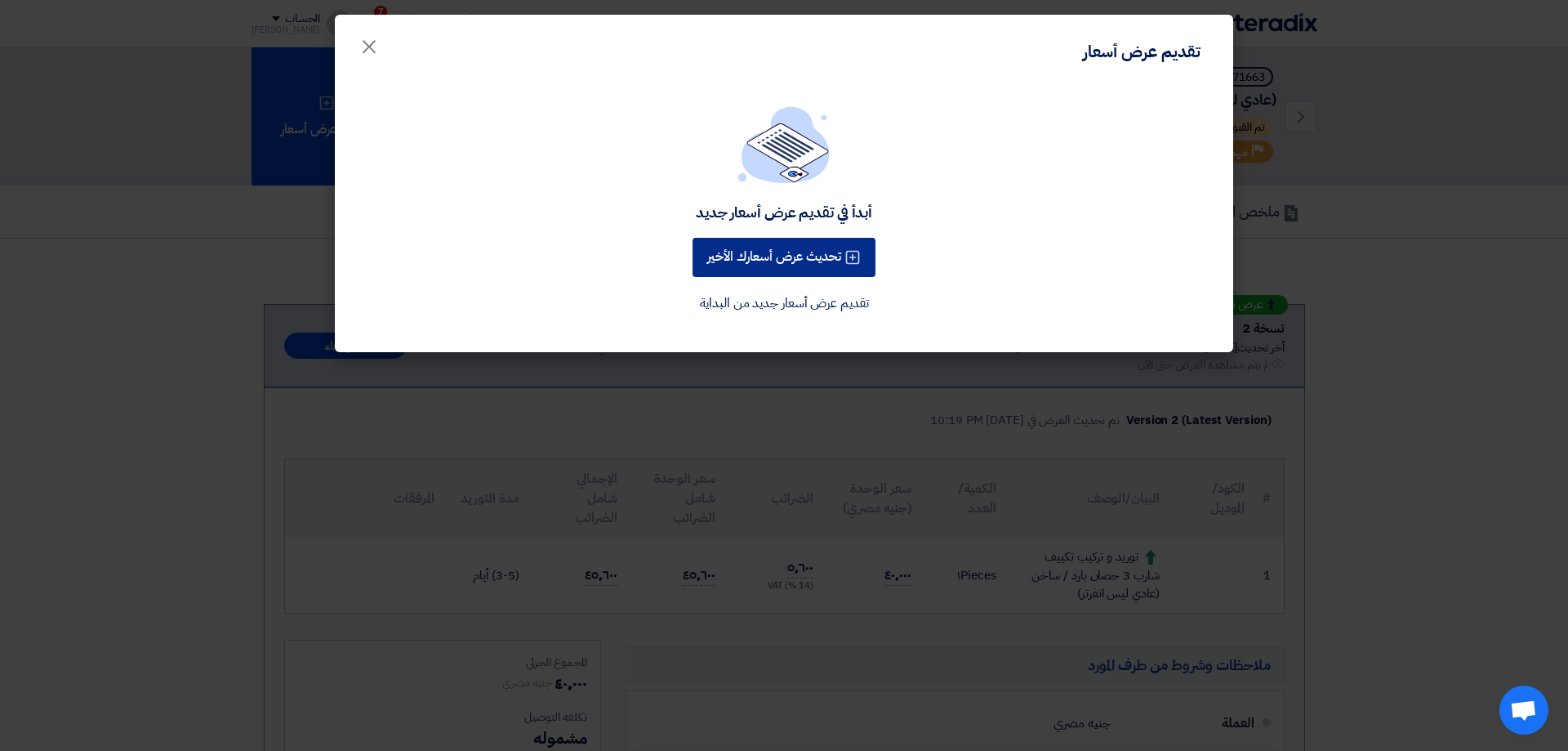
click at [790, 251] on button "تحديث عرض أسعارك الأخير" at bounding box center [784, 258] width 183 height 40
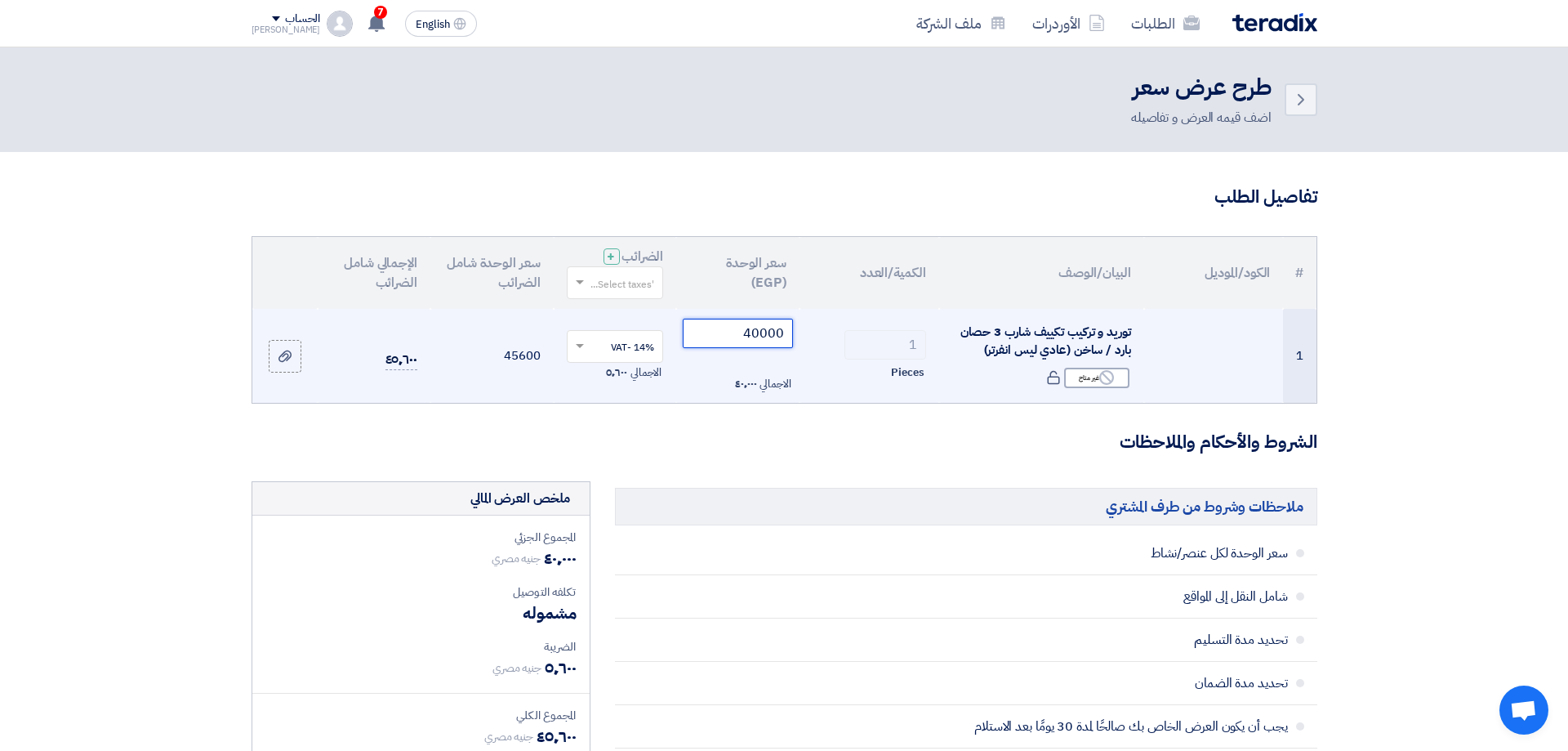
click at [725, 327] on input "40000" at bounding box center [738, 333] width 110 height 29
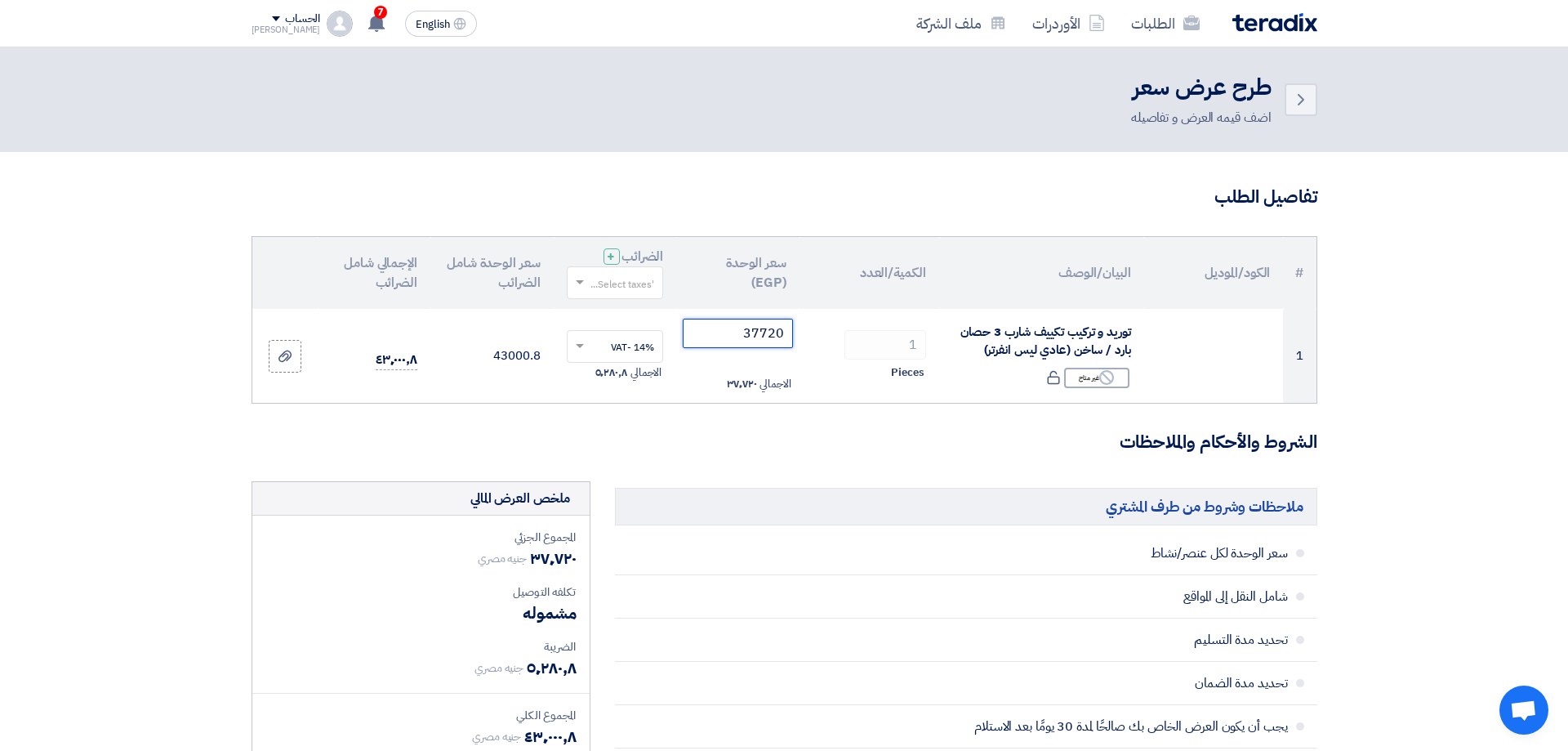
type input "37720"
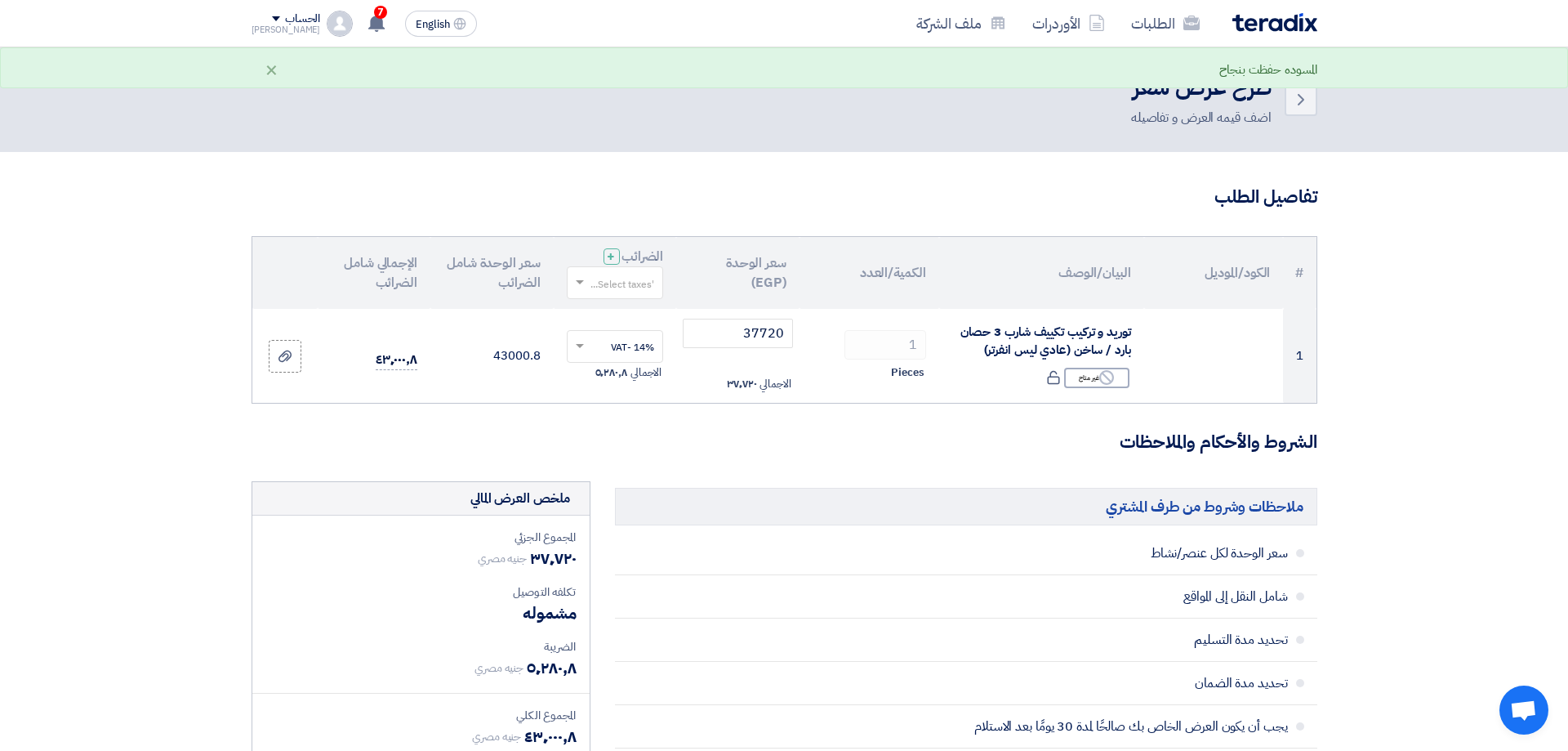
click at [593, 448] on h3 "الشروط والأحكام والملاحظات" at bounding box center [784, 442] width 1066 height 25
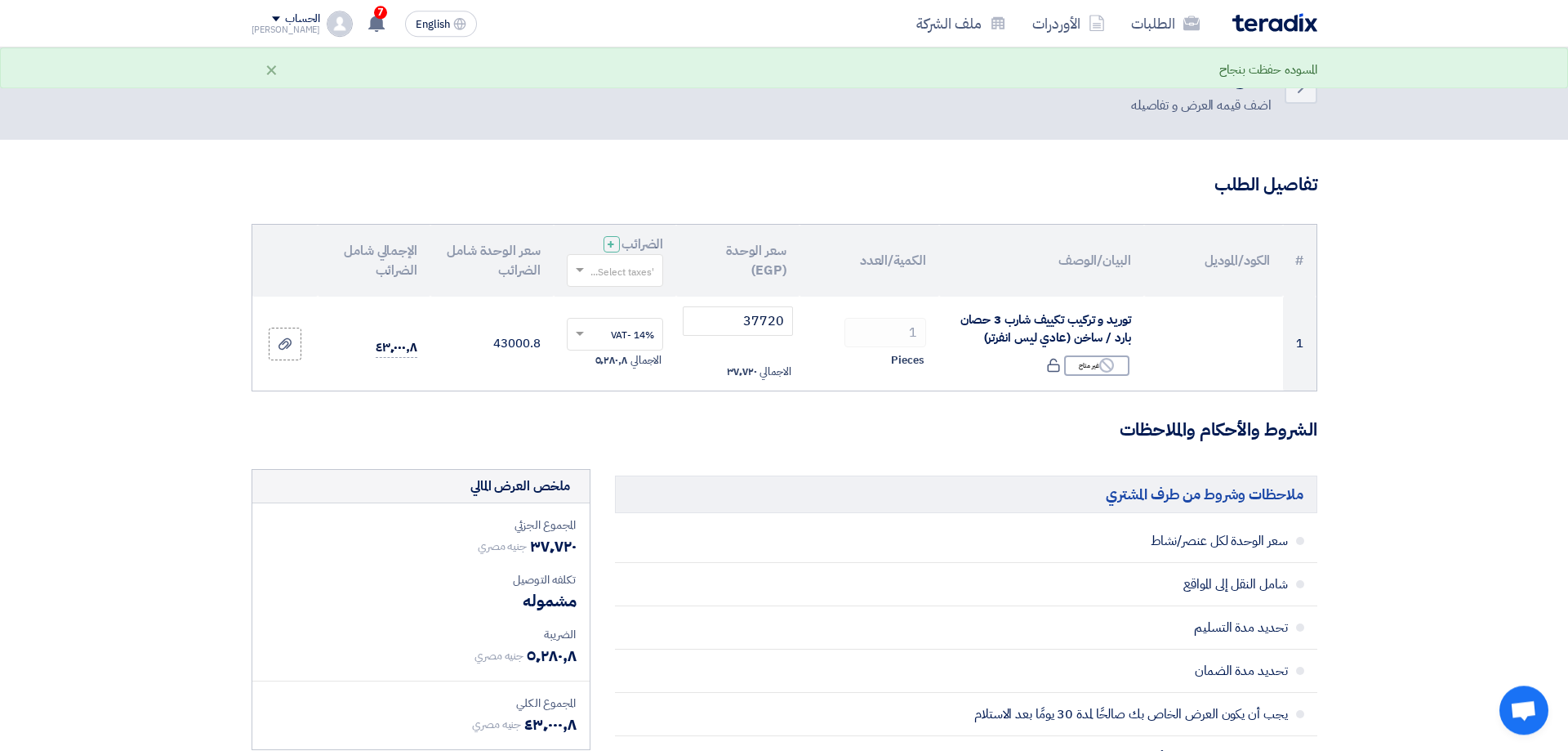
scroll to position [515, 0]
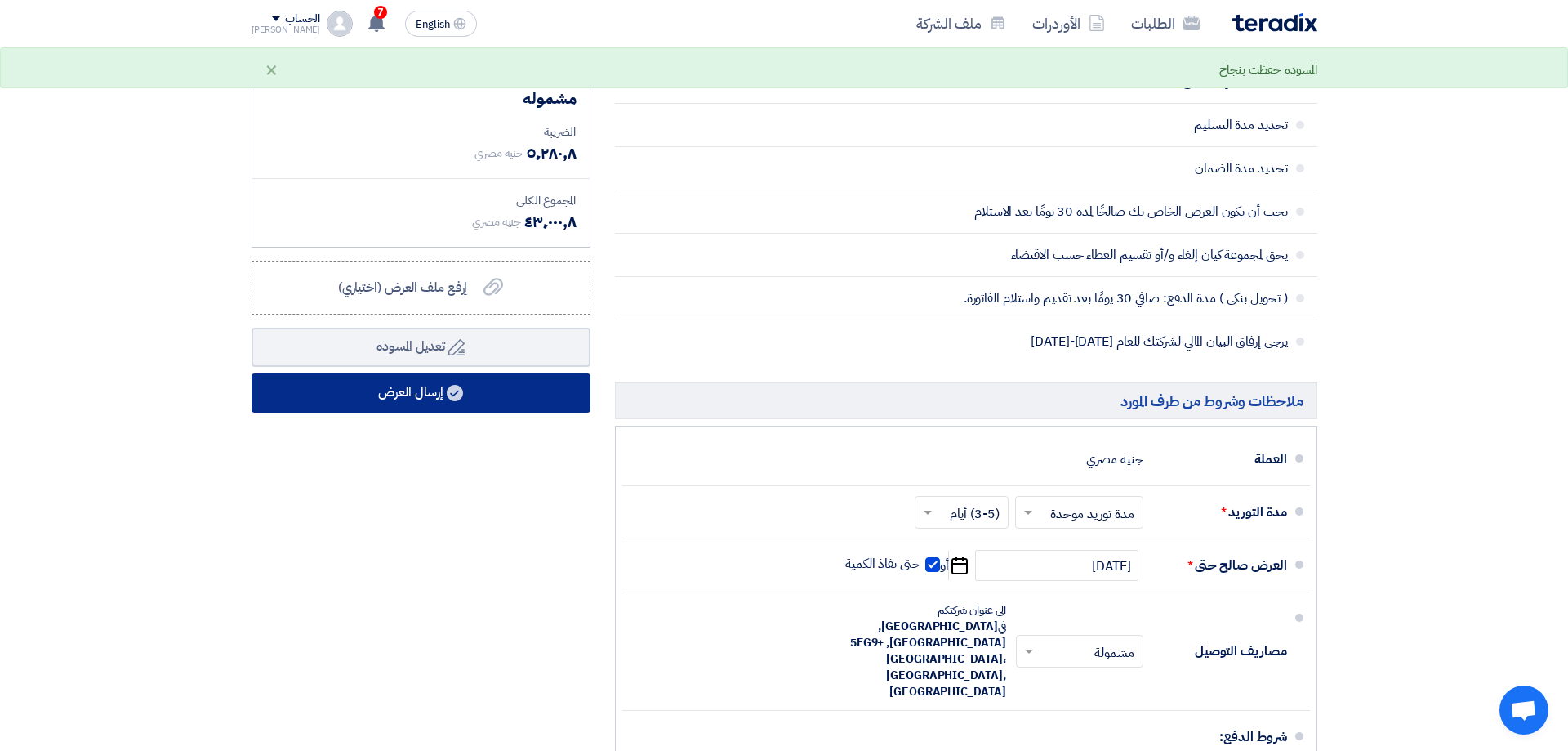
click at [431, 392] on button "إرسال العرض" at bounding box center [421, 394] width 339 height 40
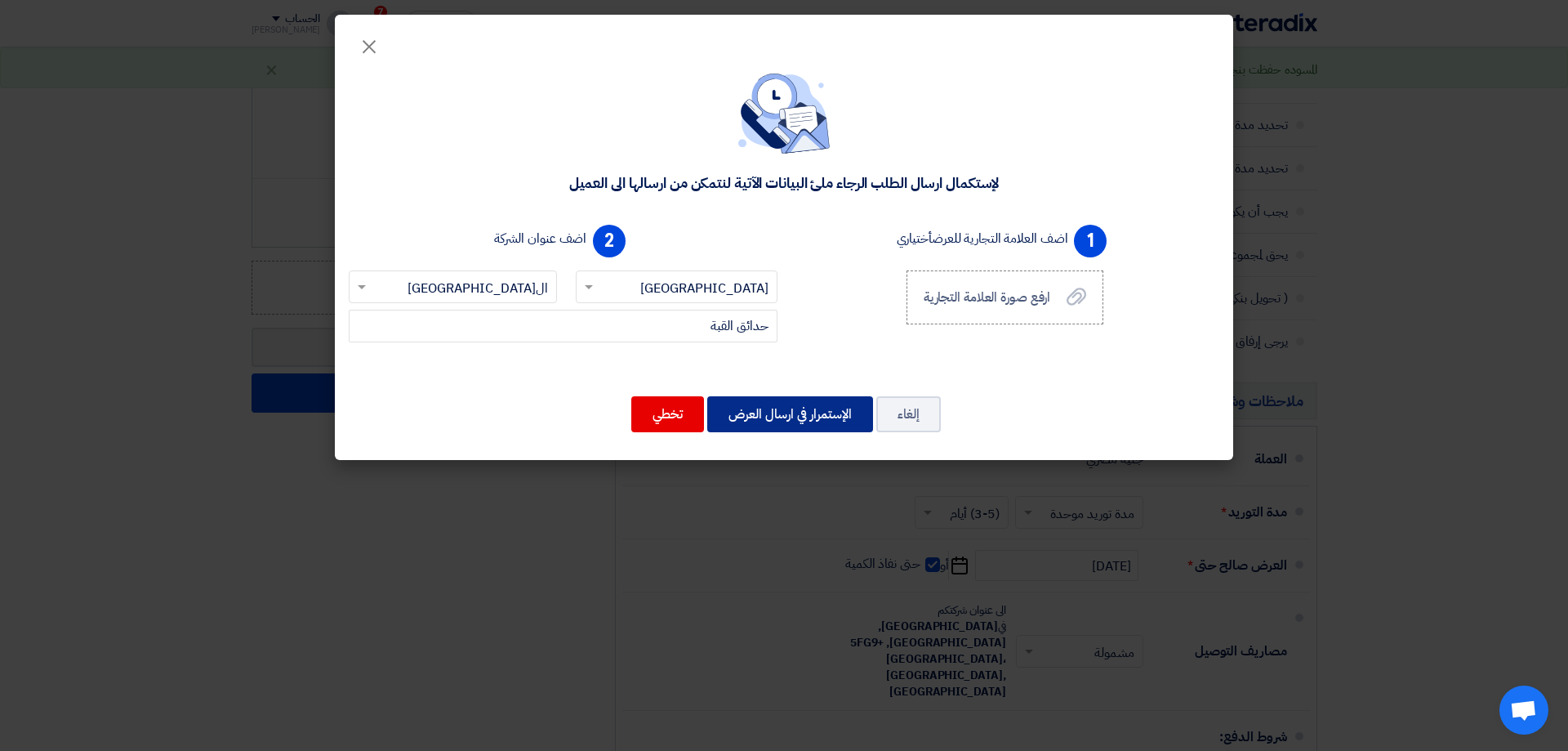
click at [788, 412] on button "الإستمرار في ارسال العرض" at bounding box center [790, 414] width 166 height 36
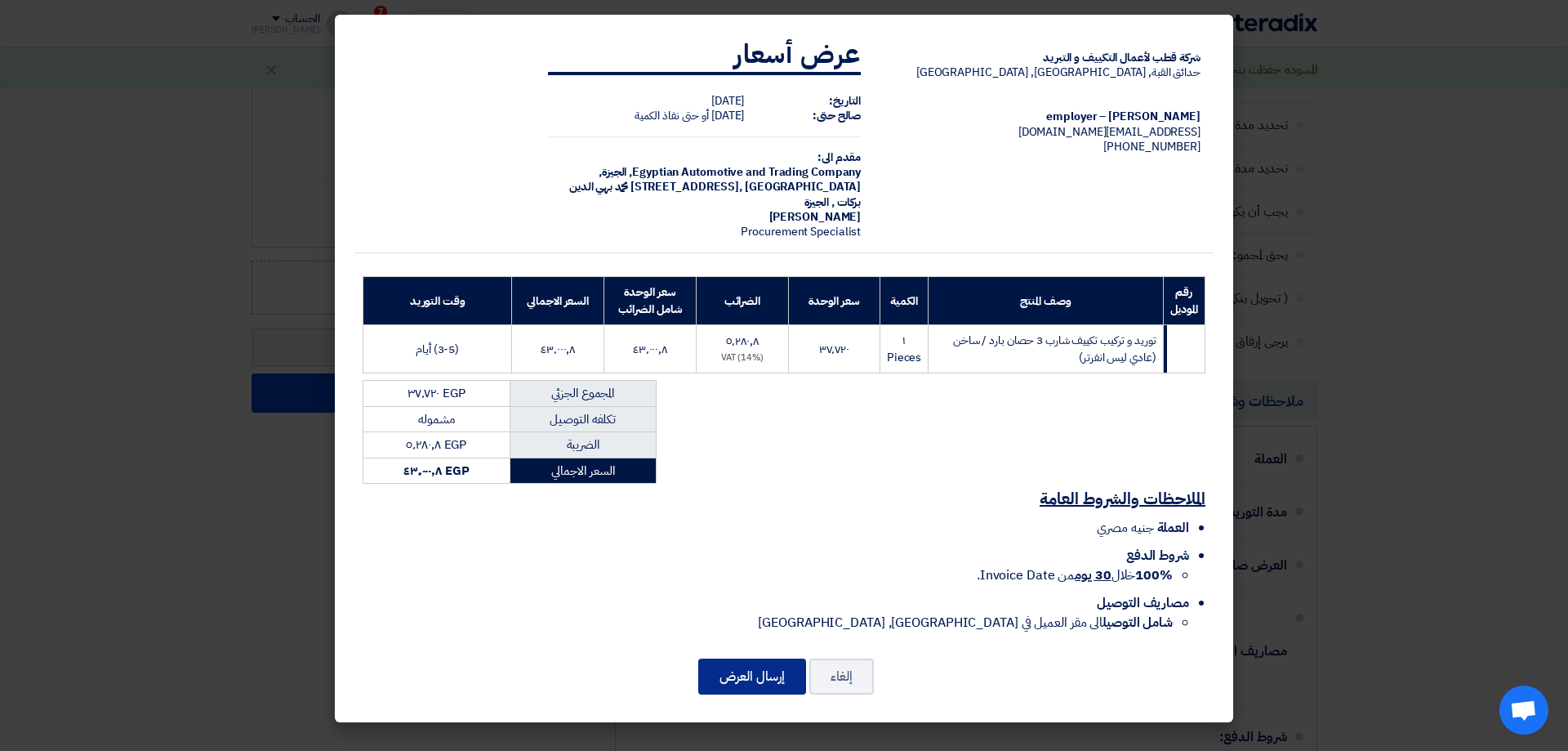
click at [753, 674] on button "إرسال العرض" at bounding box center [752, 677] width 108 height 36
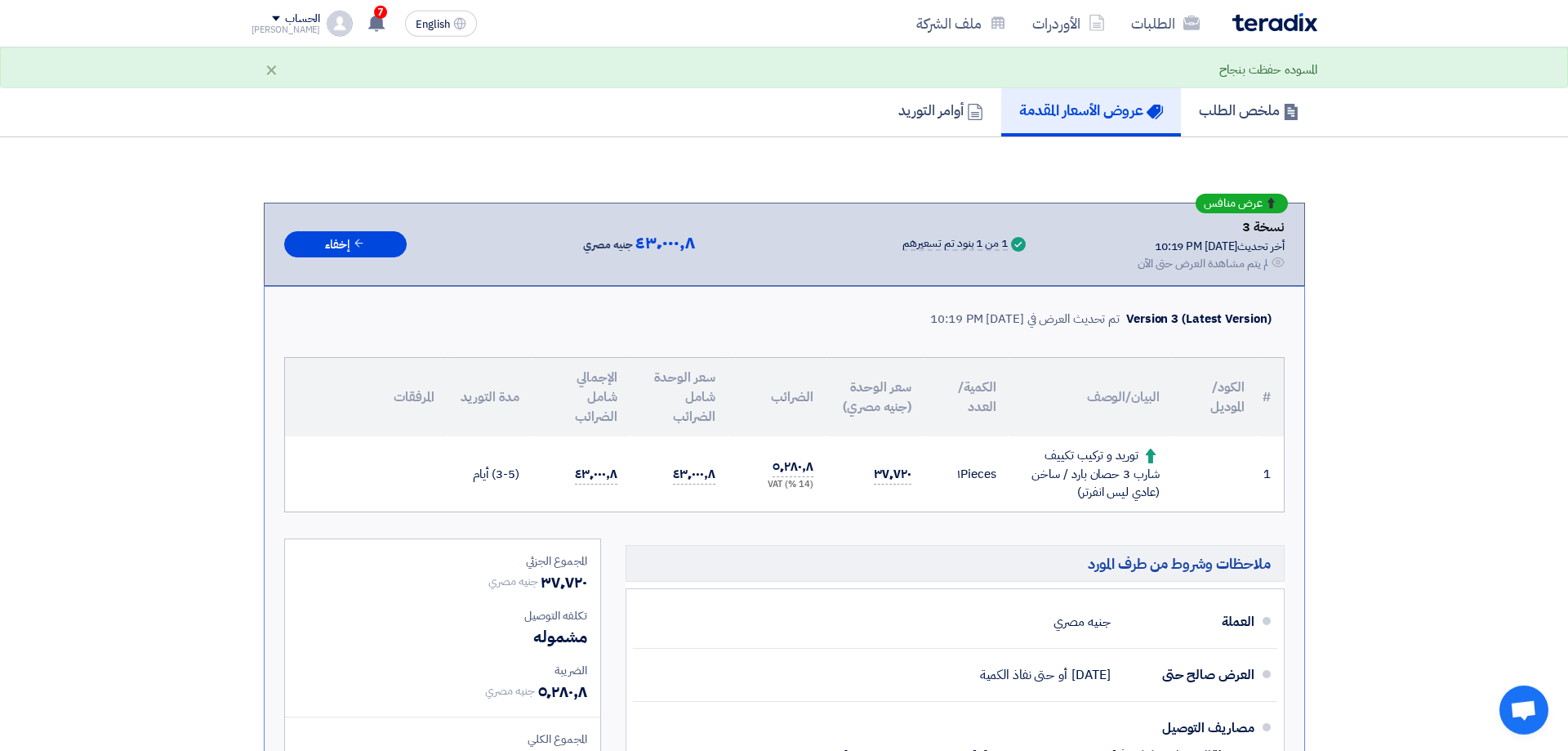
scroll to position [206, 0]
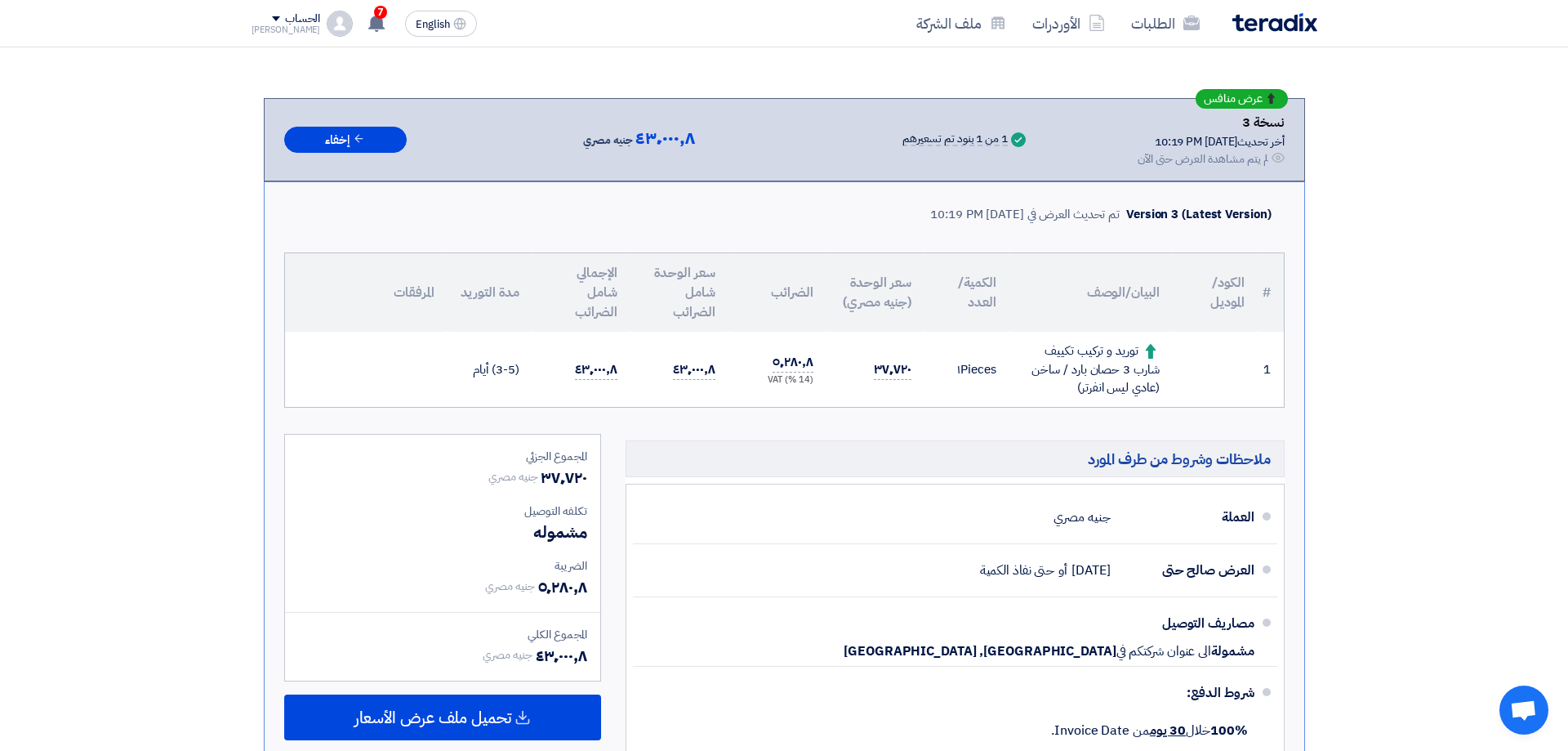
click at [1377, 177] on section "عرض منافس نسخة 3 أخر تحديث [DATE] 10:19 PM Offer is Seen لم يتم مشاهدة العرض حت…" at bounding box center [784, 543] width 1568 height 1022
